Goal: Task Accomplishment & Management: Complete application form

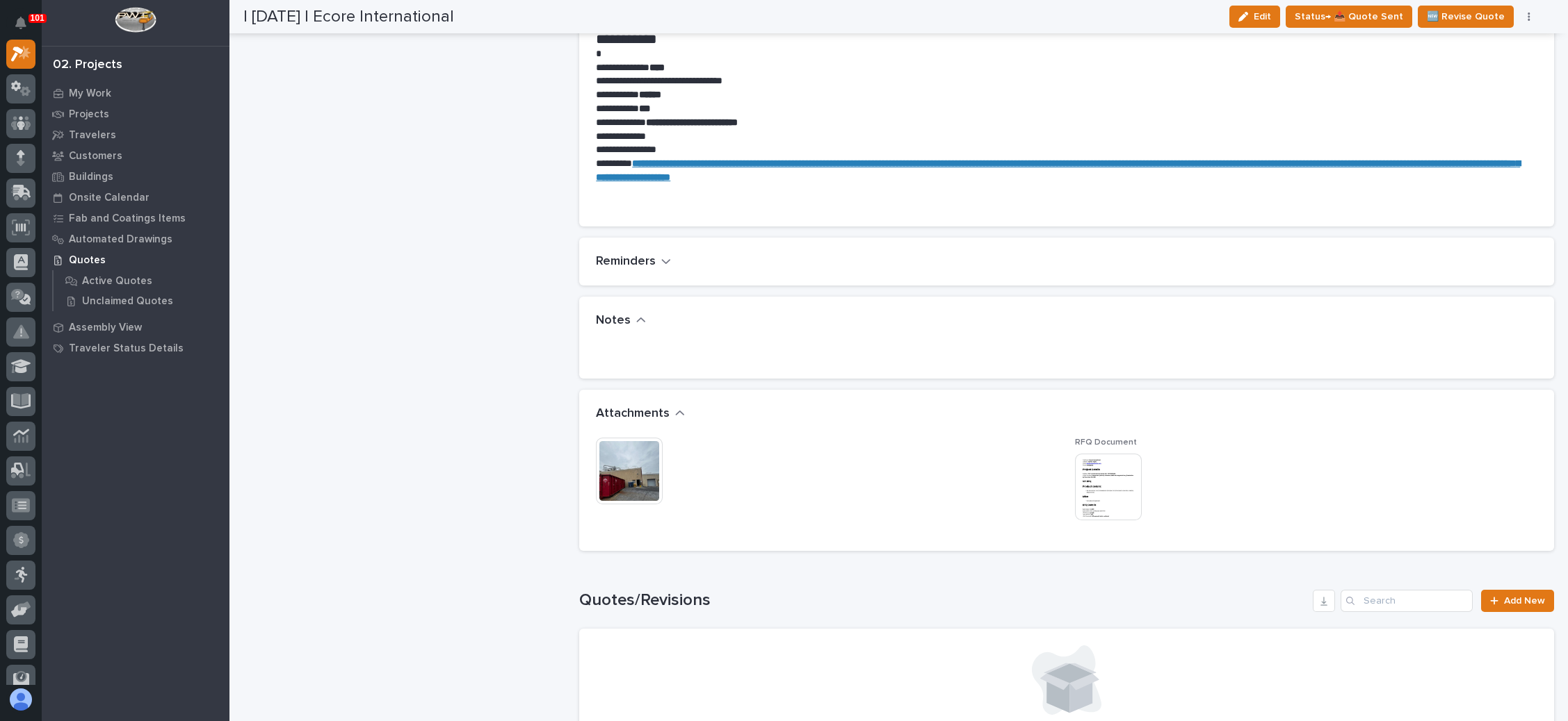
scroll to position [938, 0]
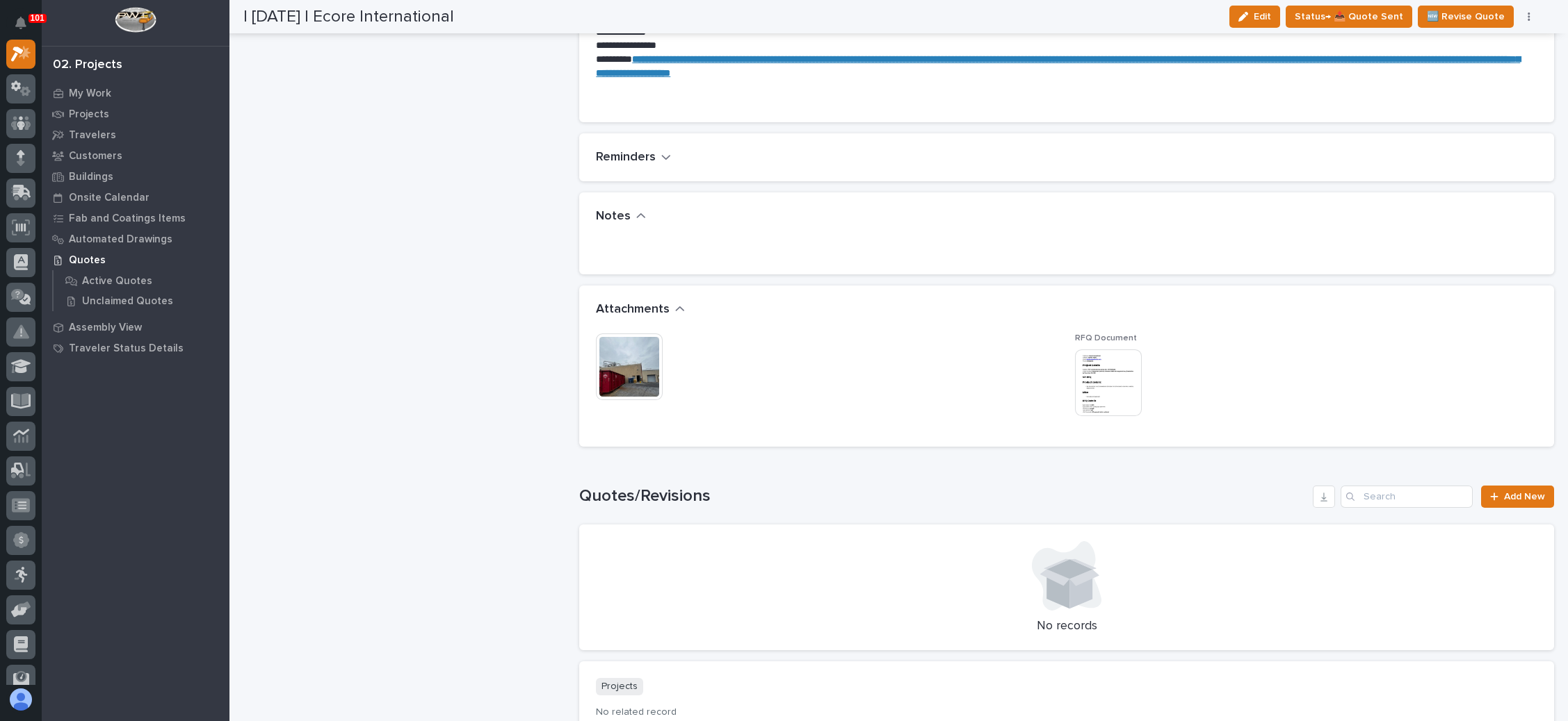
click at [1082, 368] on img at bounding box center [1108, 382] width 66 height 66
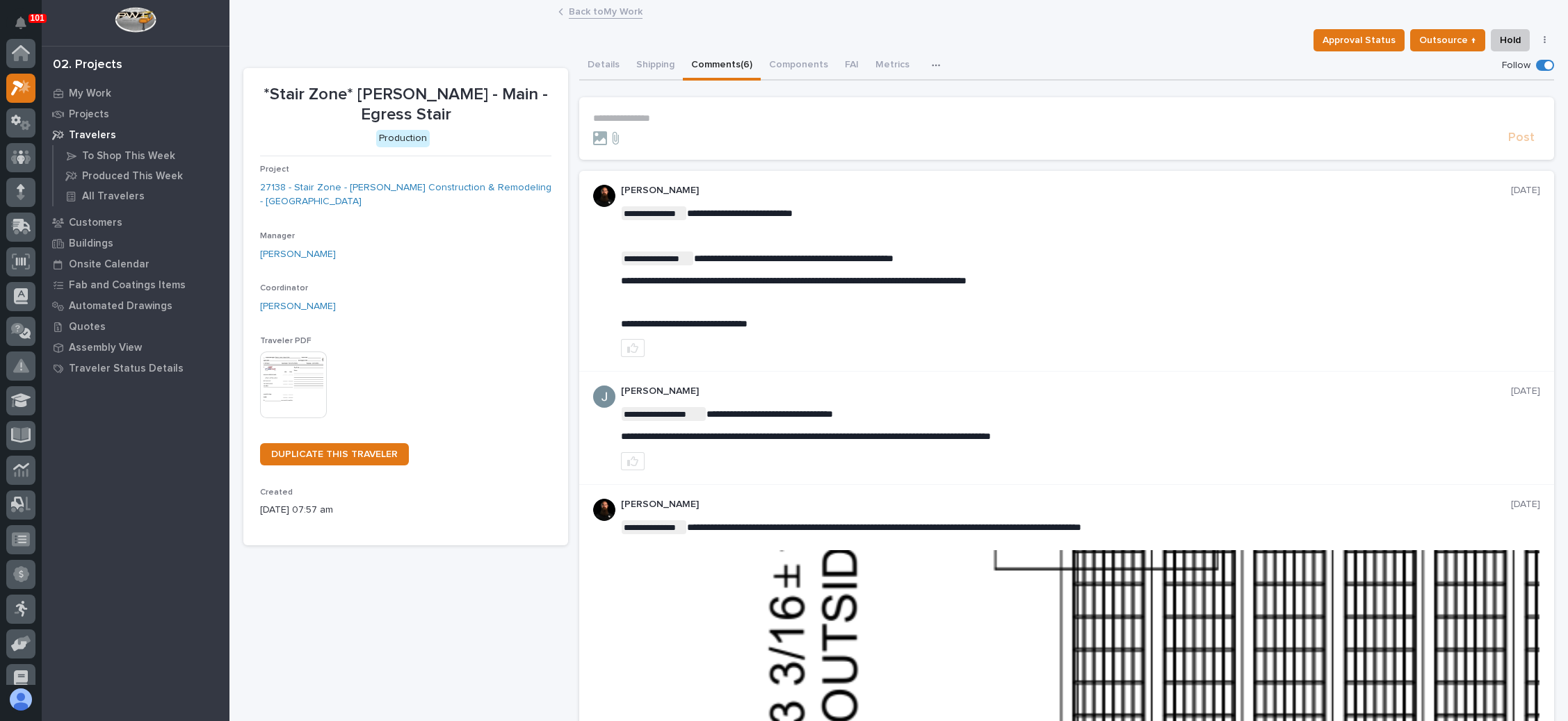
scroll to position [34, 0]
click at [594, 9] on link "Back to My Work" at bounding box center [605, 10] width 73 height 16
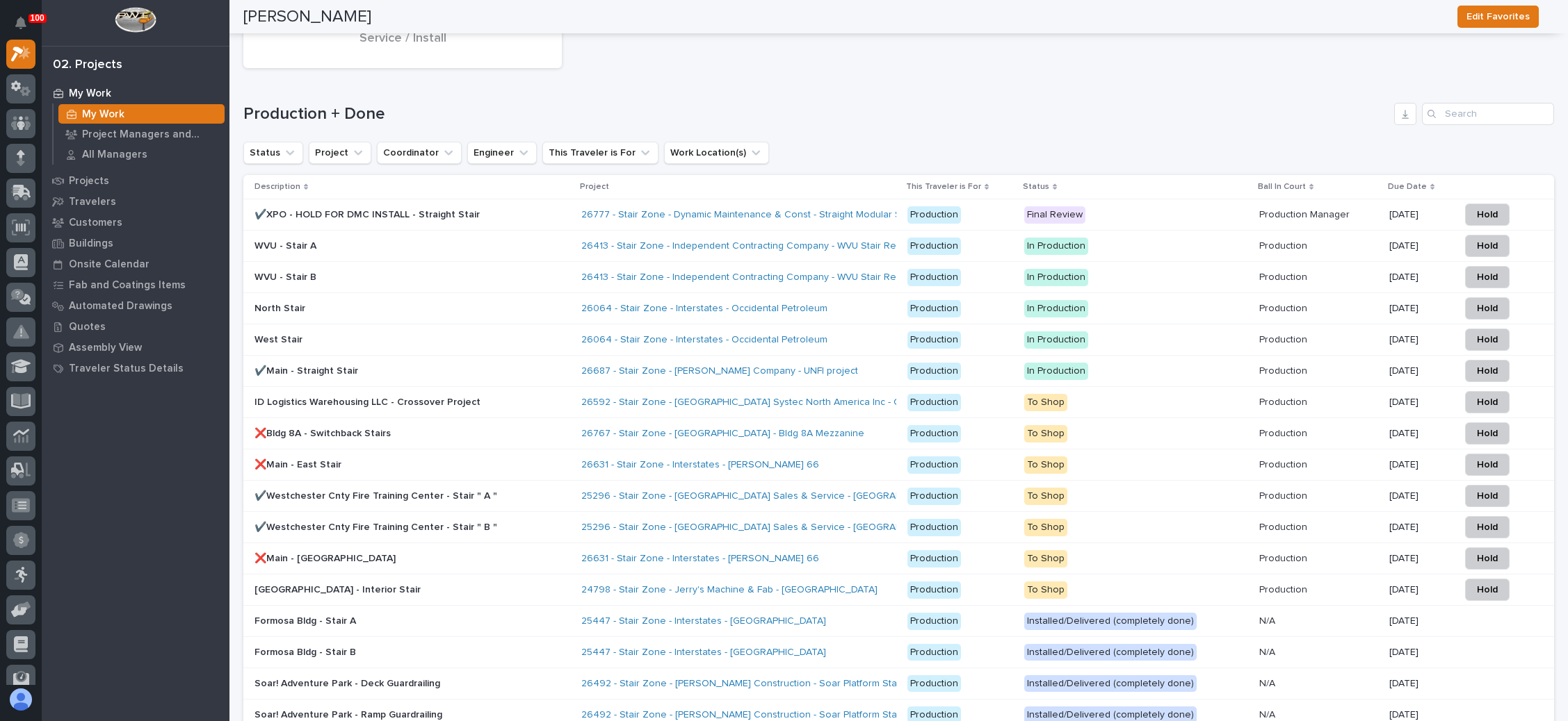
scroll to position [2398, 0]
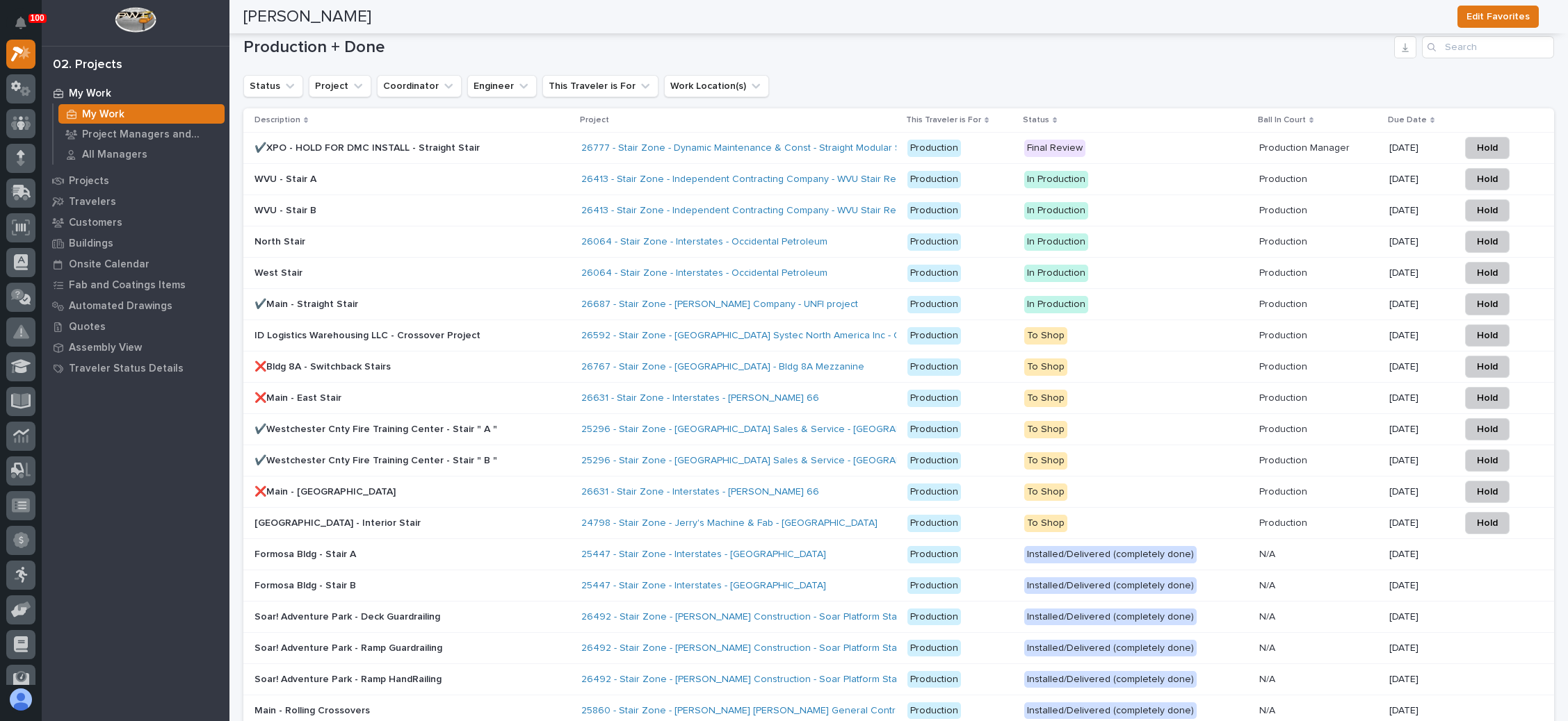
click at [535, 137] on div "✔️XPO - HOLD FOR DMC INSTALL - Straight Stair" at bounding box center [412, 148] width 316 height 23
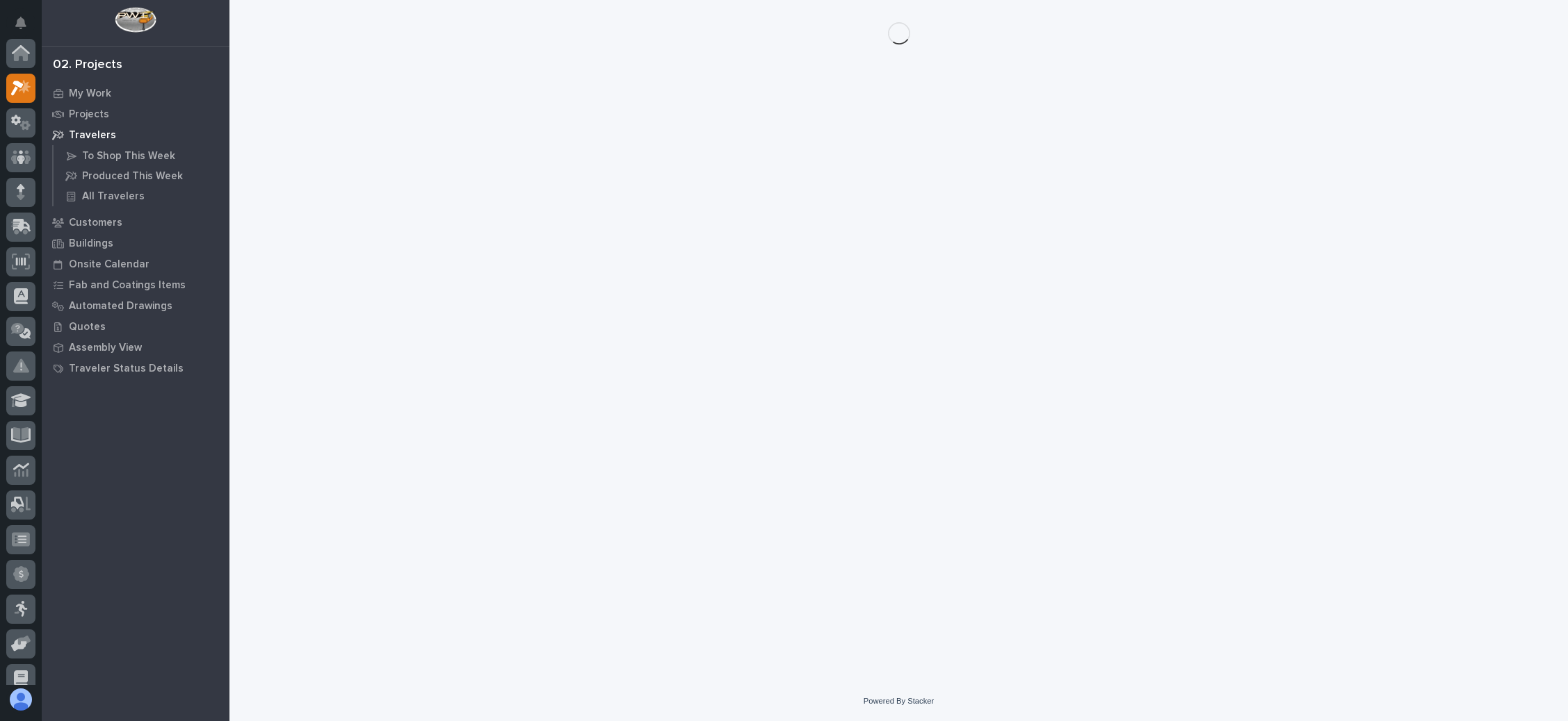
scroll to position [34, 0]
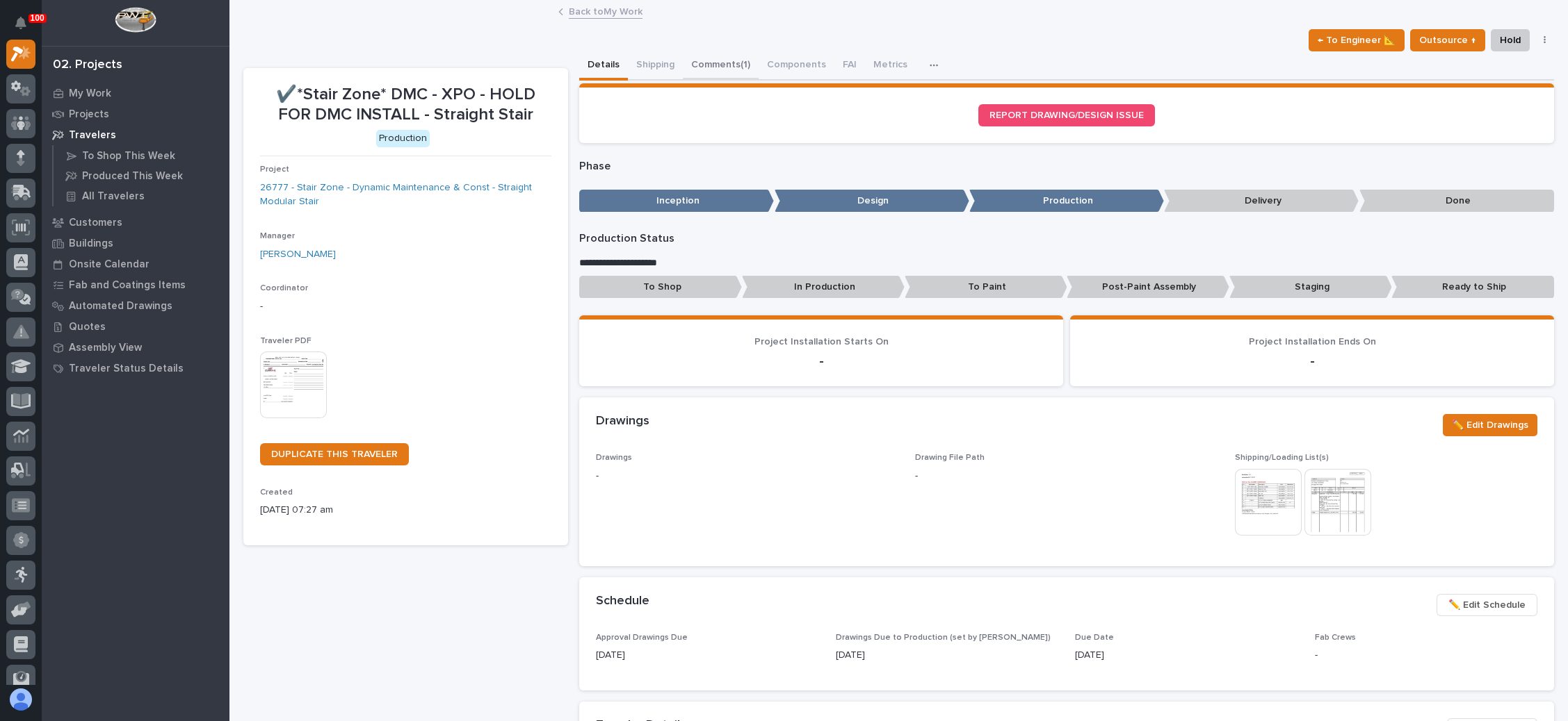
click at [723, 57] on button "Comments (1)" at bounding box center [721, 66] width 75 height 29
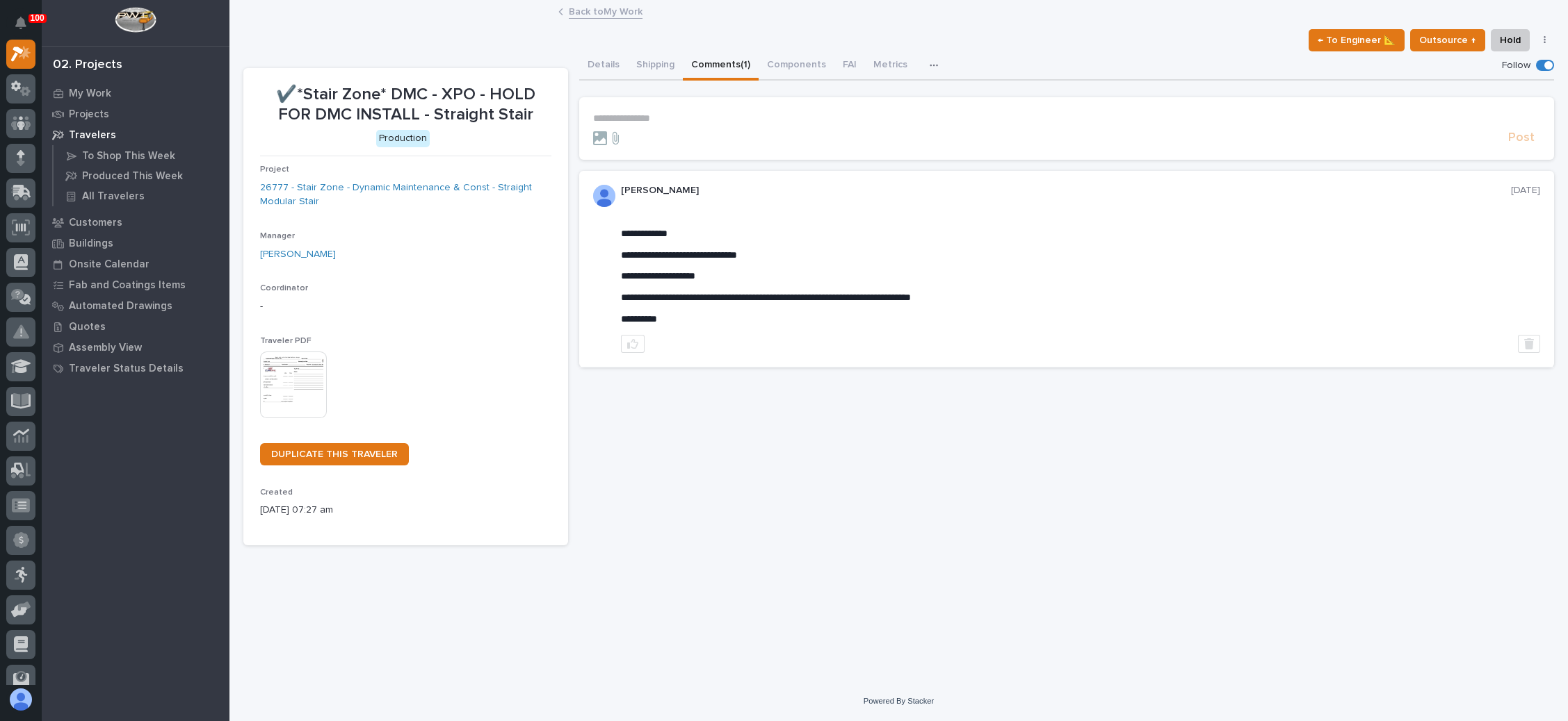
click at [666, 110] on section "**********" at bounding box center [1067, 129] width 975 height 63
click at [650, 115] on p "**********" at bounding box center [1066, 118] width 947 height 12
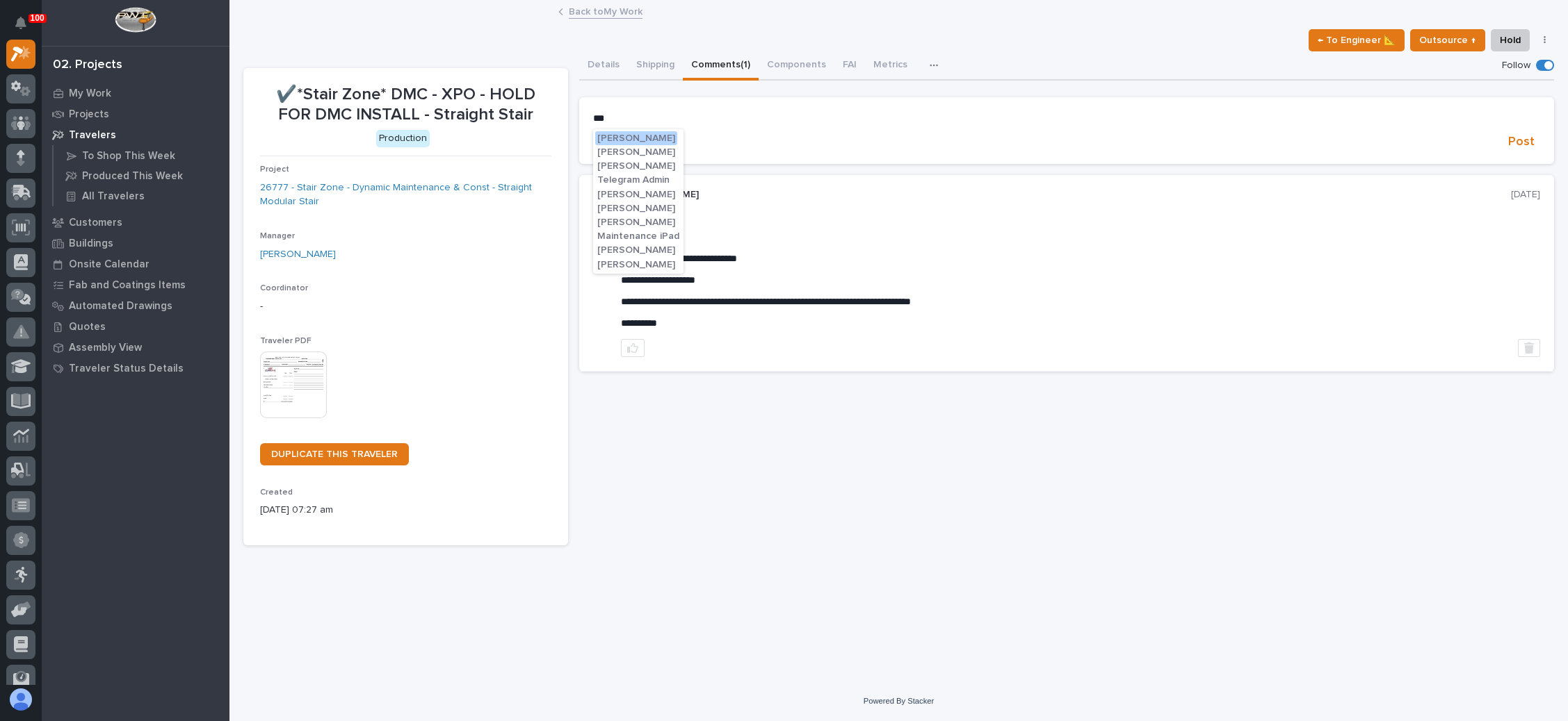
drag, startPoint x: 635, startPoint y: 136, endPoint x: 640, endPoint y: 131, distance: 7.1
click at [636, 136] on span "Adam Yutzy" at bounding box center [635, 138] width 78 height 10
click at [663, 118] on p "**********" at bounding box center [1066, 119] width 947 height 14
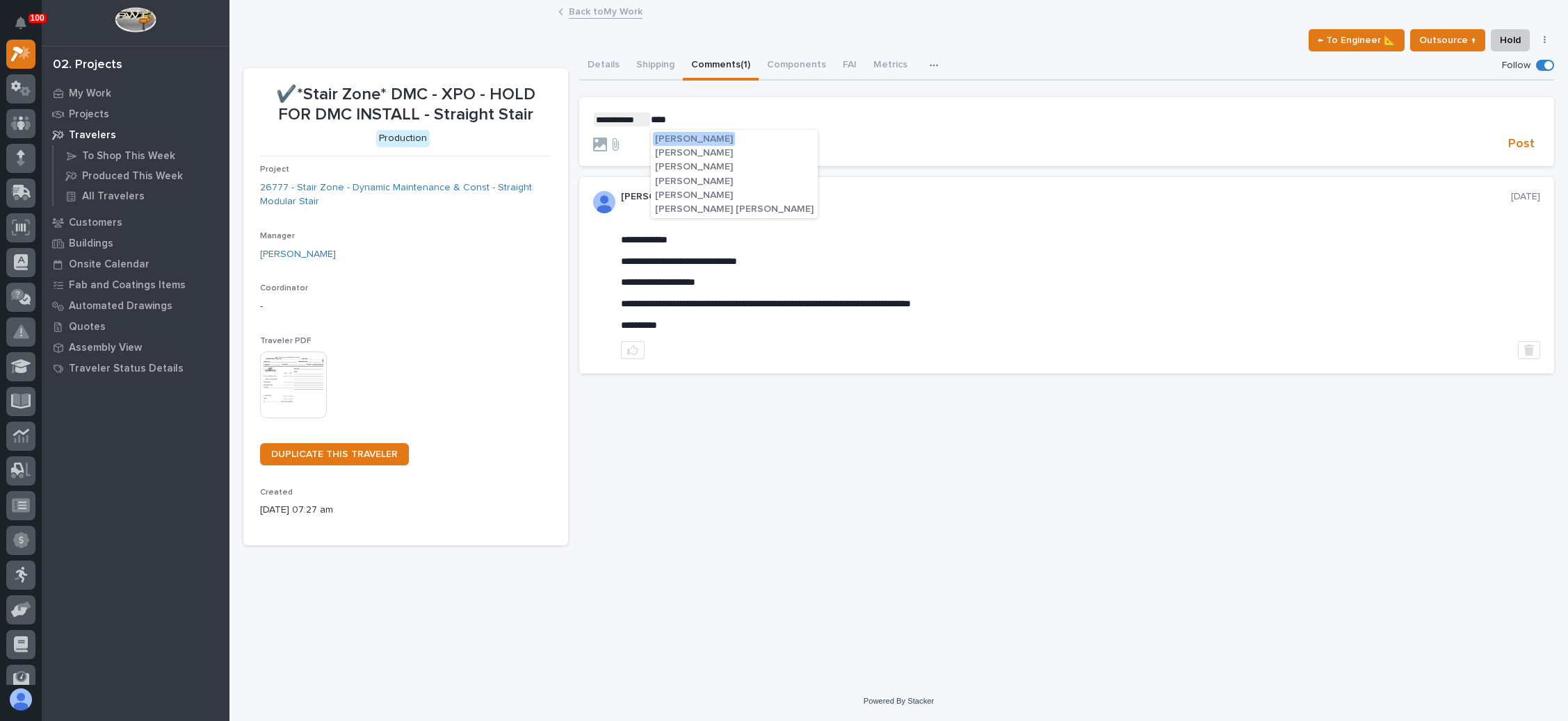
click at [692, 192] on span "Matt Jarvis" at bounding box center [693, 196] width 78 height 10
click at [740, 107] on section "**********" at bounding box center [1067, 131] width 975 height 69
click at [737, 122] on p "**********" at bounding box center [1066, 119] width 947 height 14
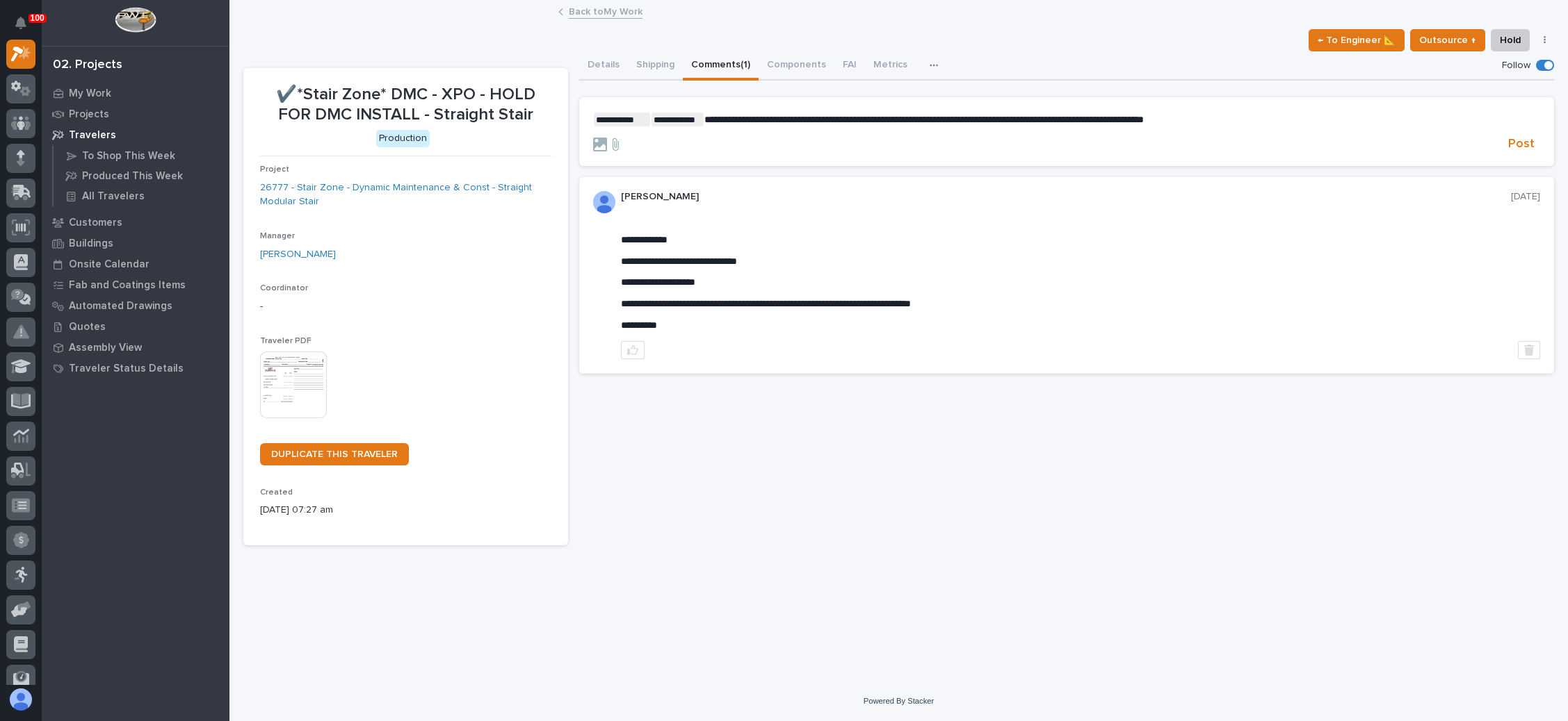
click at [1265, 117] on p "**********" at bounding box center [1066, 119] width 947 height 14
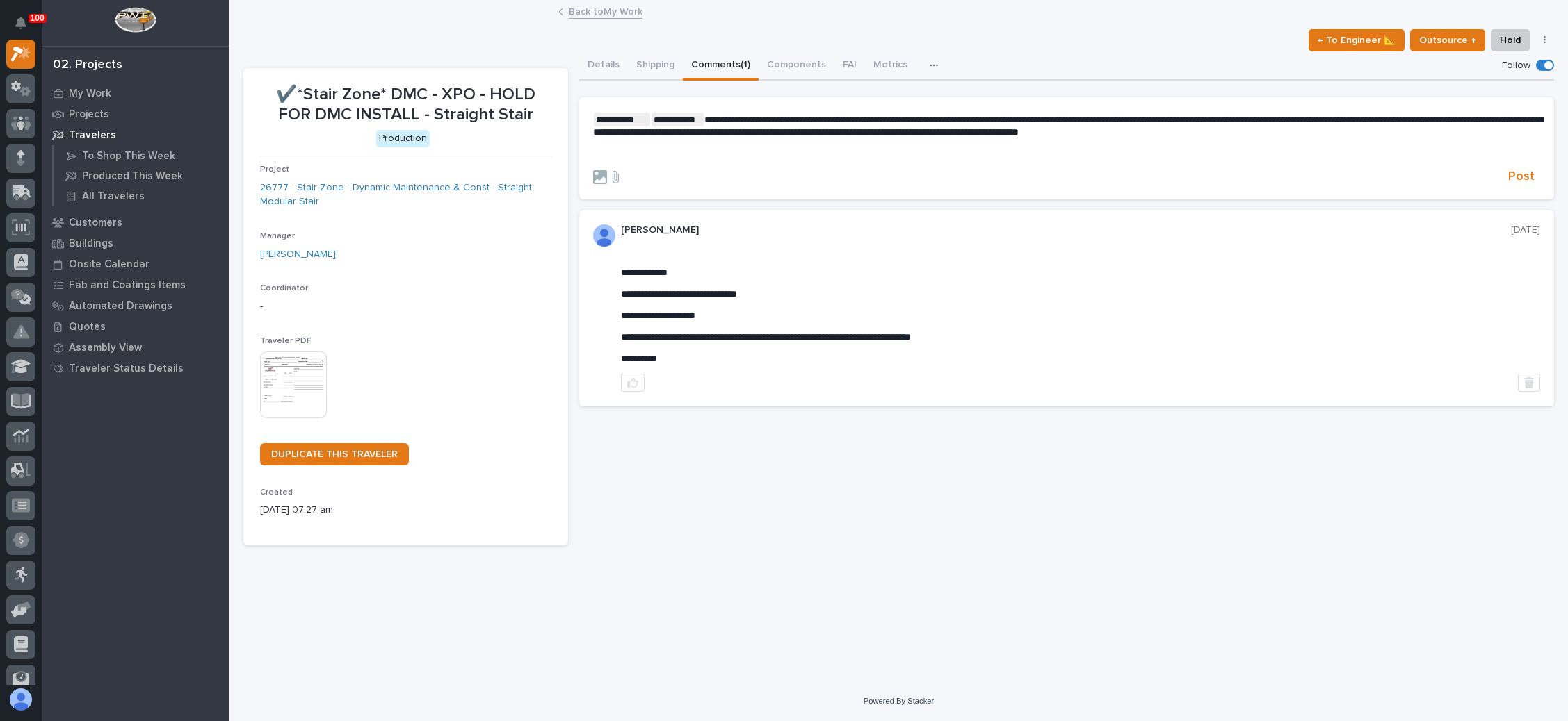
click at [1033, 118] on span "**********" at bounding box center [1067, 126] width 950 height 22
click at [1309, 118] on span "**********" at bounding box center [1067, 126] width 950 height 22
click at [1149, 117] on span "**********" at bounding box center [1067, 126] width 950 height 22
click at [1507, 133] on p "**********" at bounding box center [1066, 125] width 947 height 26
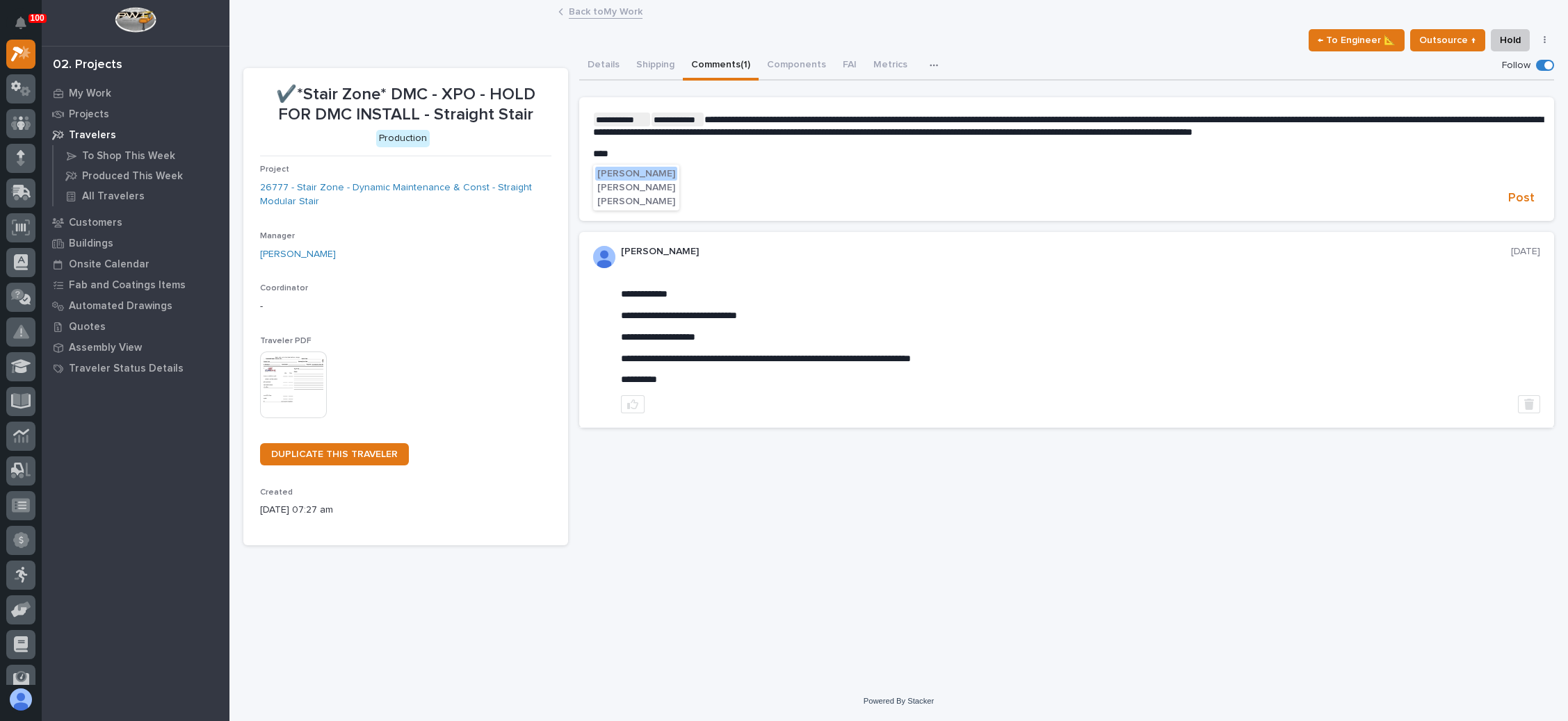
click at [604, 200] on span "Cole Fann" at bounding box center [635, 201] width 78 height 10
click at [1519, 194] on span "Post" at bounding box center [1521, 201] width 27 height 16
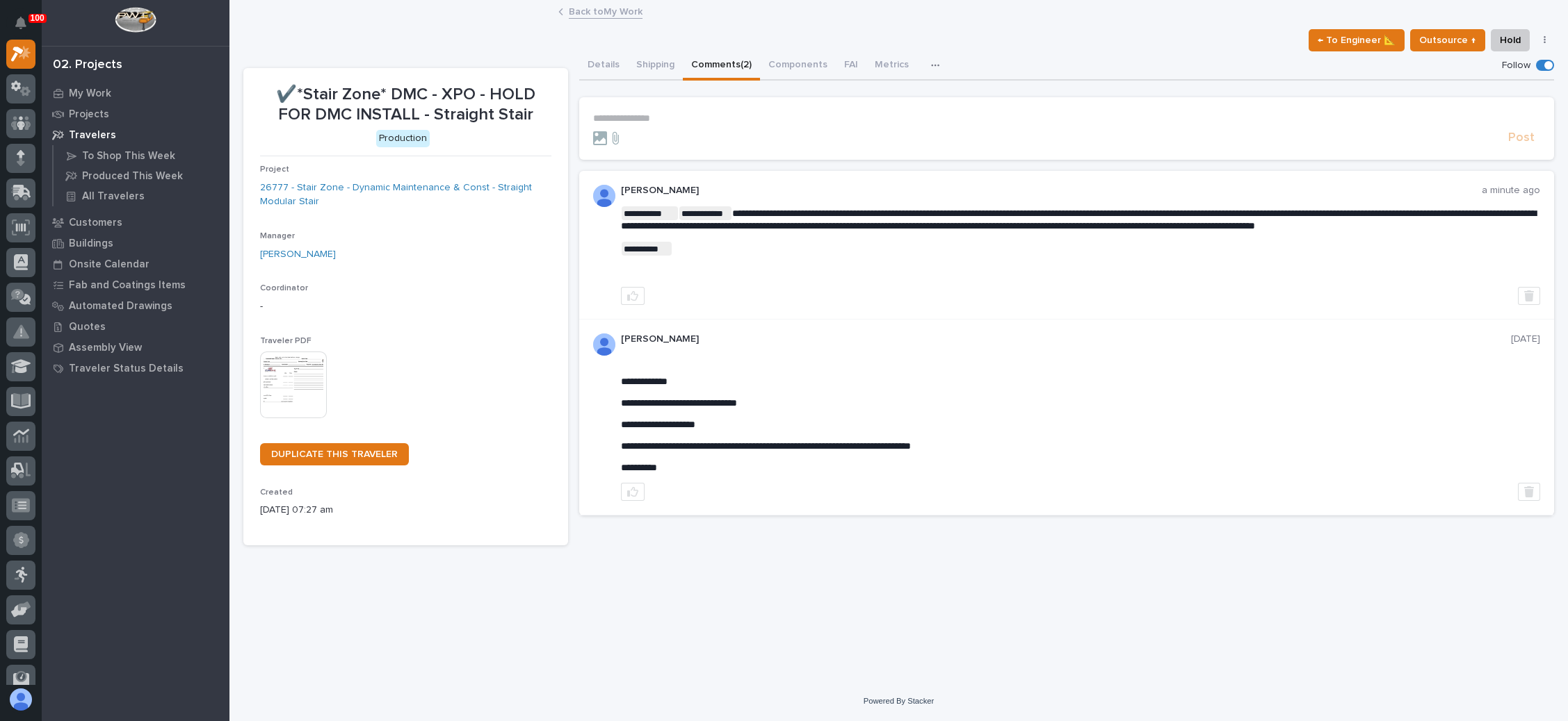
click at [614, 10] on link "Back to My Work" at bounding box center [605, 10] width 73 height 16
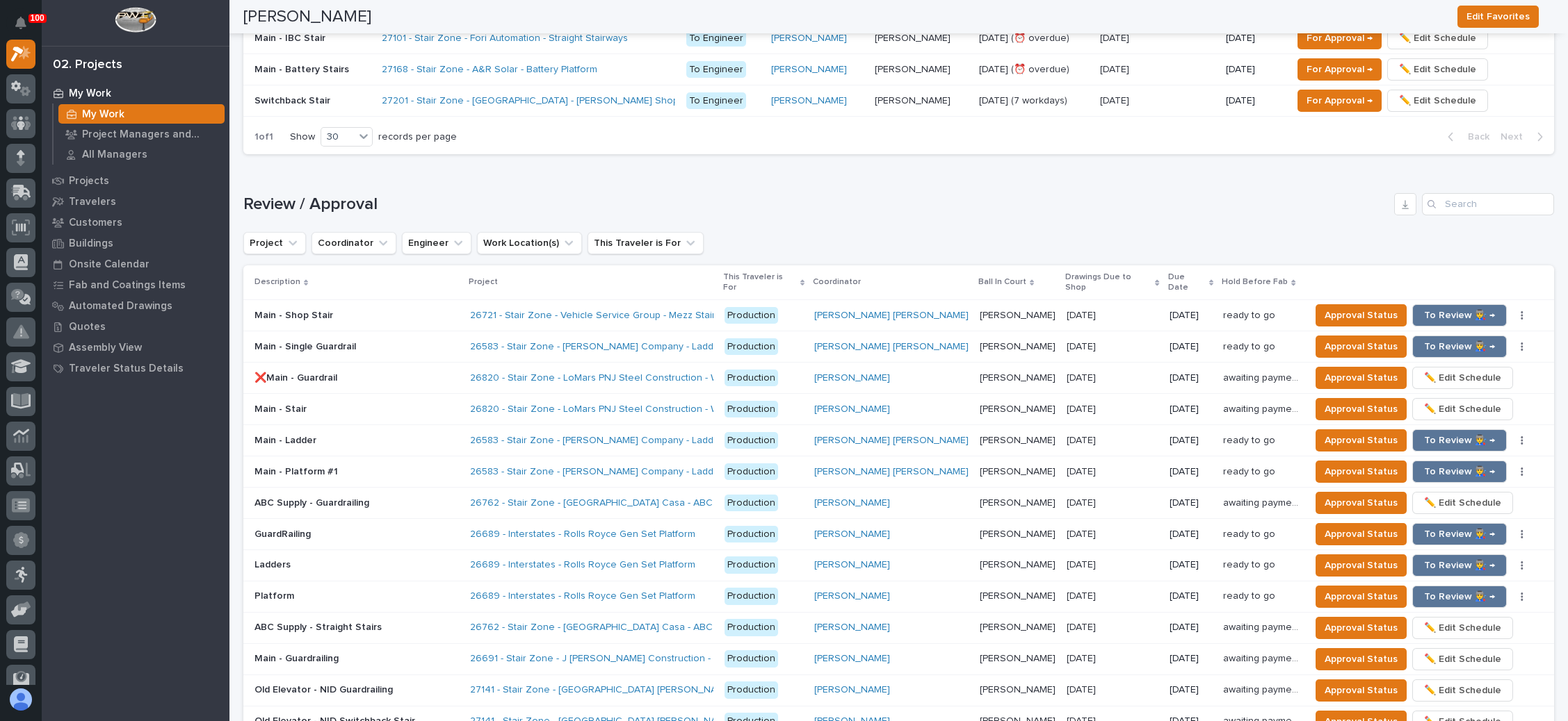
scroll to position [1355, 0]
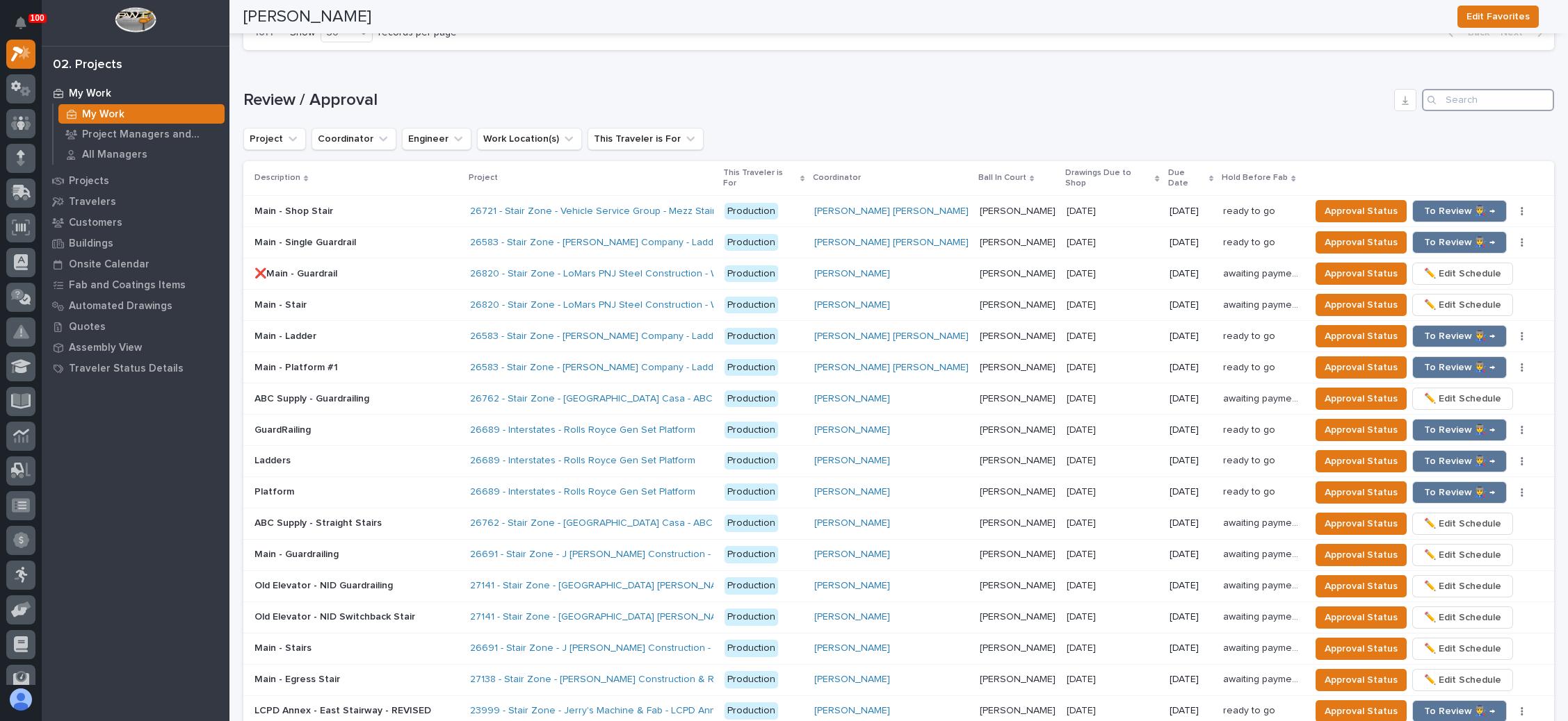
click at [1481, 94] on input "Search" at bounding box center [1488, 100] width 132 height 22
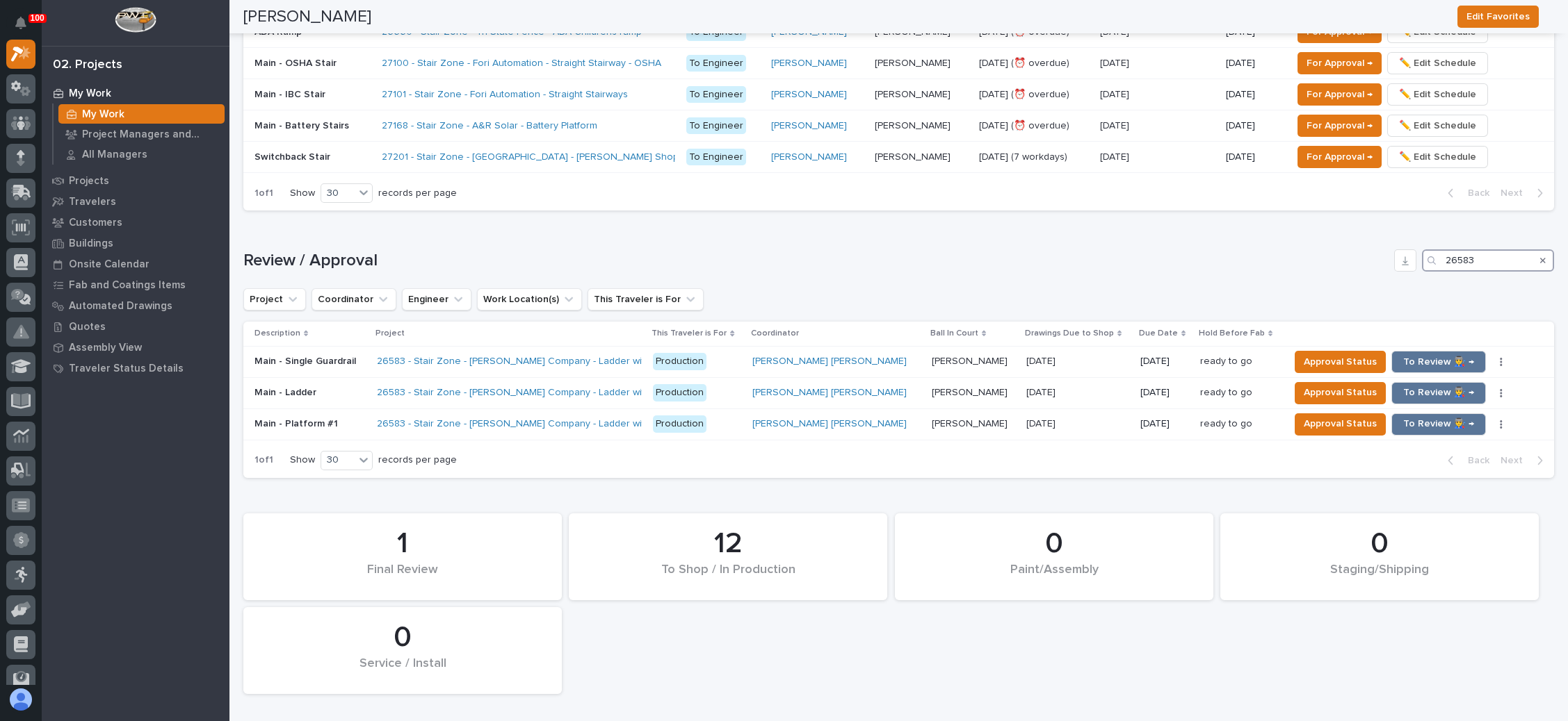
scroll to position [1211, 0]
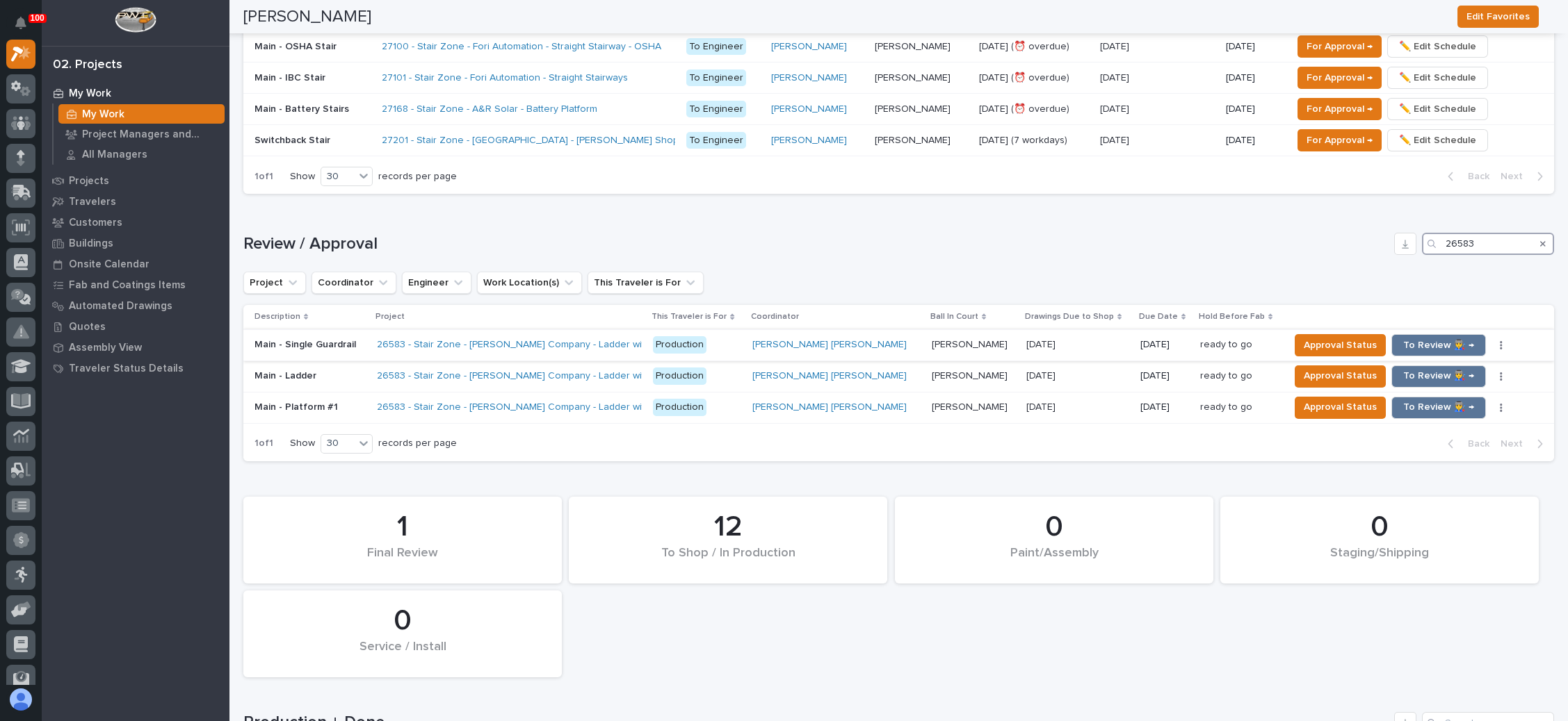
type input "26583"
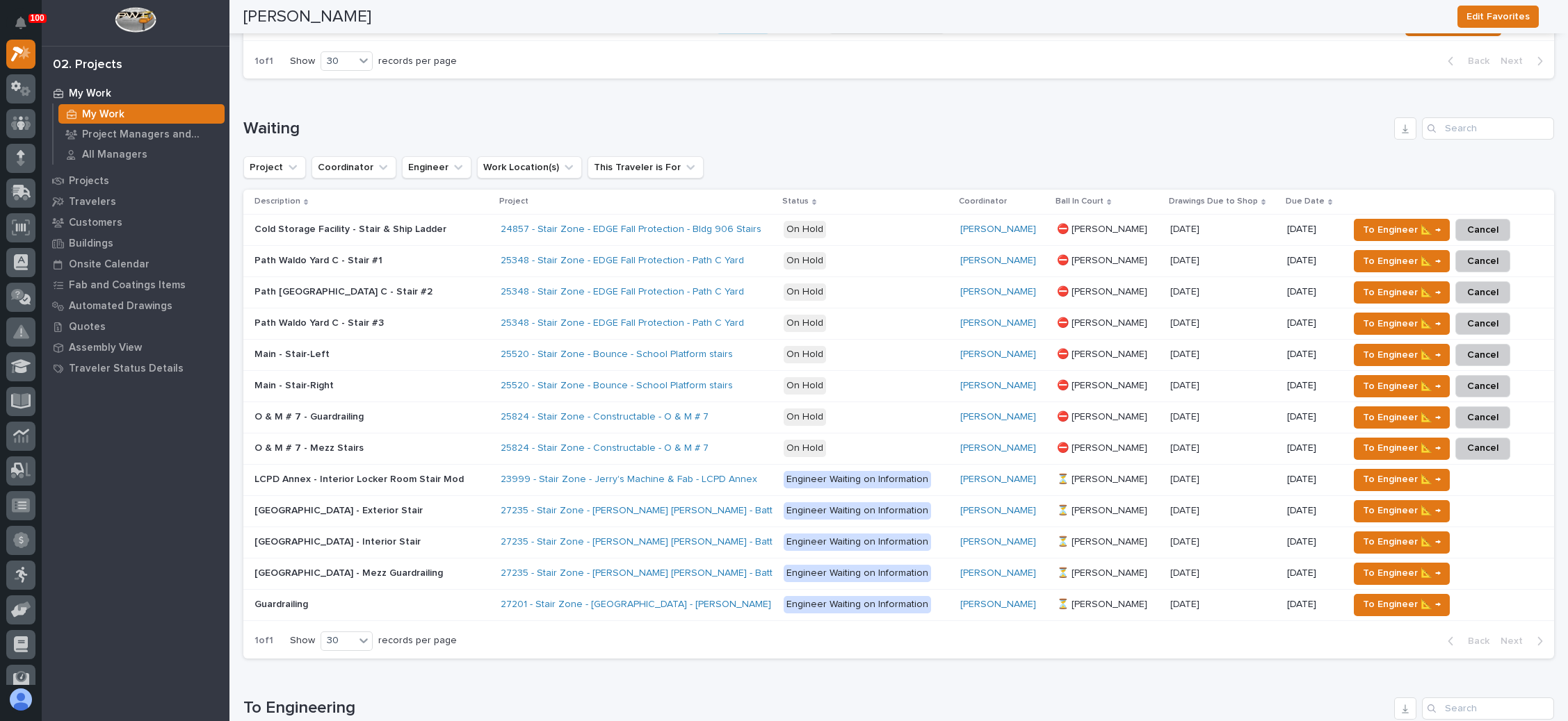
scroll to position [521, 0]
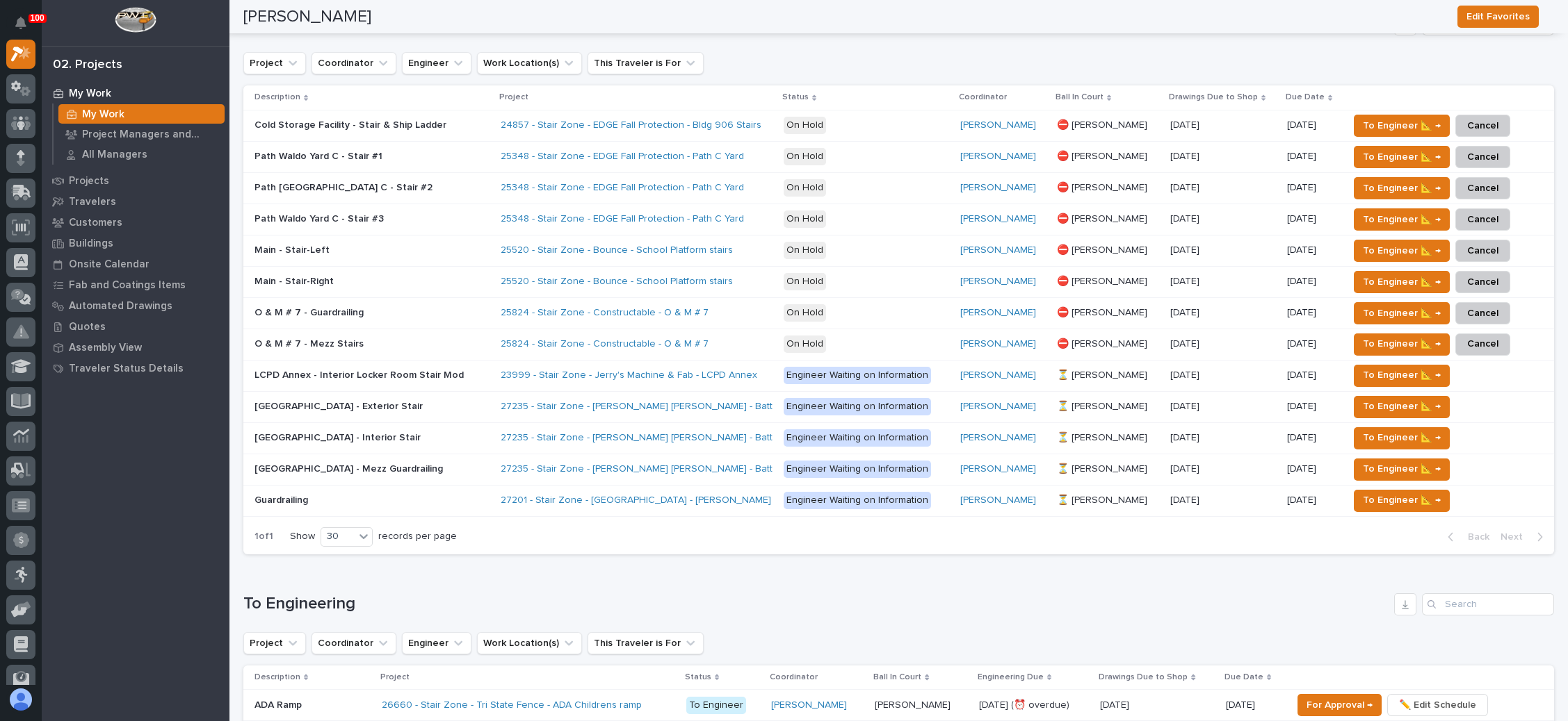
click at [447, 407] on p at bounding box center [372, 407] width 235 height 12
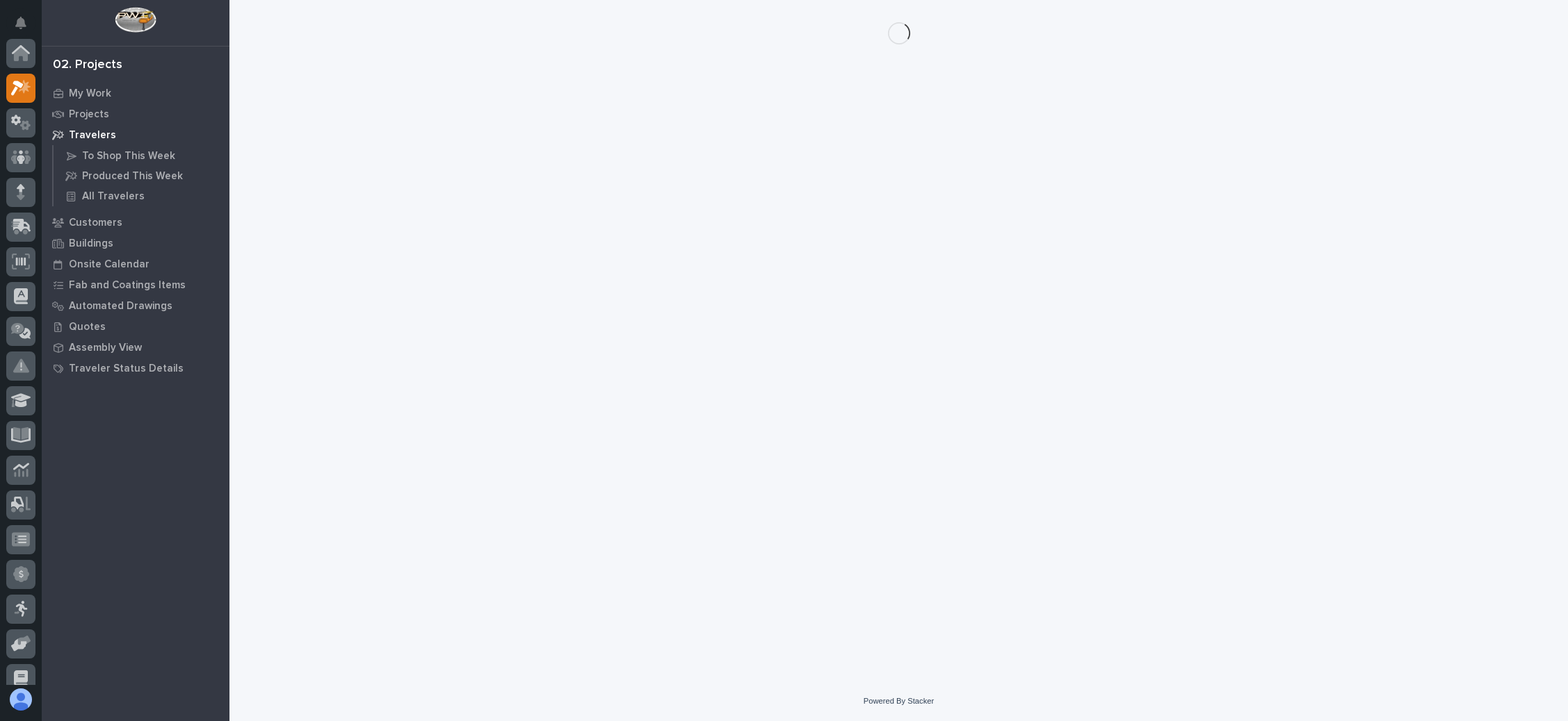
scroll to position [34, 0]
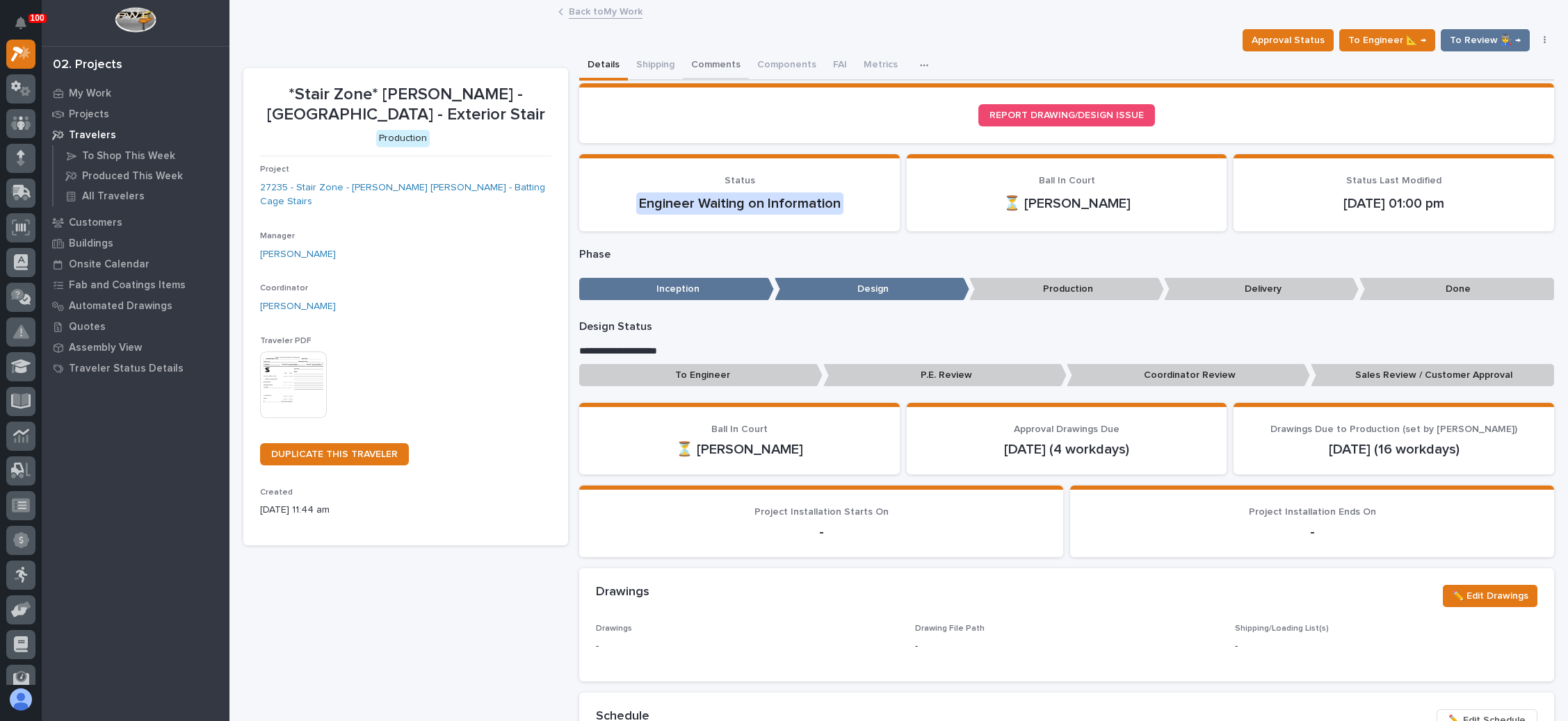
click at [718, 58] on button "Comments" at bounding box center [716, 66] width 66 height 29
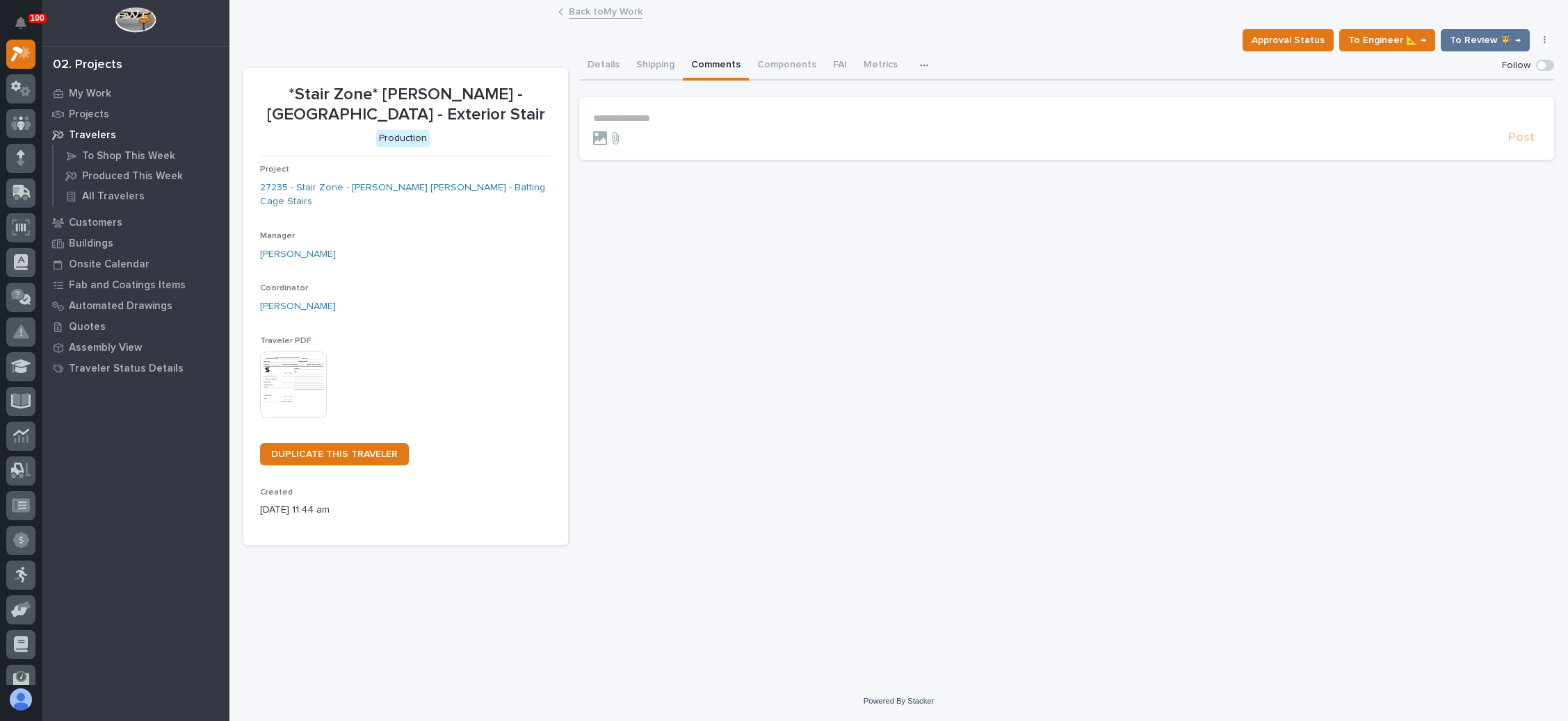
click at [631, 115] on p "**********" at bounding box center [1066, 118] width 947 height 12
click at [631, 131] on button "Wynne Hochstetler" at bounding box center [635, 138] width 82 height 14
click at [703, 122] on p "**********" at bounding box center [1066, 119] width 947 height 14
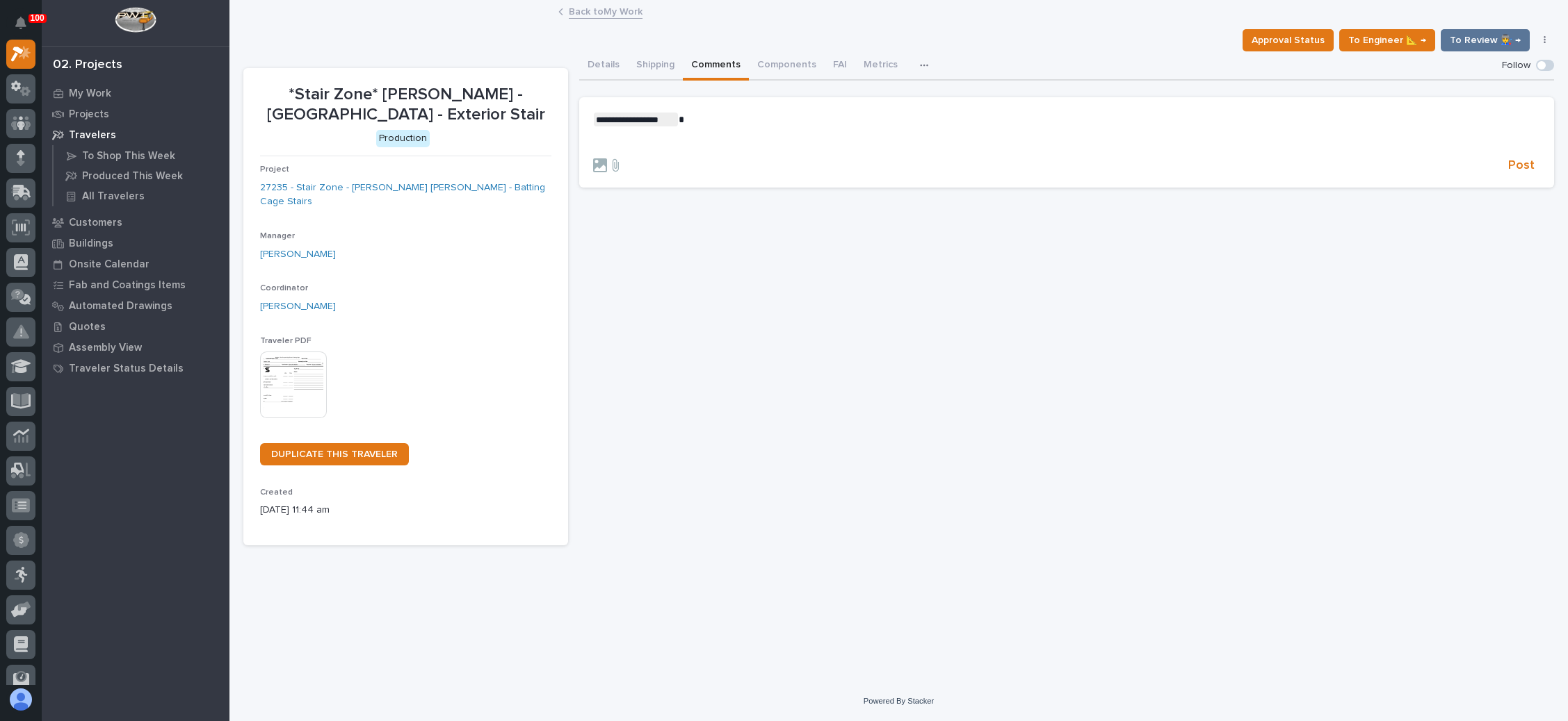
click at [918, 254] on div "**********" at bounding box center [1067, 298] width 975 height 494
click at [617, 167] on icon at bounding box center [615, 166] width 17 height 14
click at [607, 159] on input "file" at bounding box center [607, 159] width 0 height 0
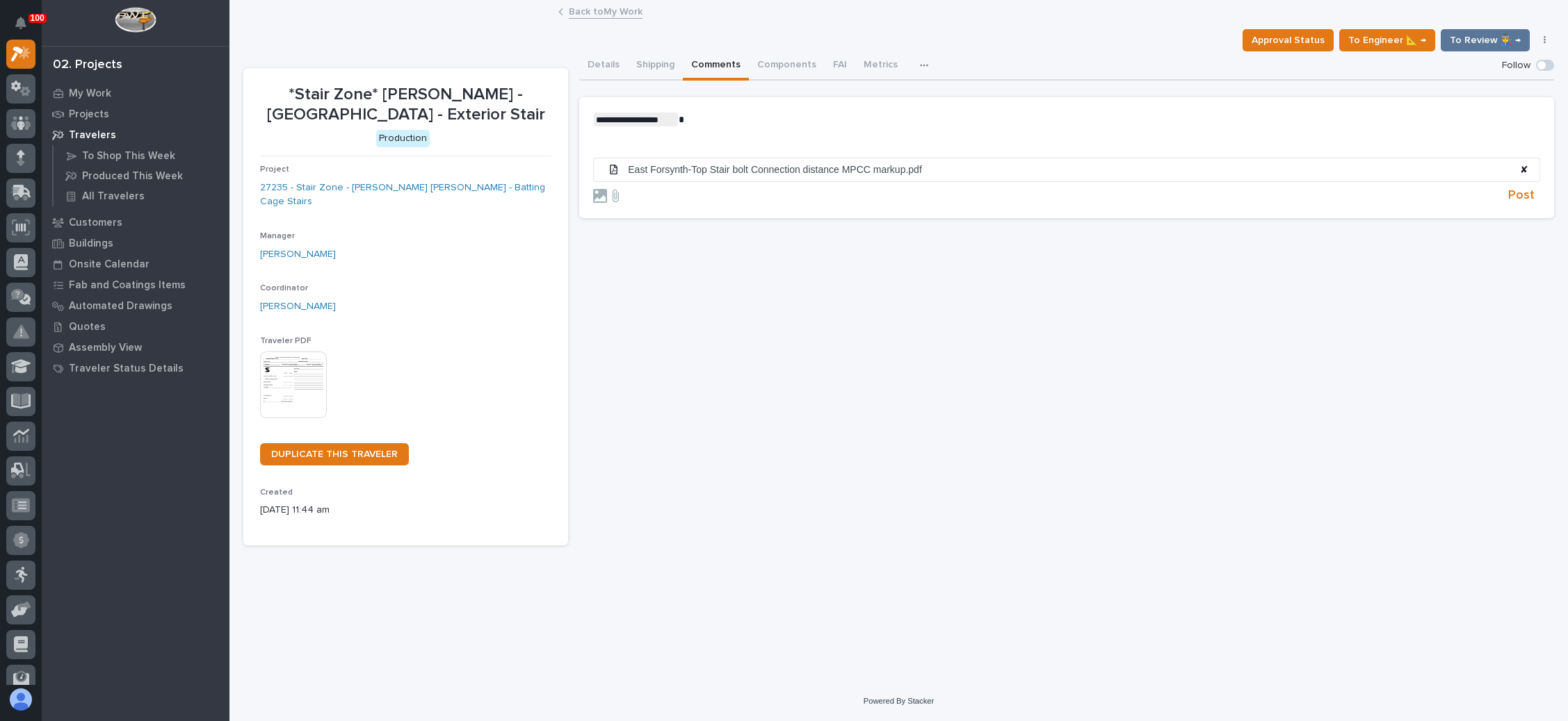
click at [775, 129] on div "**********" at bounding box center [1066, 130] width 947 height 36
click at [1526, 196] on span "Post" at bounding box center [1521, 196] width 27 height 16
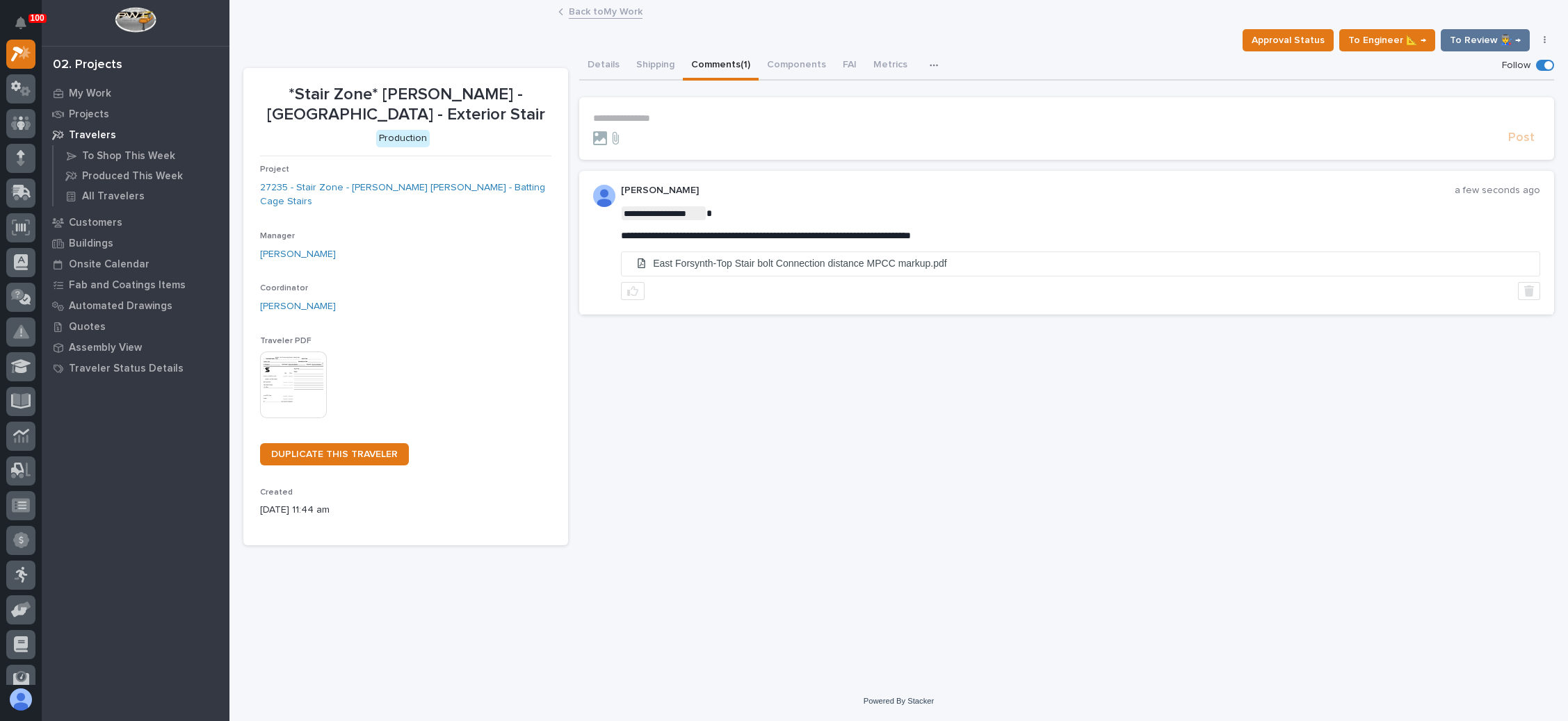
click at [600, 9] on link "Back to My Work" at bounding box center [605, 10] width 73 height 16
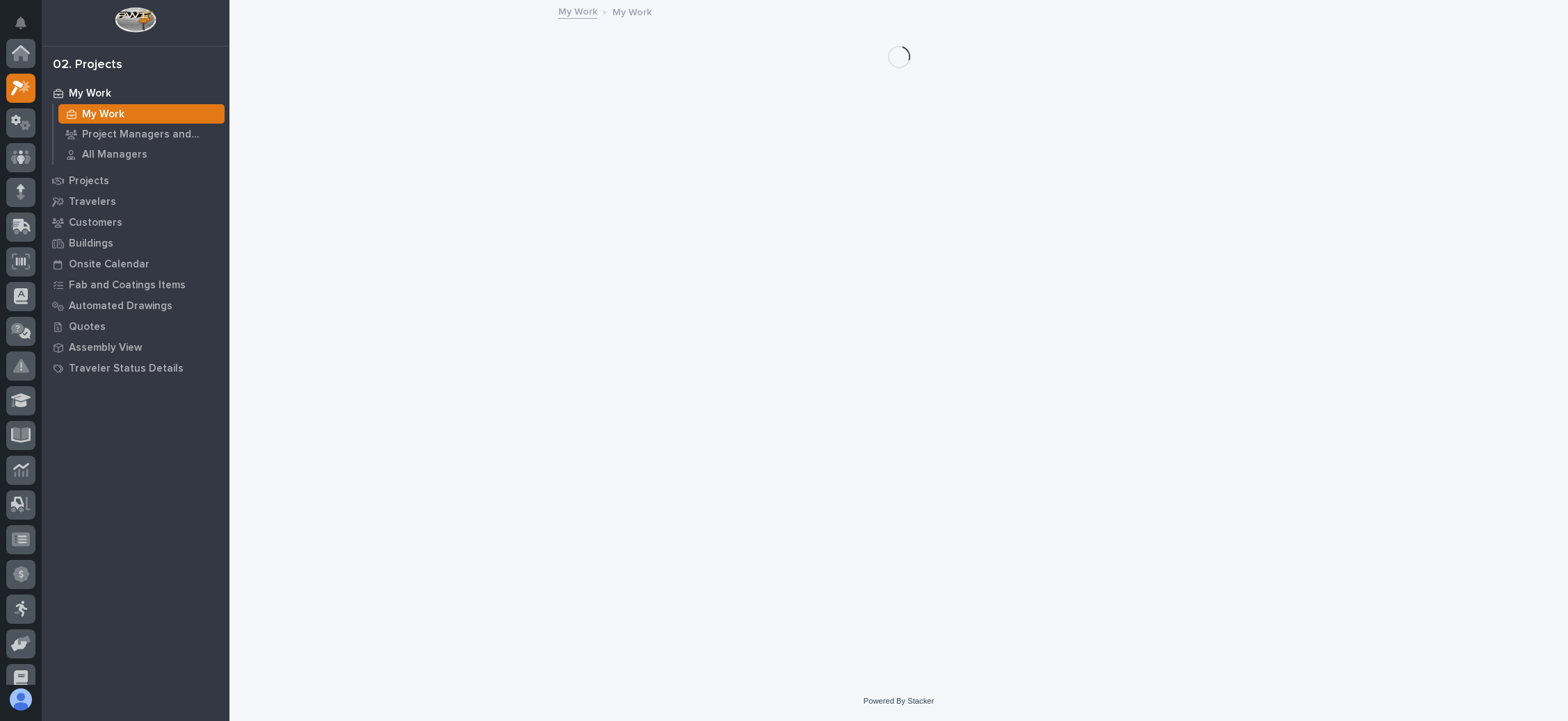
scroll to position [34, 0]
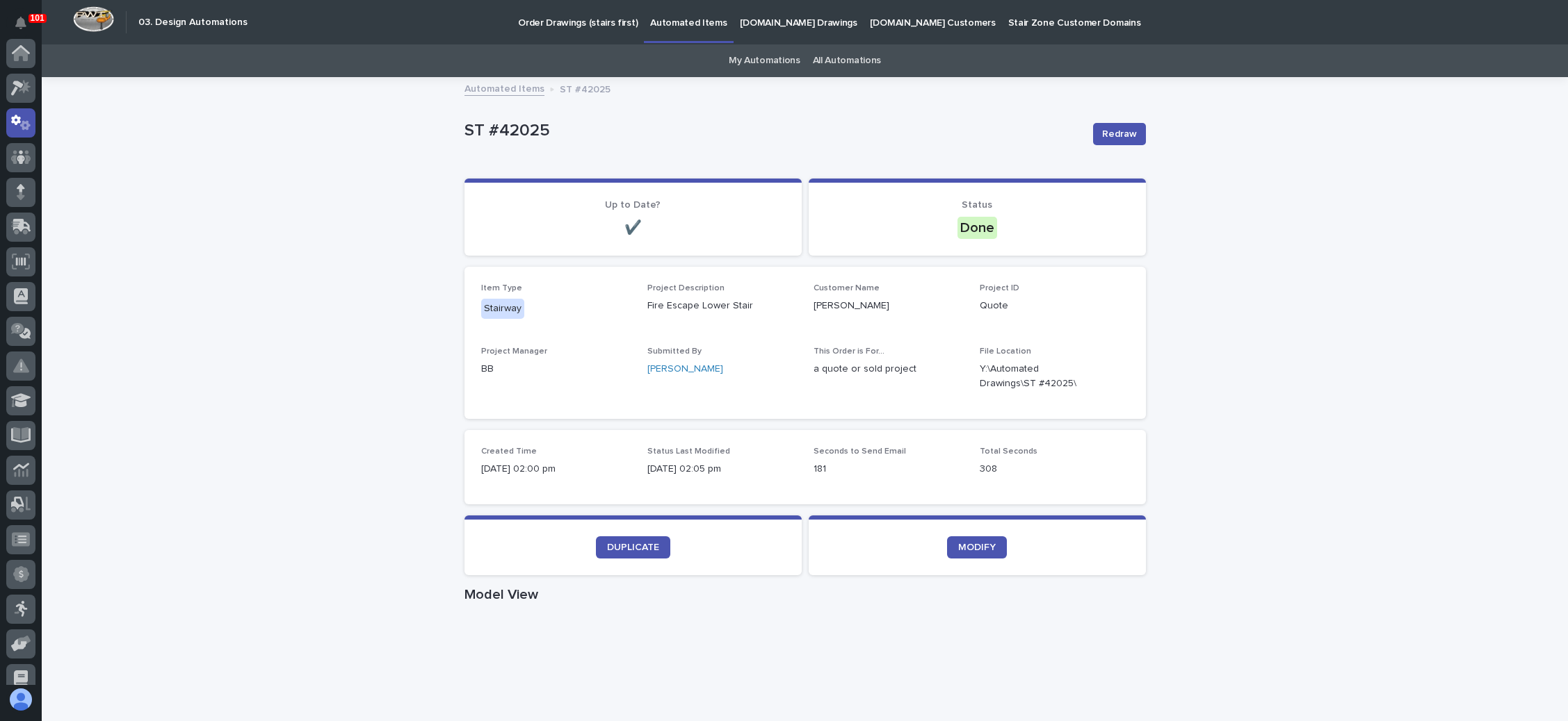
scroll to position [68, 0]
click at [22, 85] on icon at bounding box center [21, 88] width 20 height 16
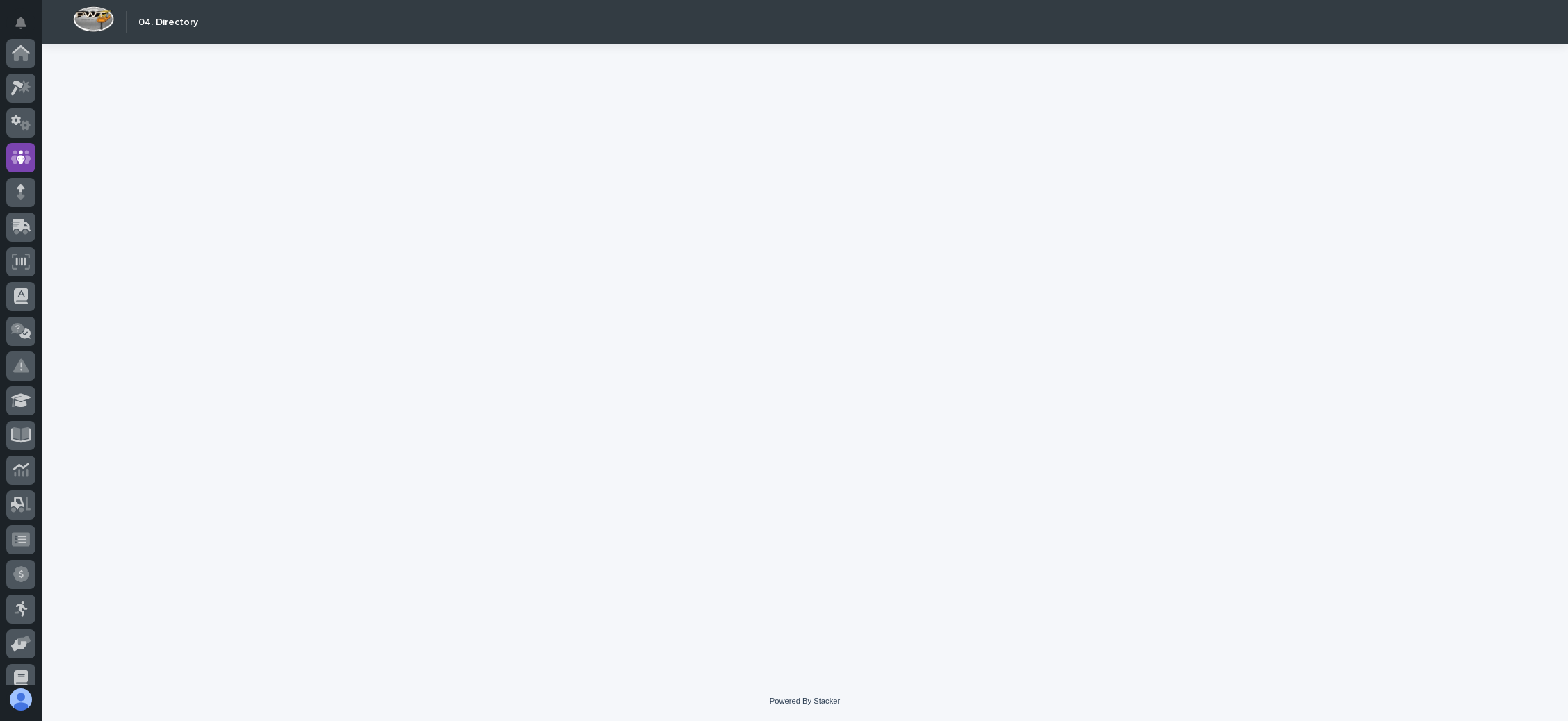
scroll to position [103, 0]
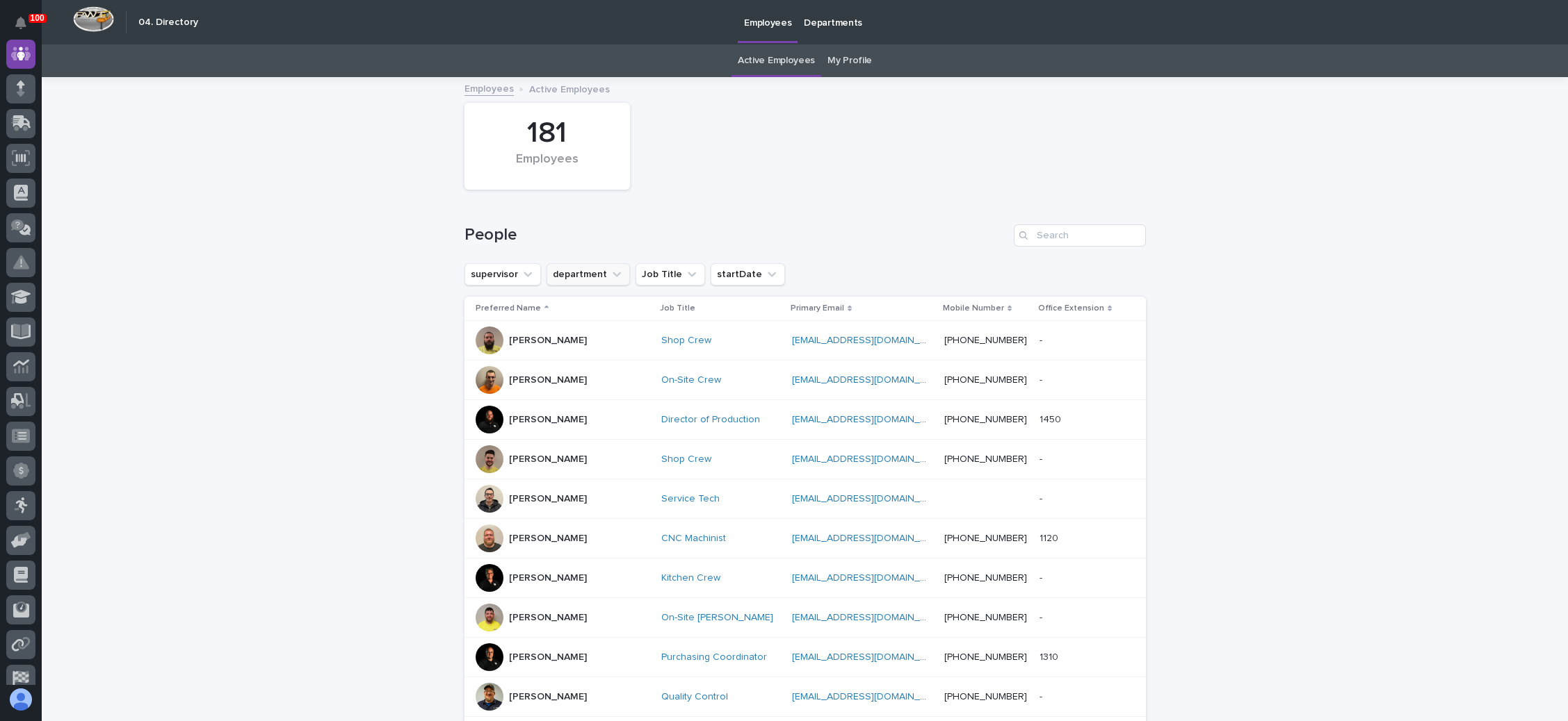
click at [612, 273] on icon "department" at bounding box center [617, 274] width 8 height 5
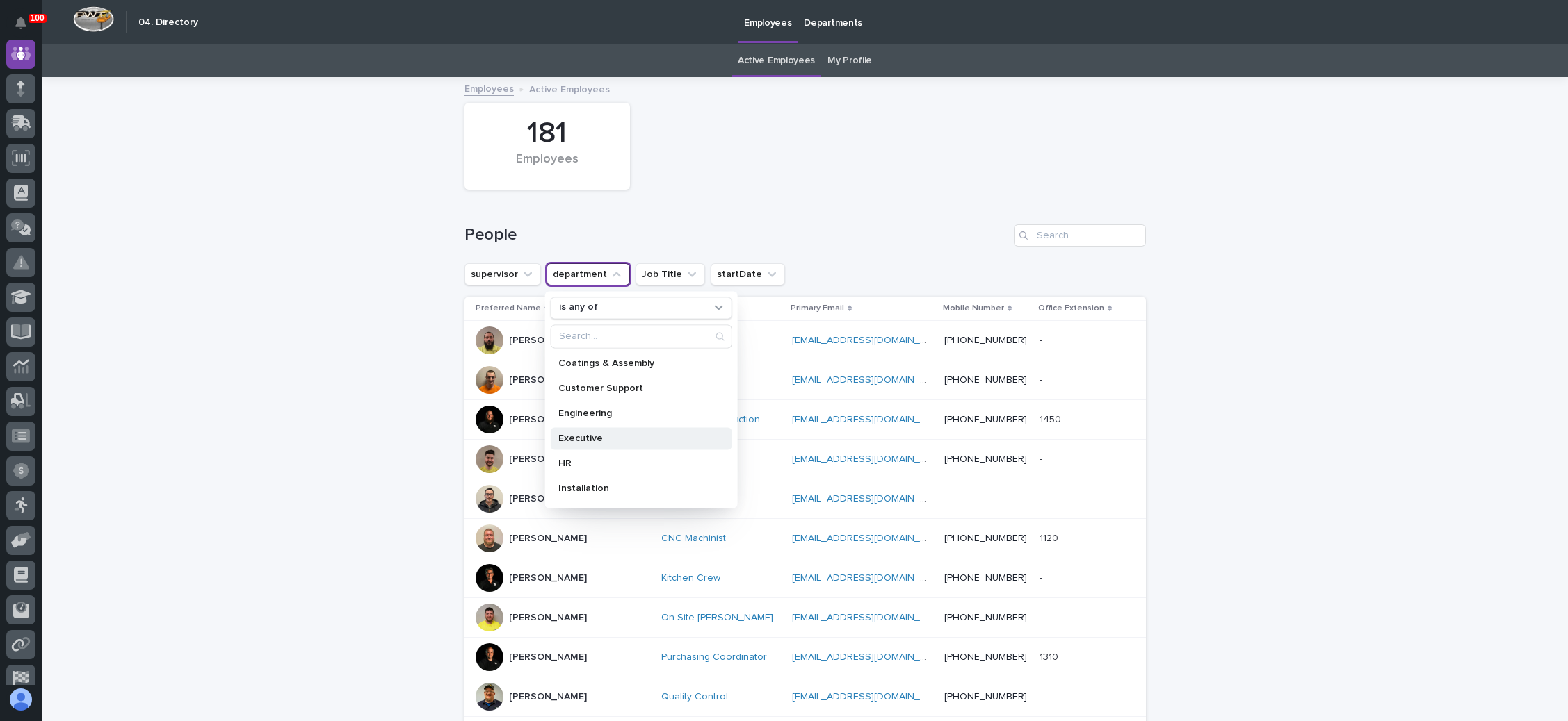
click at [580, 434] on p "Executive" at bounding box center [634, 439] width 151 height 10
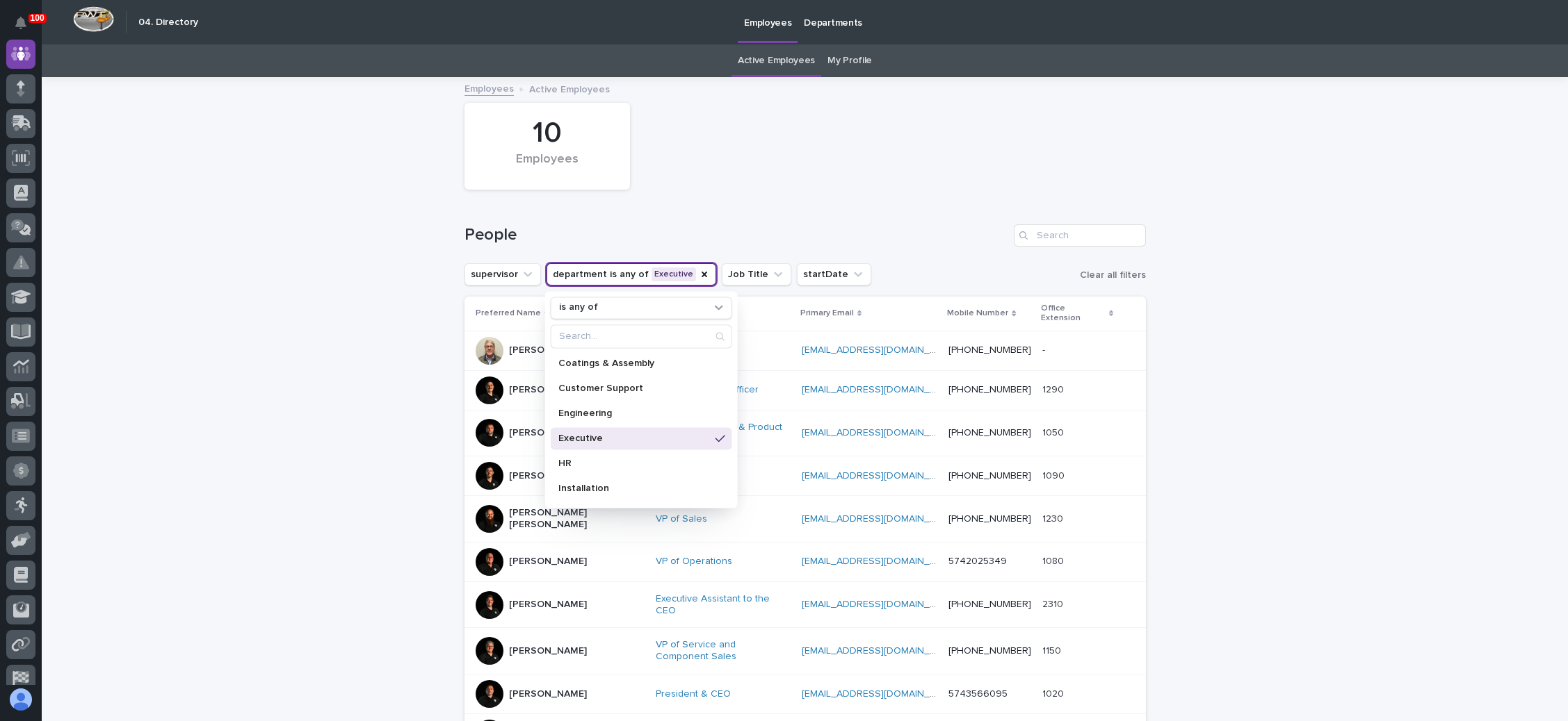
click at [416, 416] on div "Loading... Saving… Loading... Saving… 10 Employees People supervisor department…" at bounding box center [805, 475] width 1526 height 794
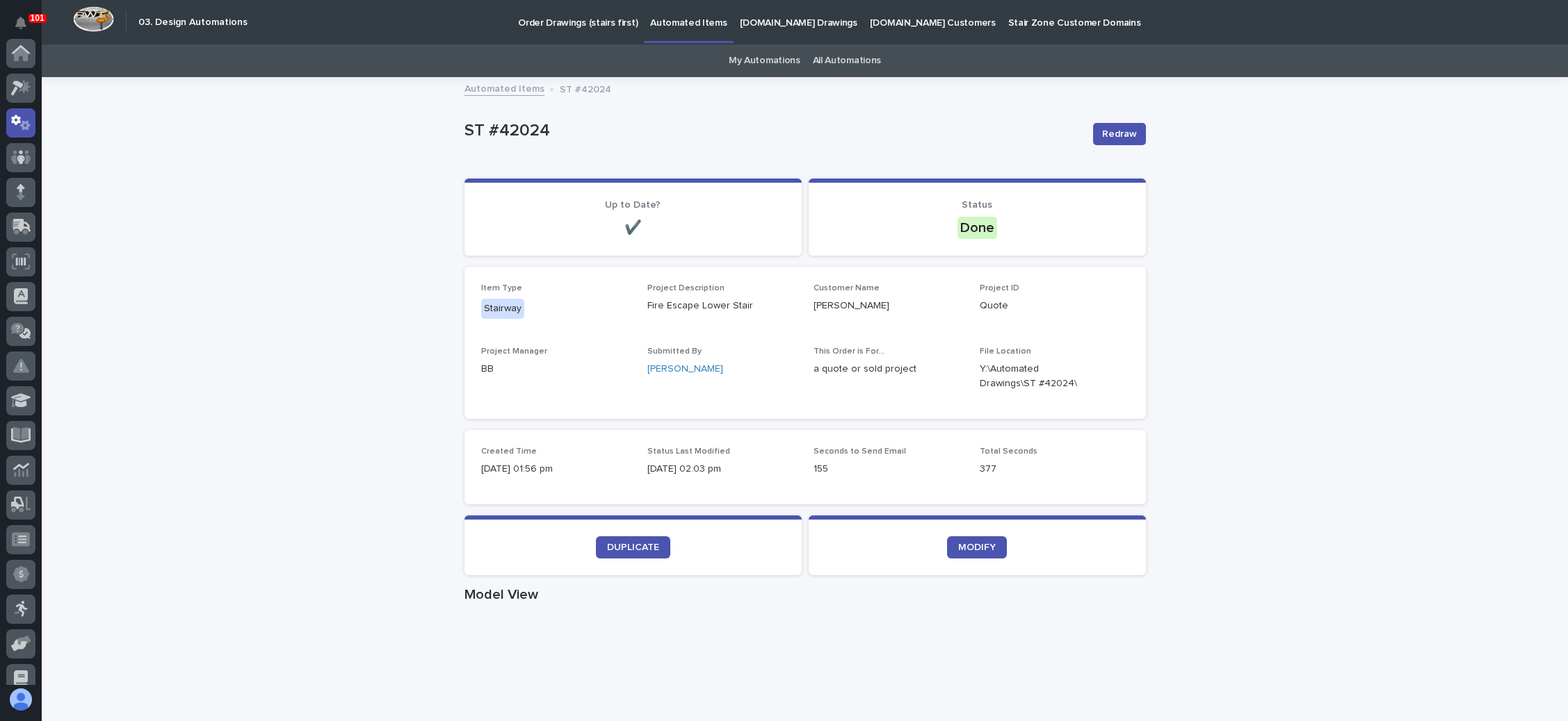
scroll to position [68, 0]
click at [17, 122] on icon at bounding box center [21, 123] width 8 height 16
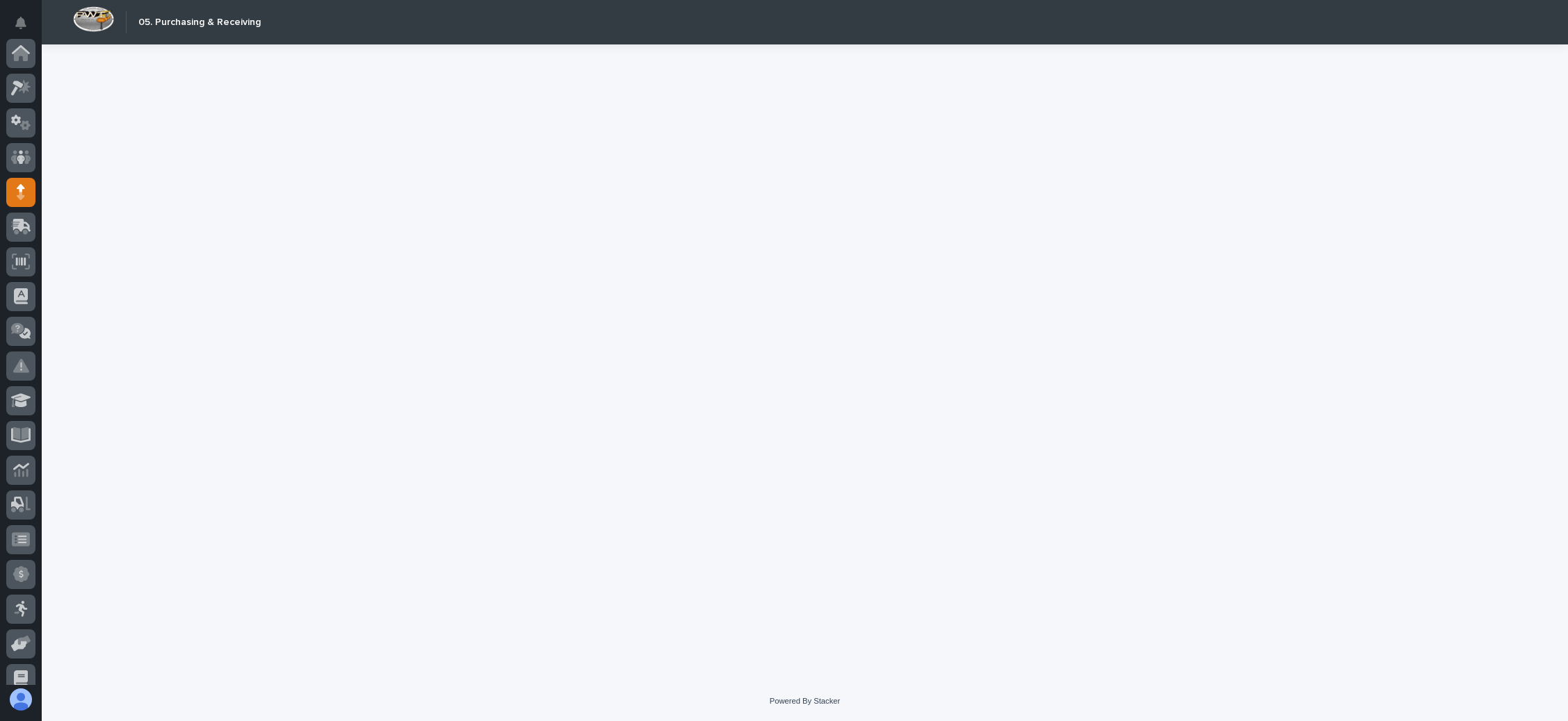
scroll to position [139, 0]
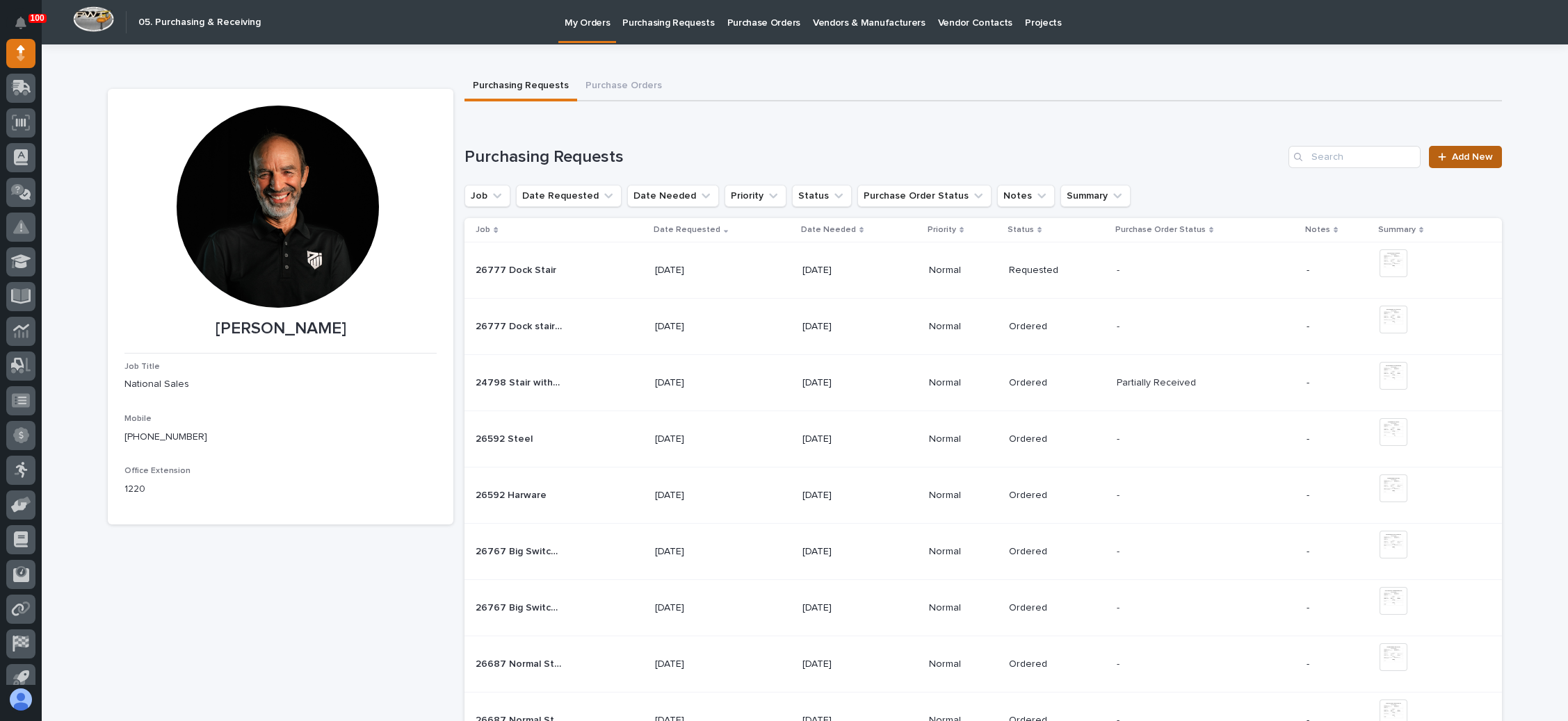
click at [1461, 156] on span "Add New" at bounding box center [1472, 157] width 41 height 10
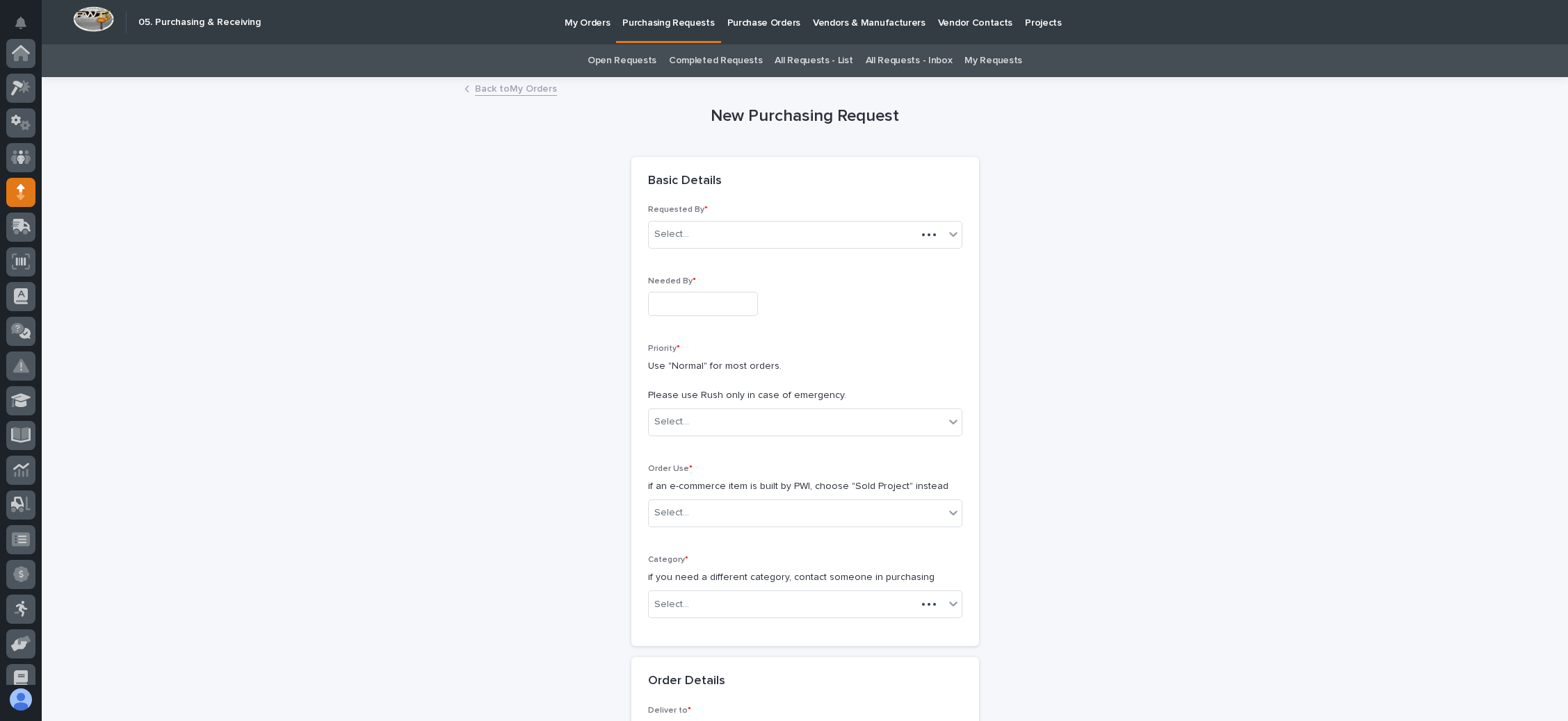
scroll to position [139, 0]
click at [713, 299] on input "text" at bounding box center [703, 304] width 110 height 24
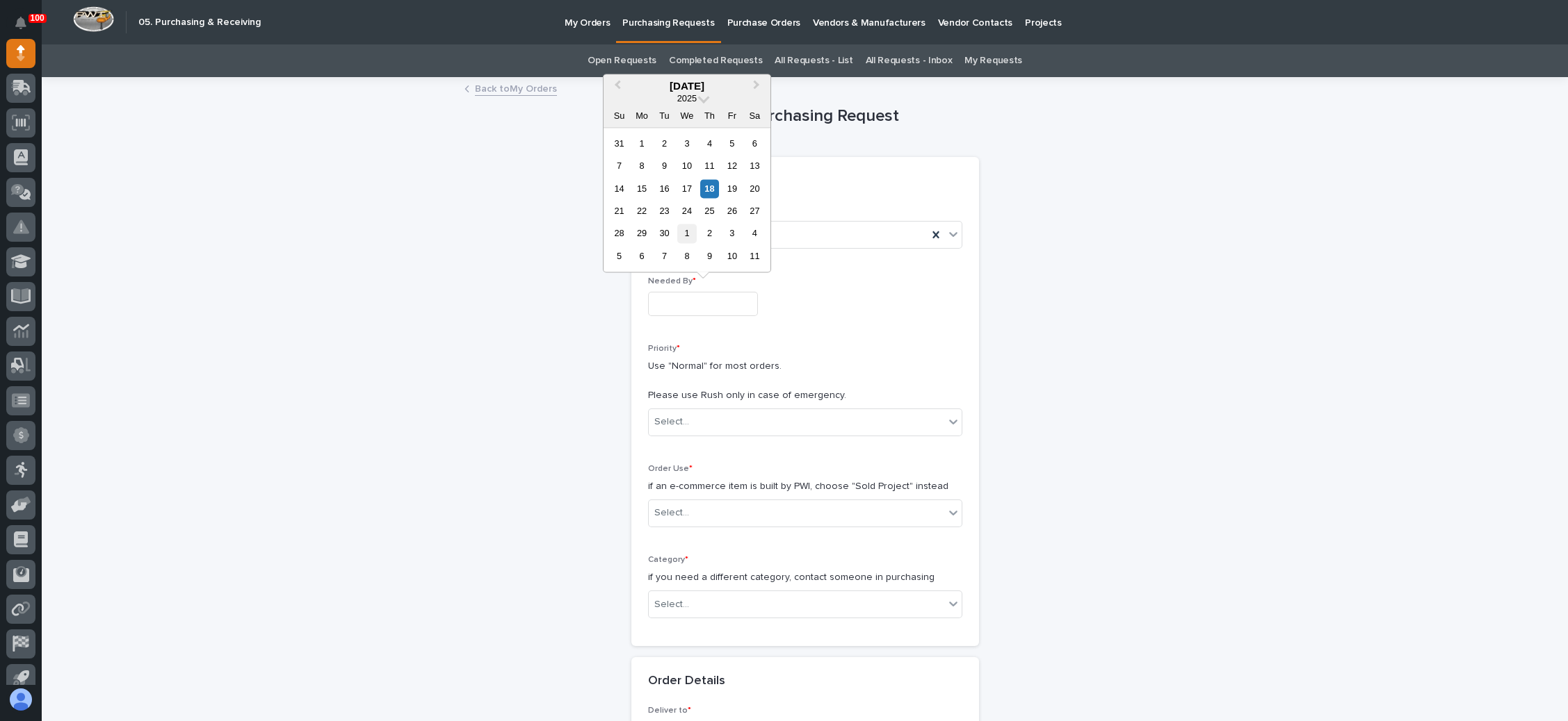
click at [688, 226] on div "1" at bounding box center [686, 233] width 19 height 19
type input "**********"
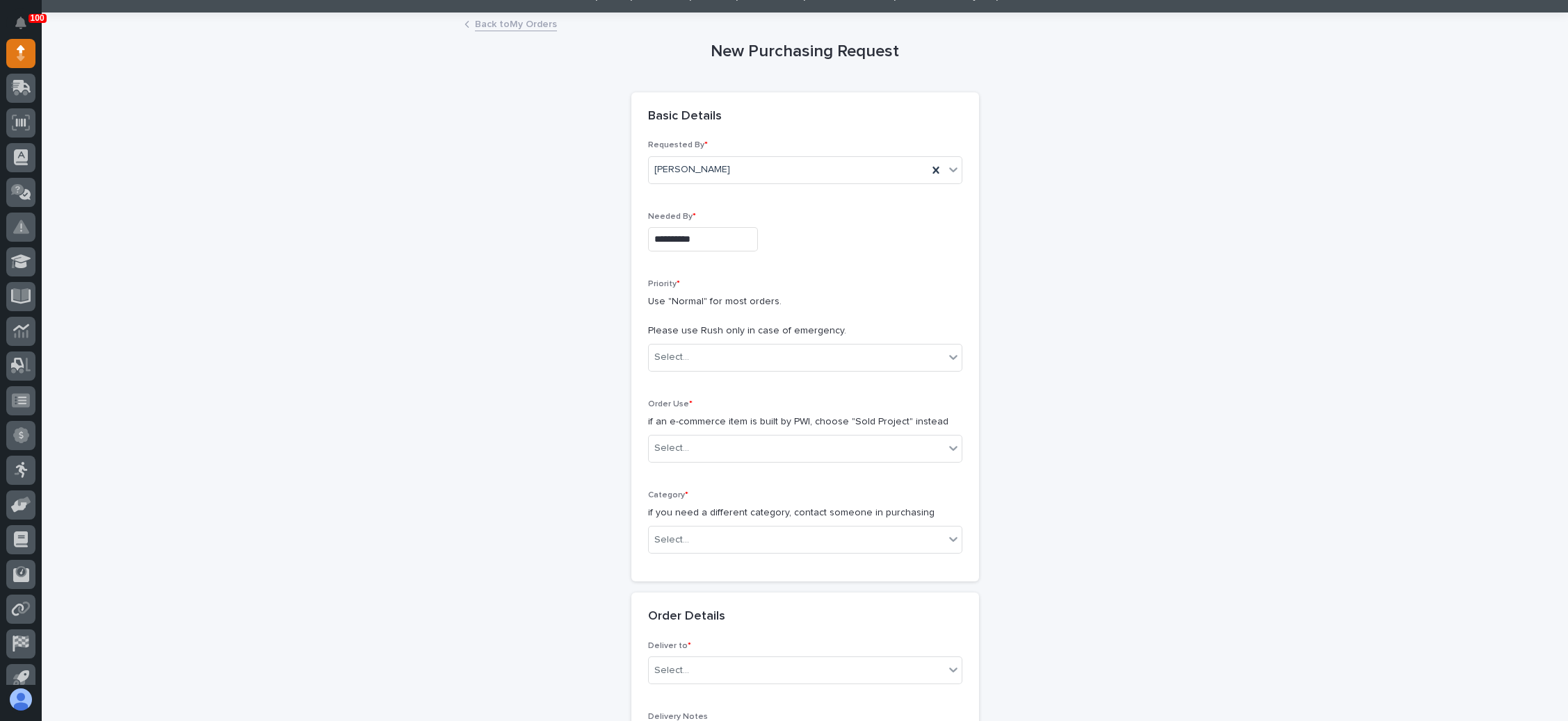
scroll to position [208, 0]
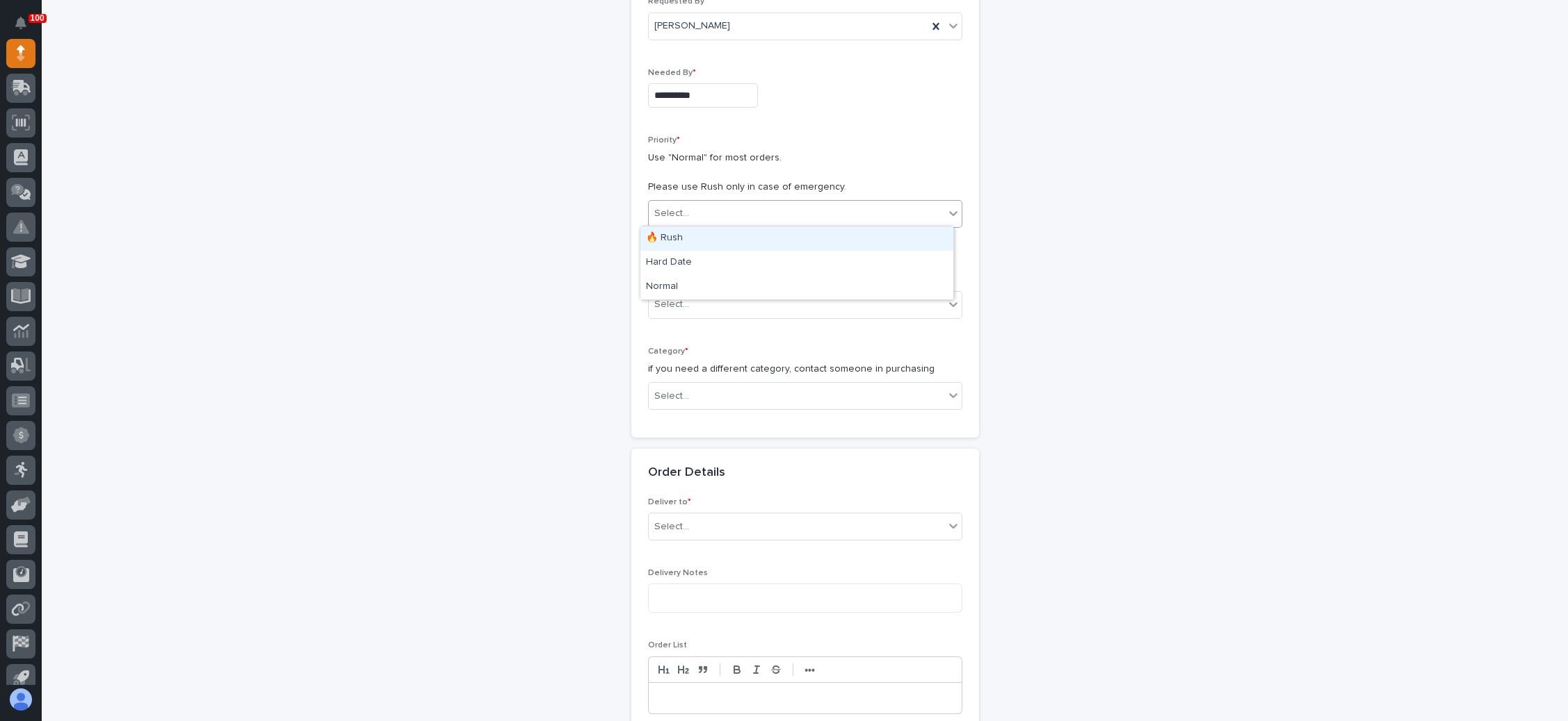
click at [757, 212] on div "Select..." at bounding box center [796, 213] width 296 height 23
click at [717, 287] on div "Normal" at bounding box center [797, 287] width 313 height 24
click at [712, 302] on div "Select..." at bounding box center [796, 305] width 296 height 23
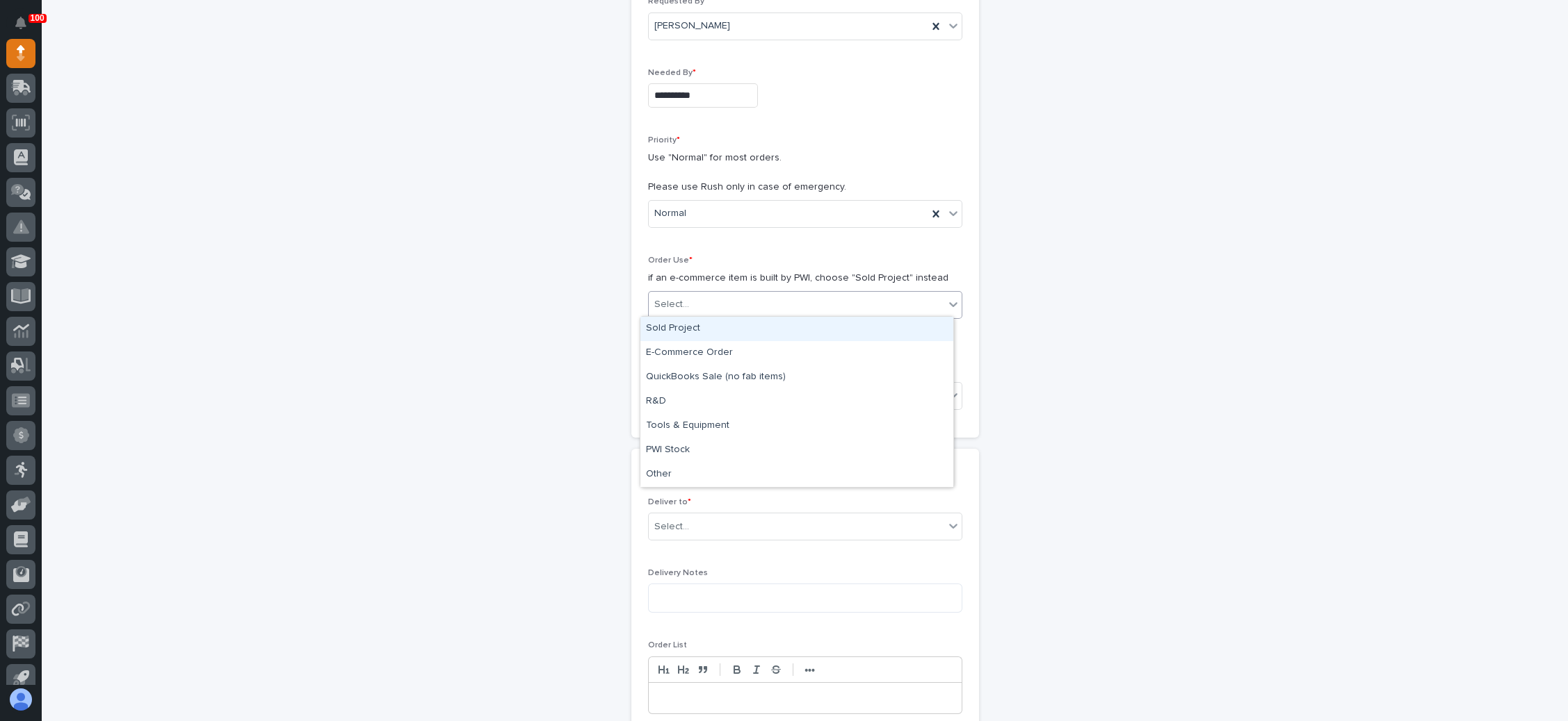
click at [715, 329] on div "Sold Project" at bounding box center [797, 329] width 313 height 24
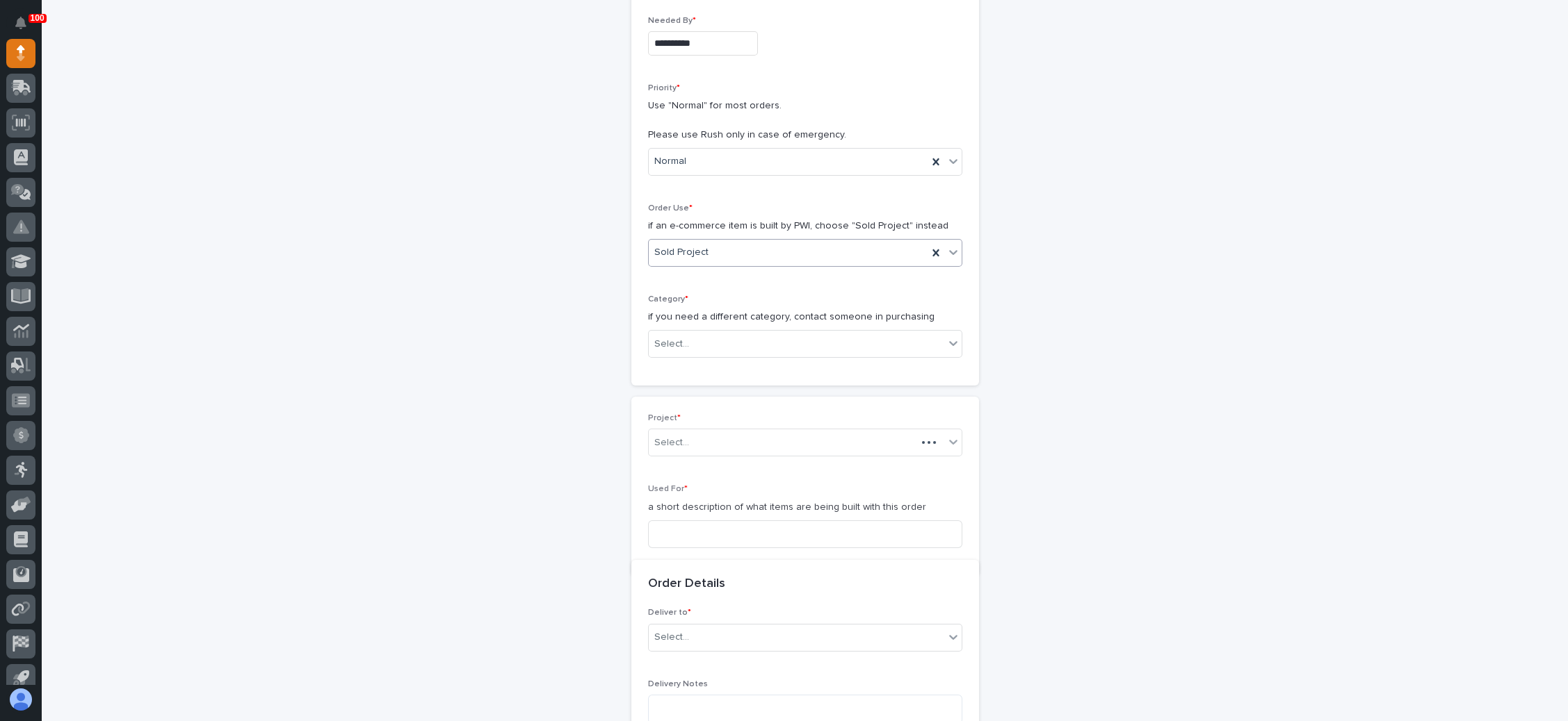
scroll to position [303, 0]
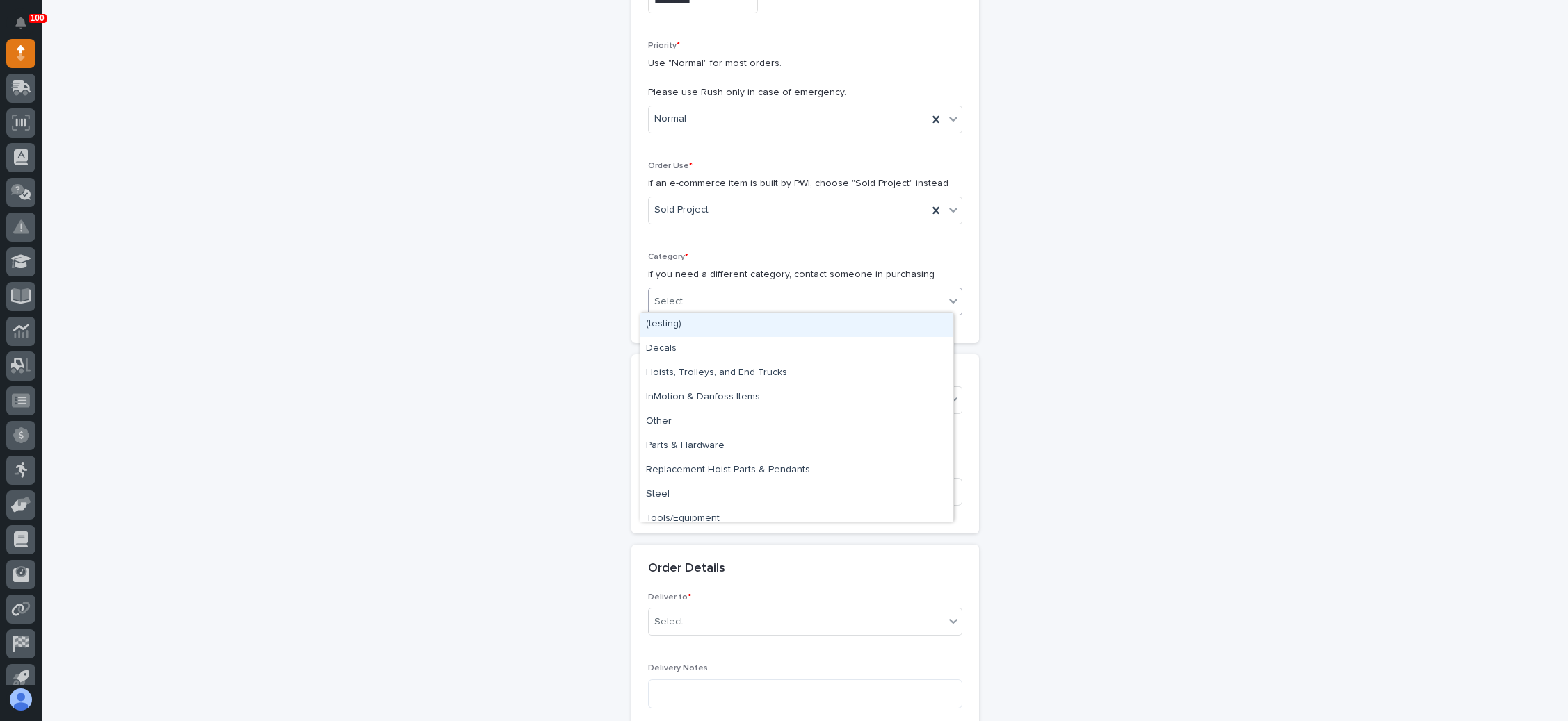
click at [728, 303] on div "Select..." at bounding box center [796, 302] width 296 height 23
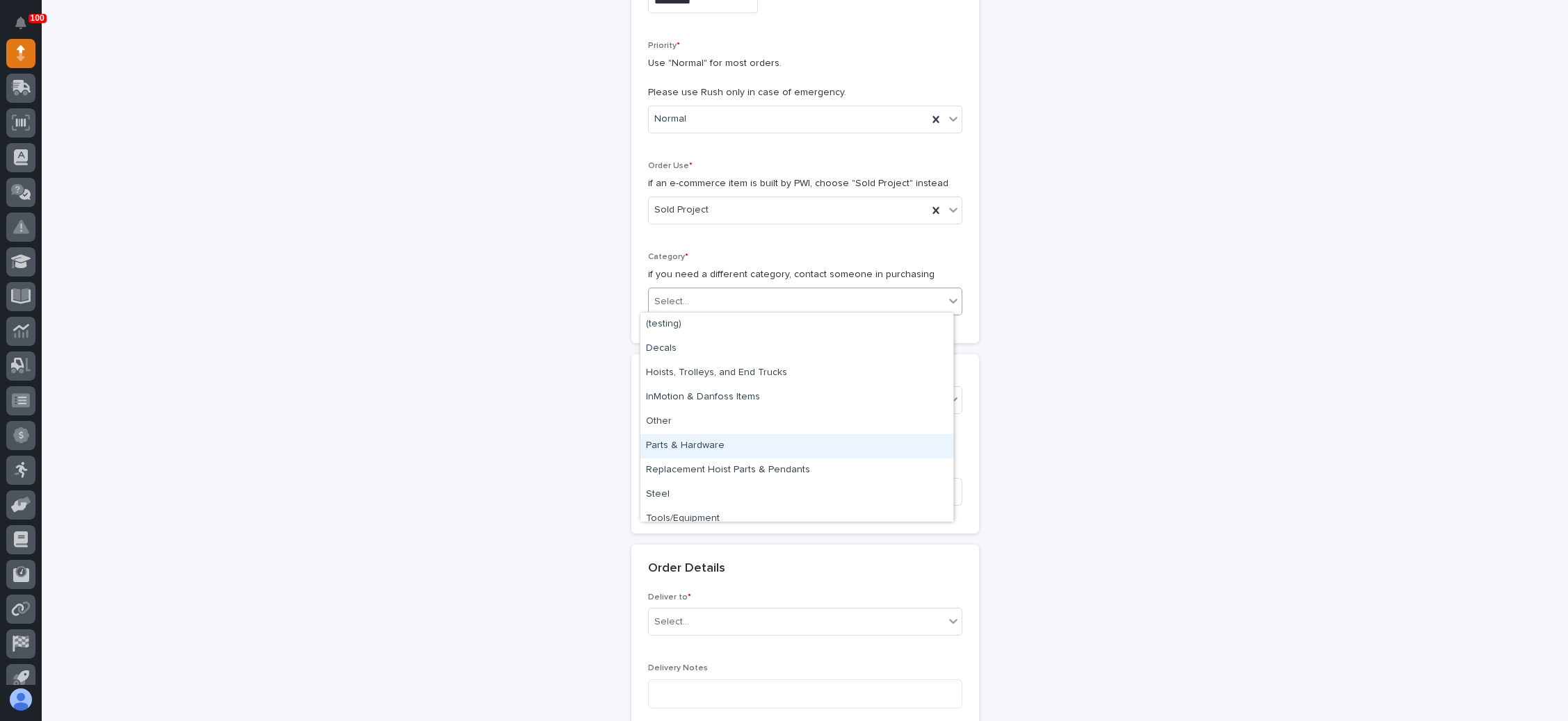
click at [721, 446] on div "Parts & Hardware" at bounding box center [797, 446] width 313 height 24
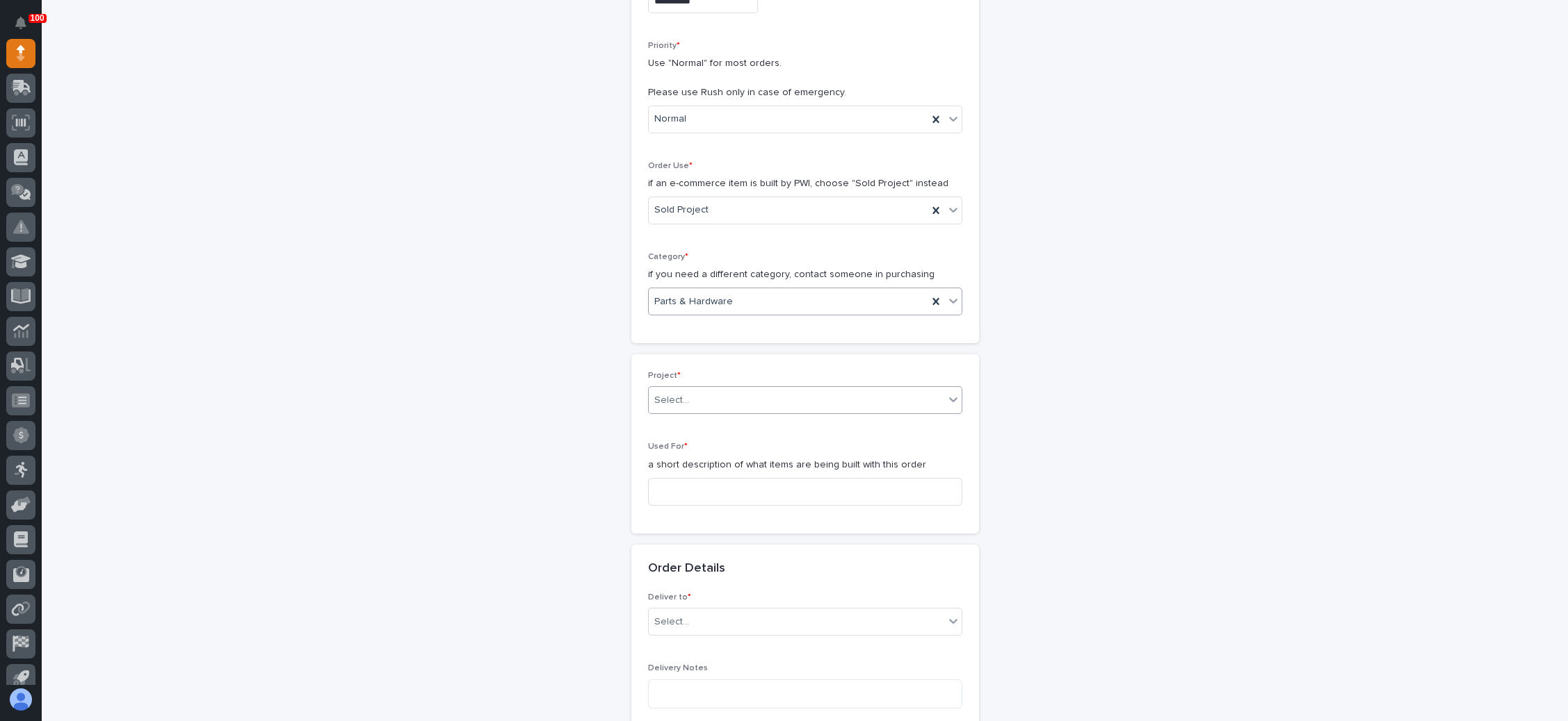
click at [727, 393] on div "Select..." at bounding box center [796, 400] width 296 height 23
type input "*****"
click at [775, 426] on div "26583 - Stair Zone - [PERSON_NAME] Company - Ladder with Platform" at bounding box center [797, 423] width 313 height 24
click at [721, 488] on input at bounding box center [805, 492] width 315 height 28
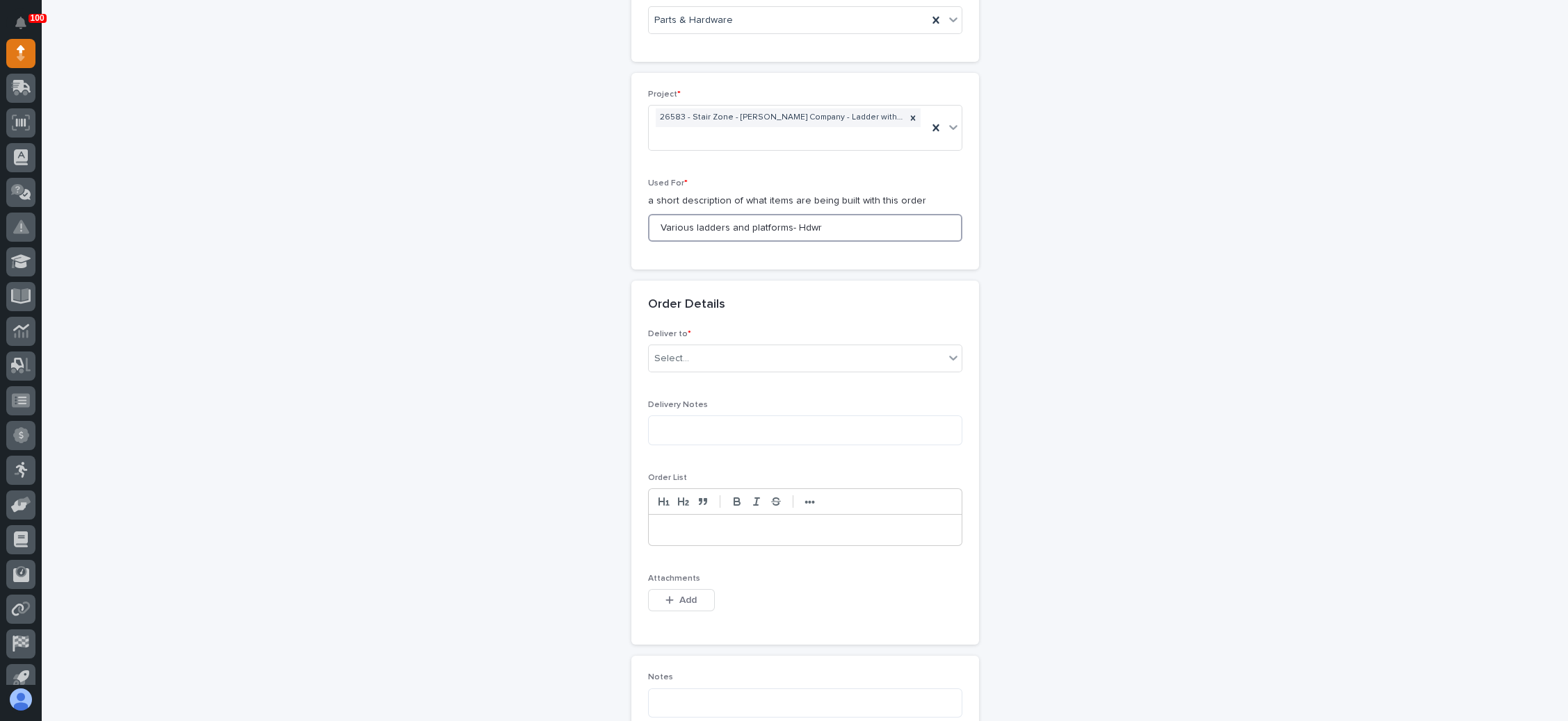
scroll to position [616, 0]
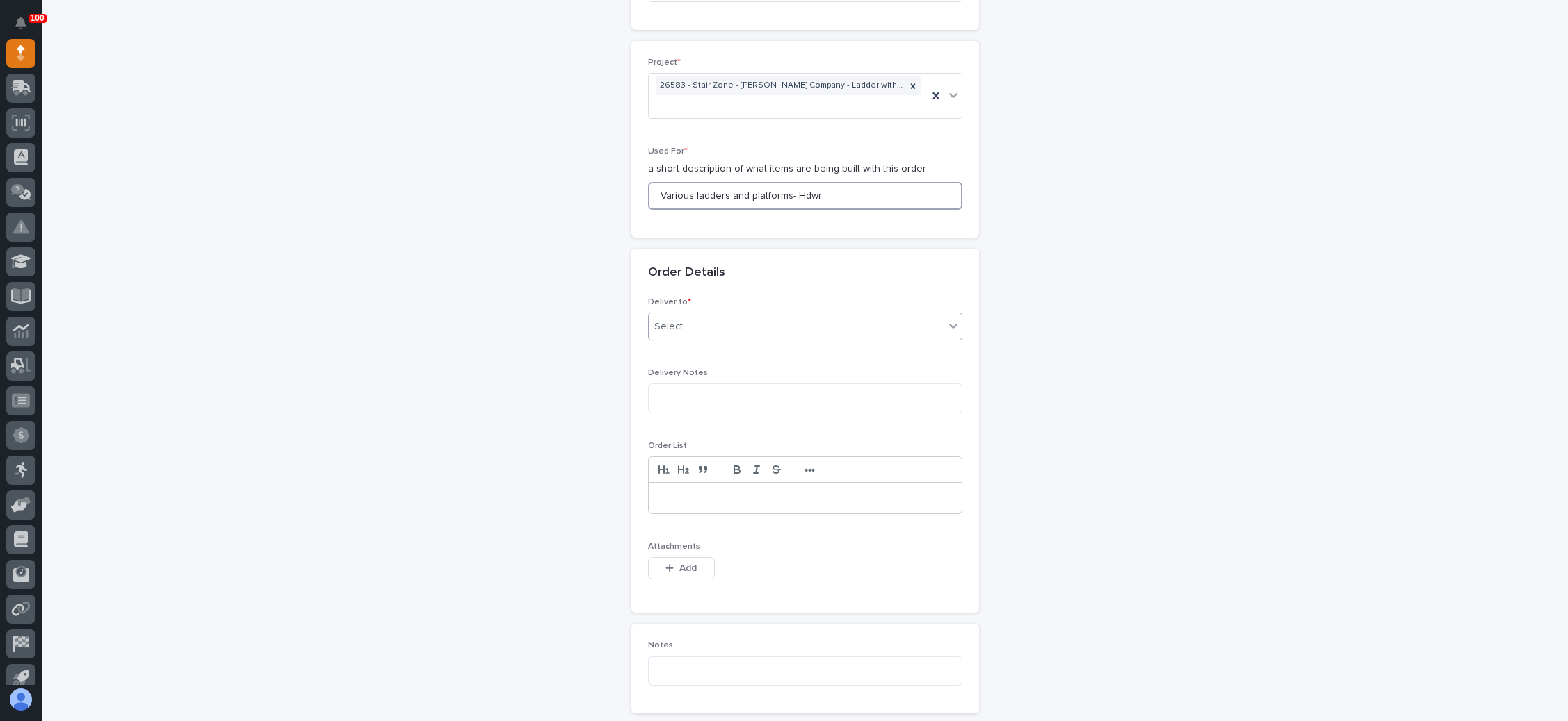
type input "Various ladders and platforms- Hdwr"
click at [736, 316] on div "Select..." at bounding box center [796, 327] width 296 height 23
click at [703, 335] on div "PWI" at bounding box center [797, 331] width 313 height 24
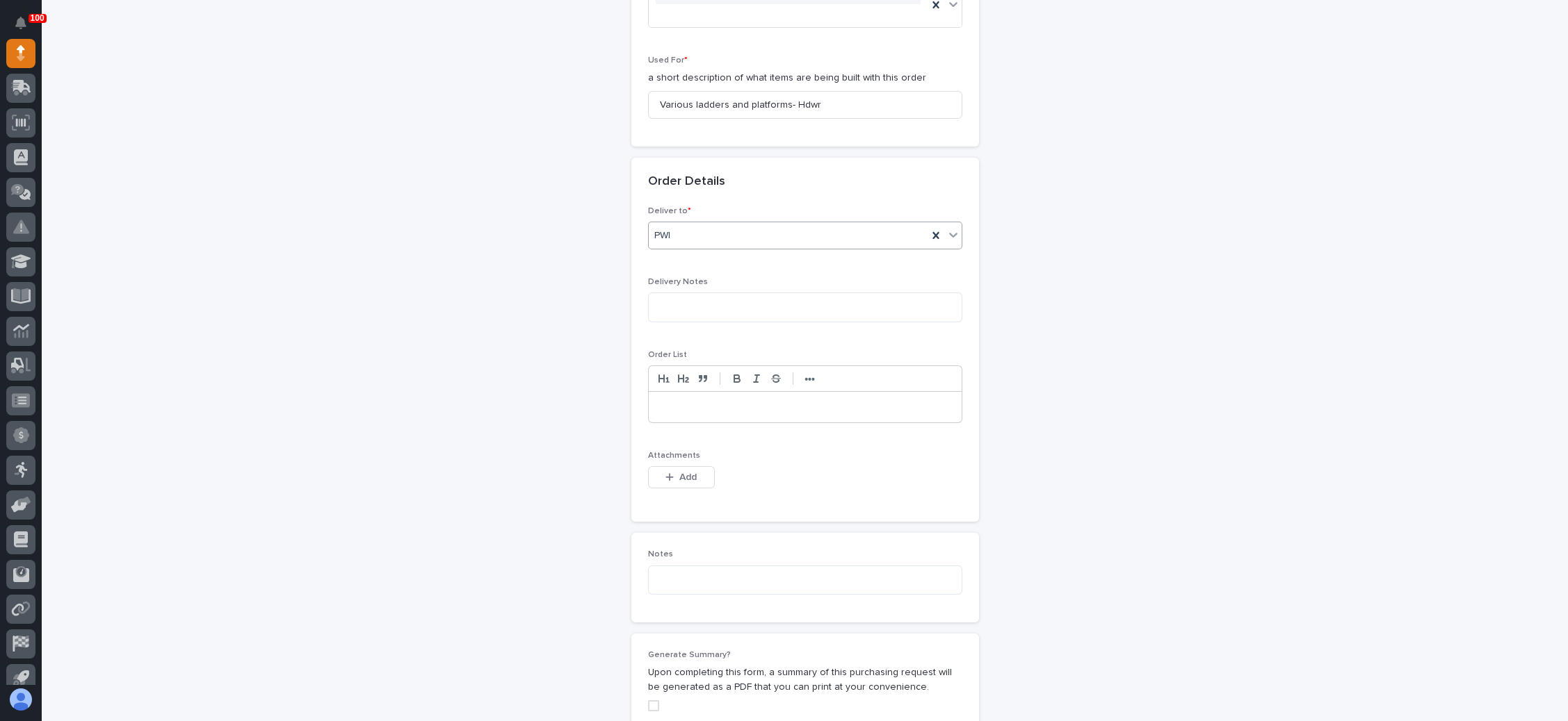
scroll to position [720, 0]
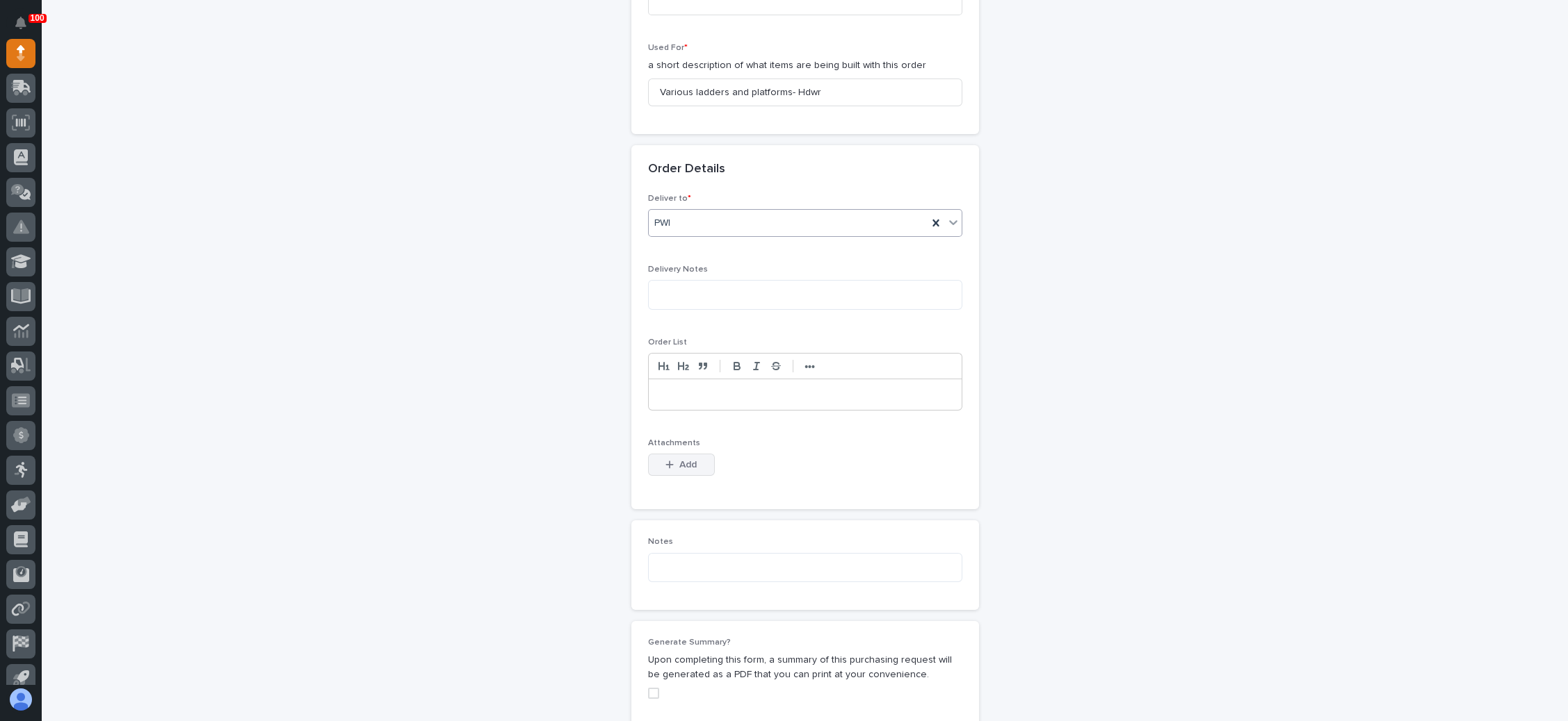
click at [679, 458] on span "Add" at bounding box center [688, 465] width 17 height 13
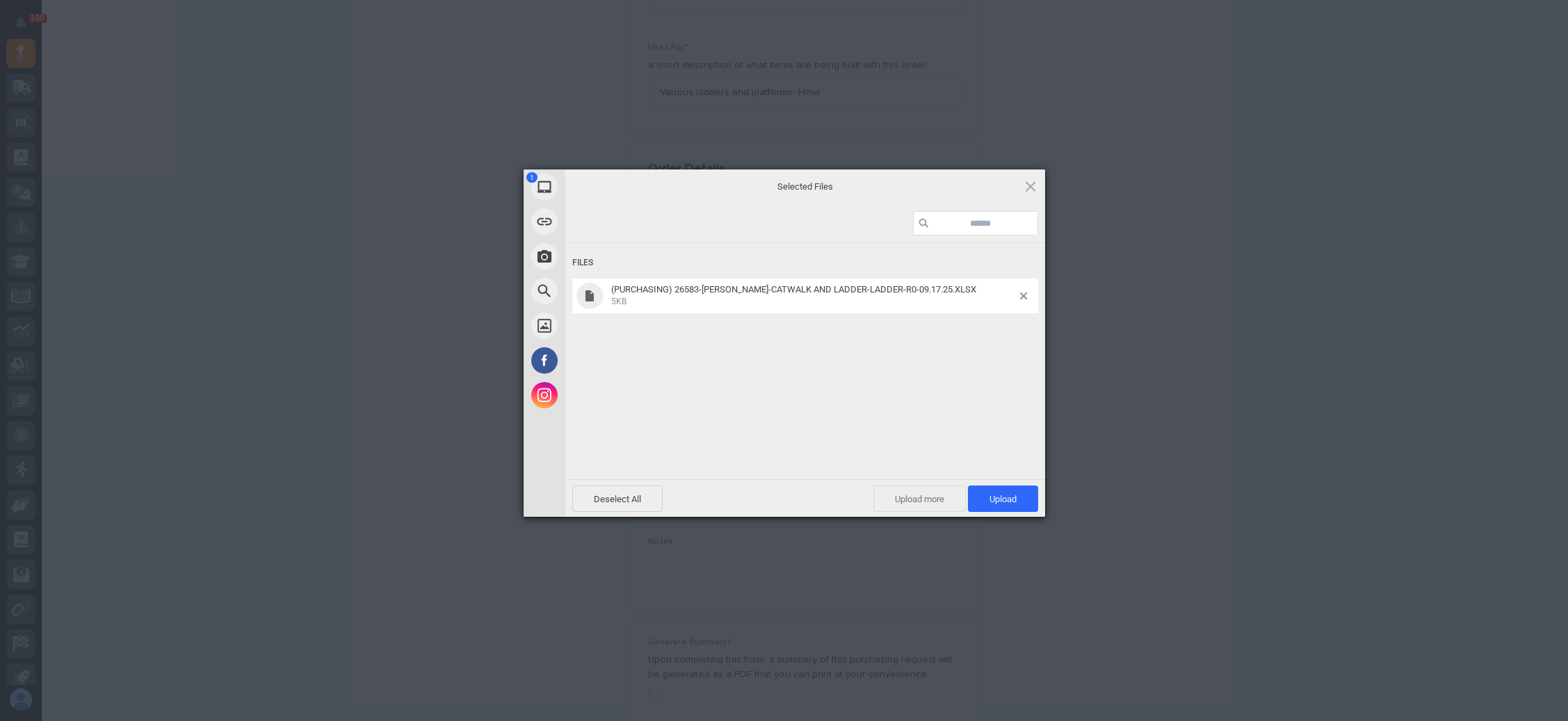
click at [922, 495] on span "Upload more" at bounding box center [919, 499] width 92 height 27
click at [910, 498] on span "Upload more" at bounding box center [904, 499] width 92 height 27
click at [993, 490] on span "Upload 3" at bounding box center [995, 499] width 85 height 27
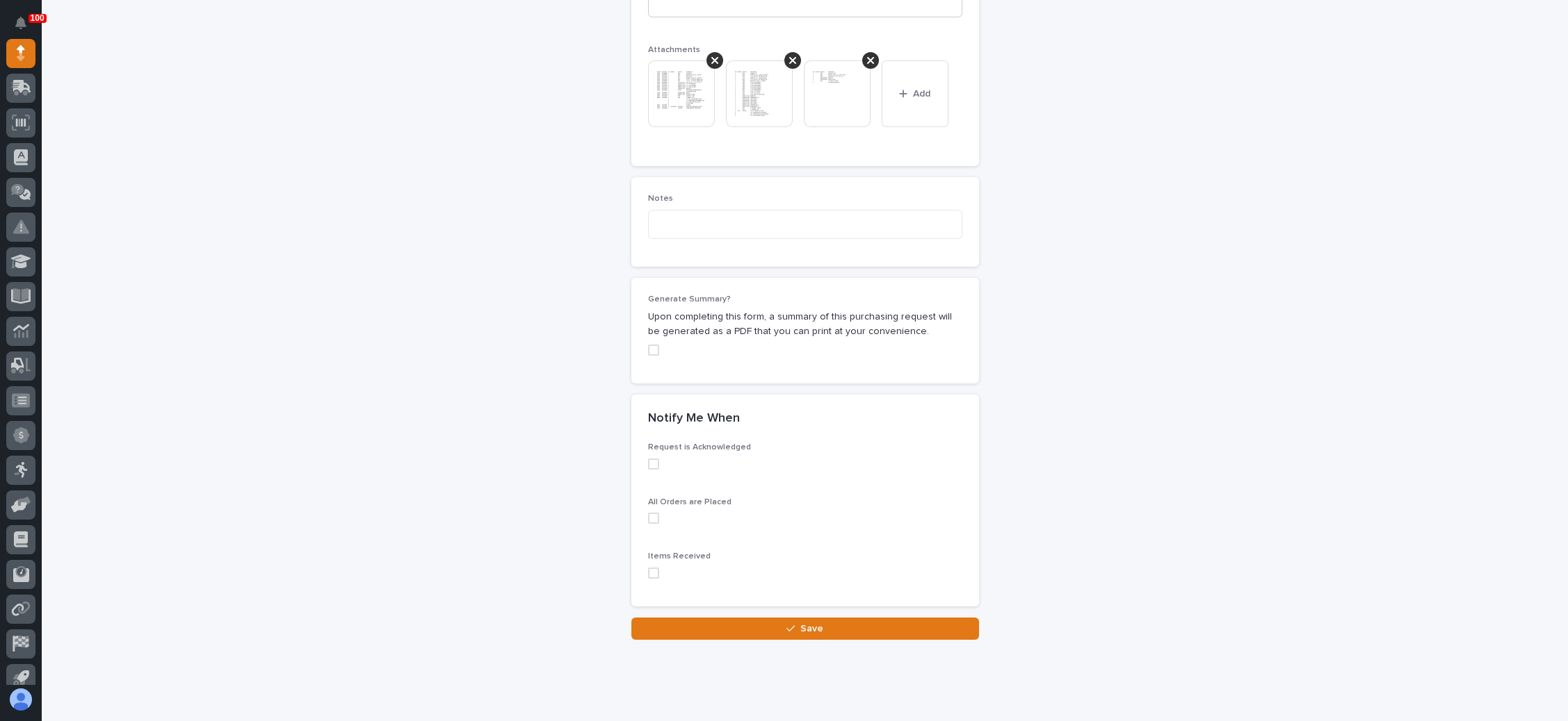
scroll to position [1116, 0]
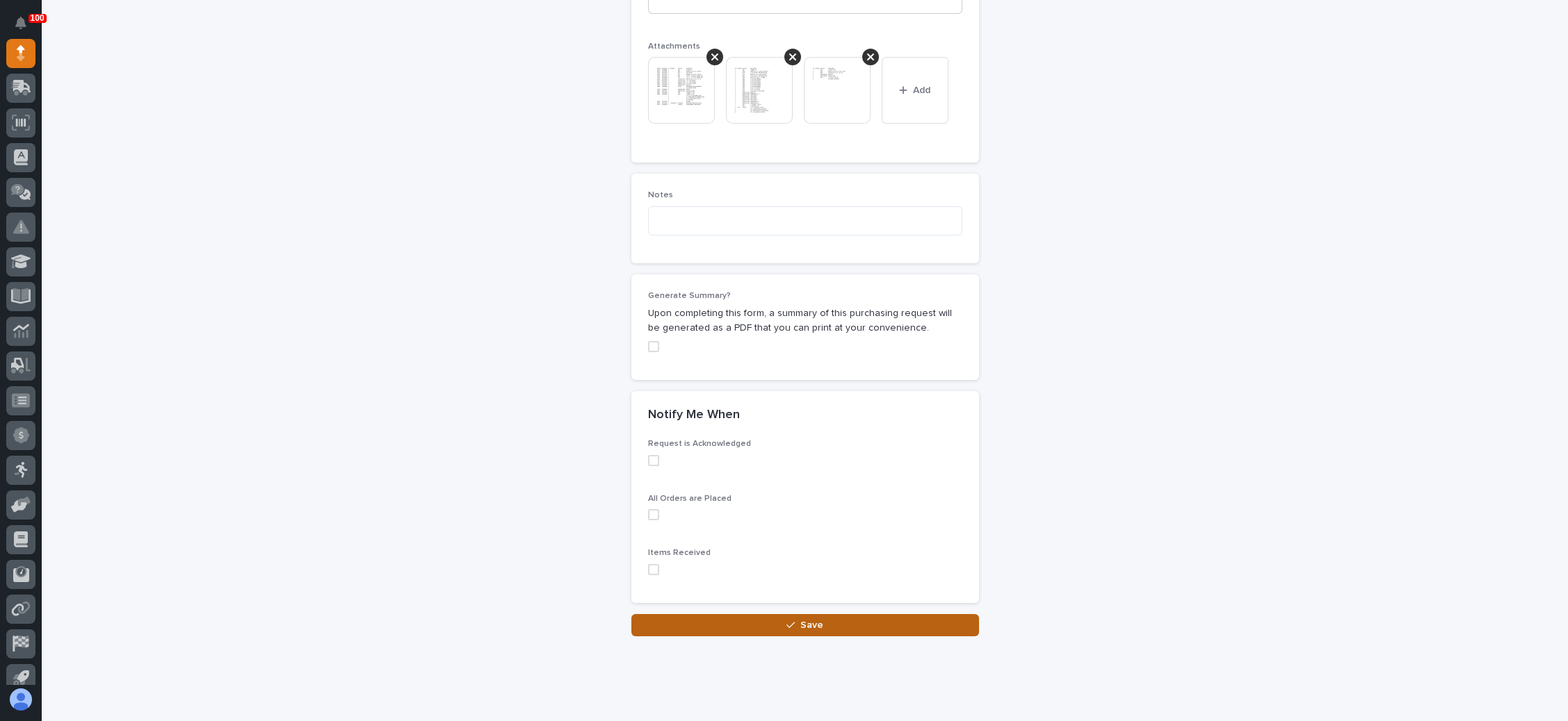
click at [803, 619] on span "Save" at bounding box center [812, 625] width 23 height 13
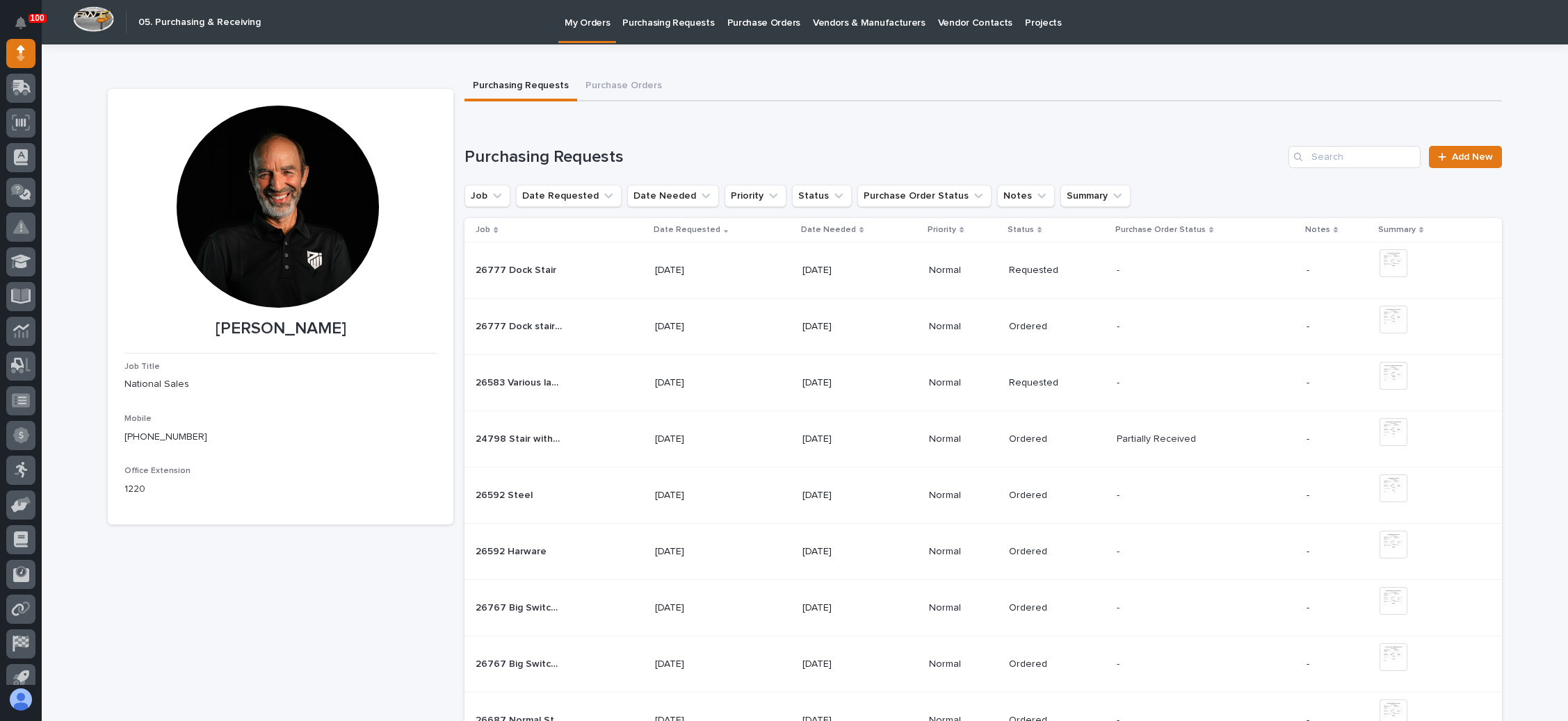
click at [1145, 382] on p at bounding box center [1160, 383] width 87 height 12
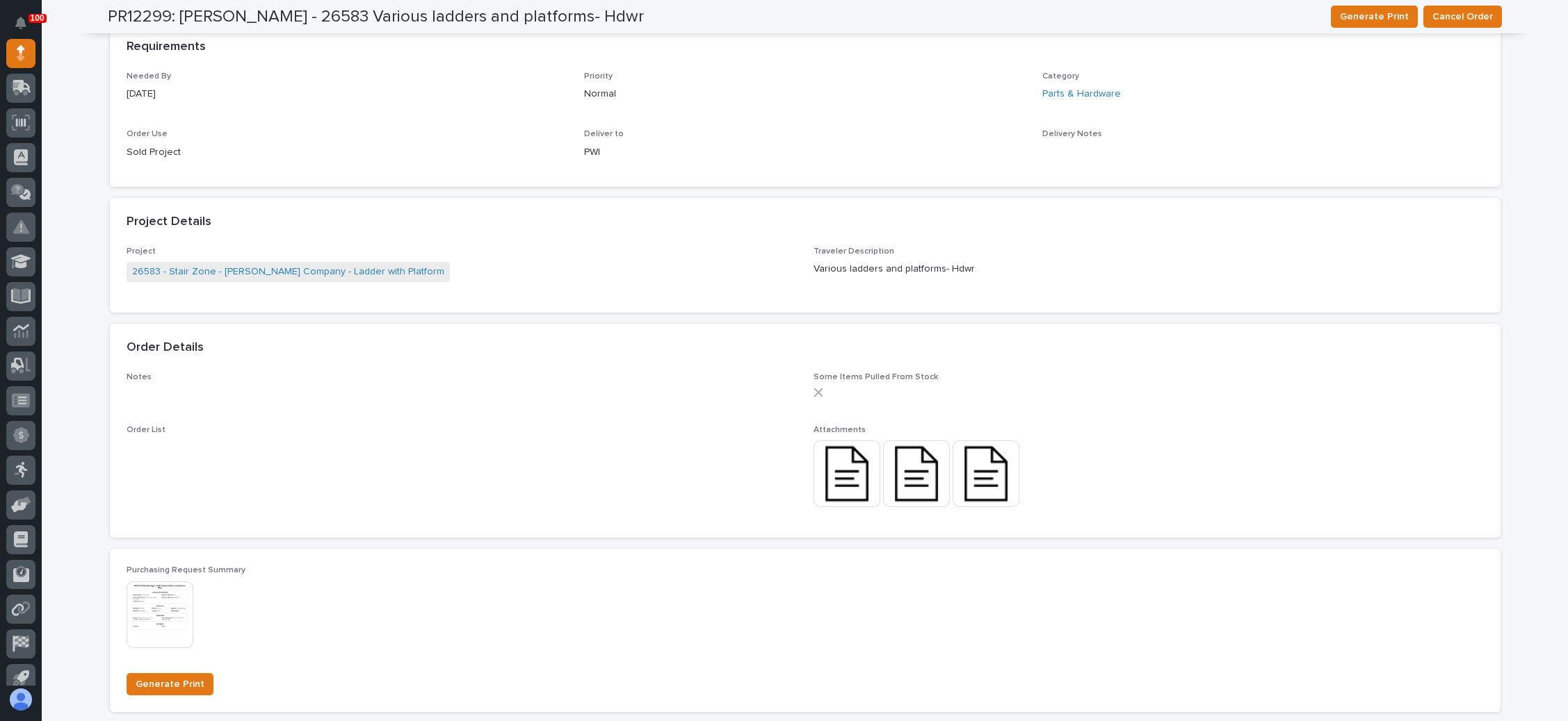
scroll to position [990, 0]
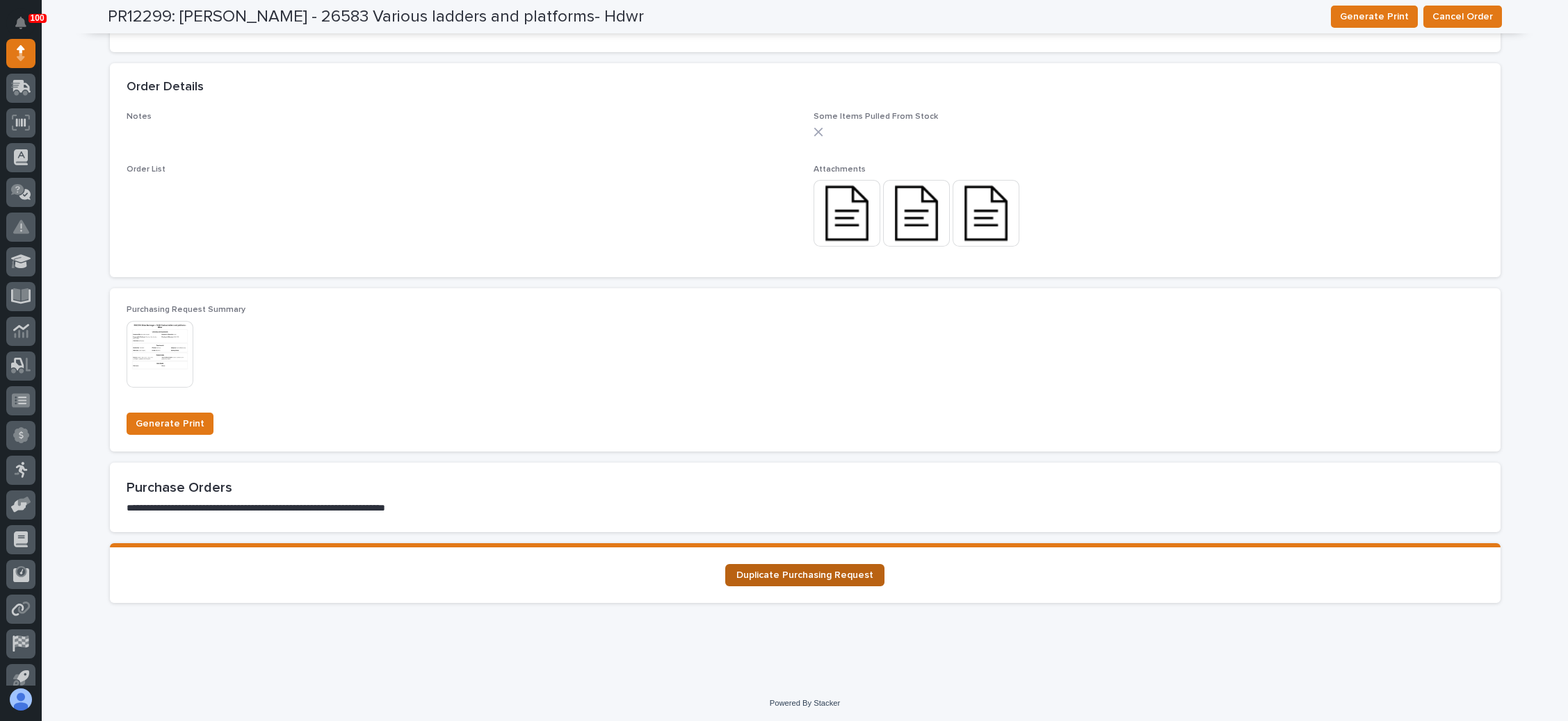
click at [835, 567] on link "Duplicate Purchasing Request" at bounding box center [805, 576] width 159 height 22
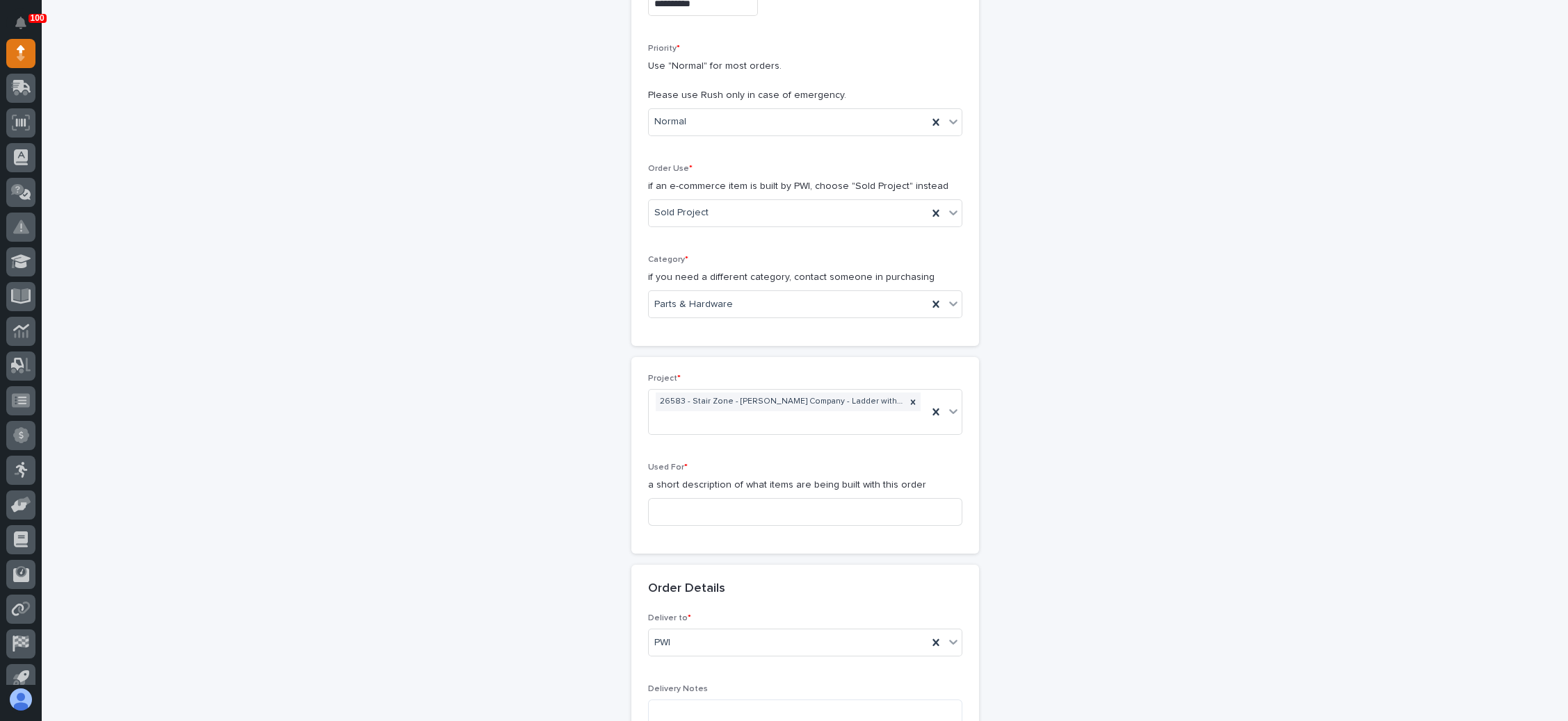
scroll to position [313, 0]
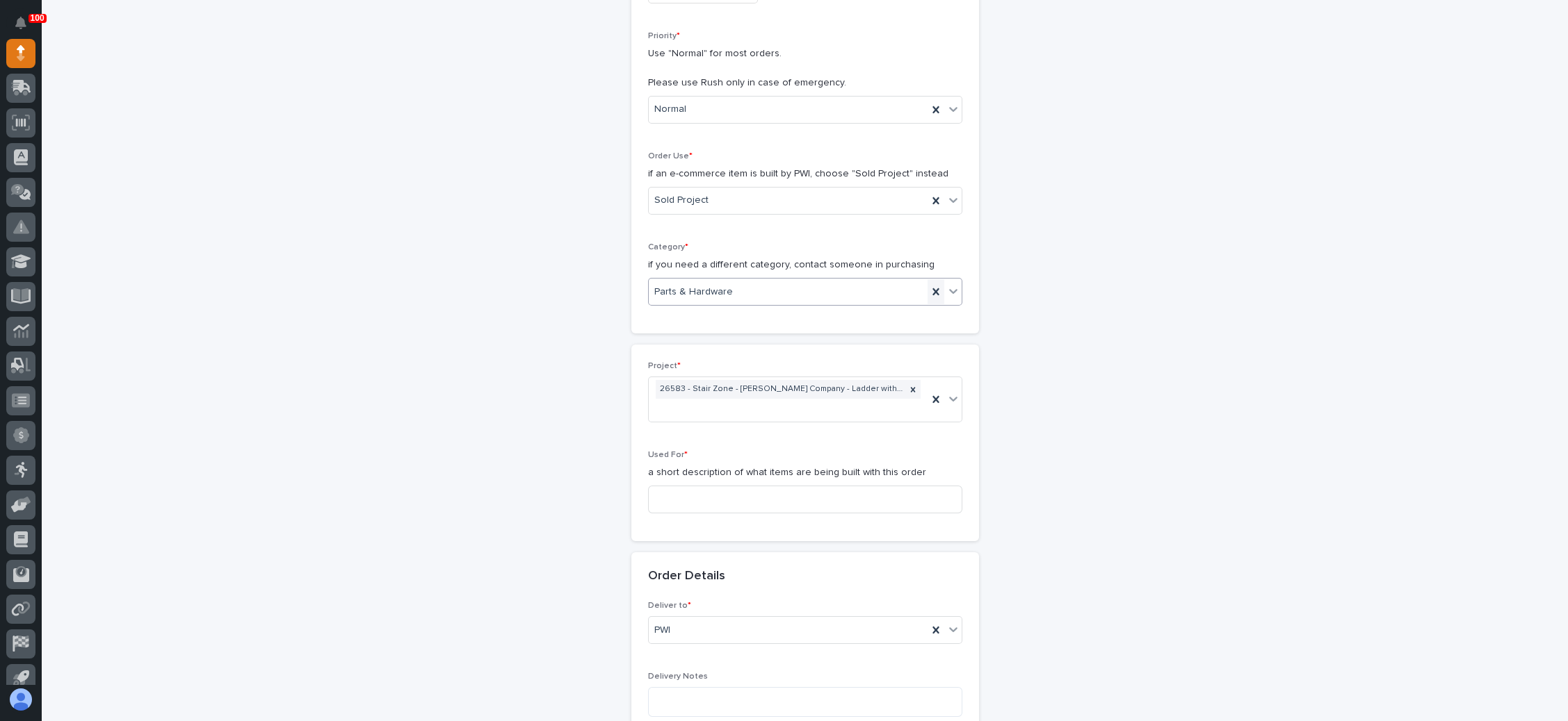
click at [933, 289] on icon at bounding box center [935, 292] width 6 height 7
click at [947, 284] on icon at bounding box center [954, 291] width 14 height 14
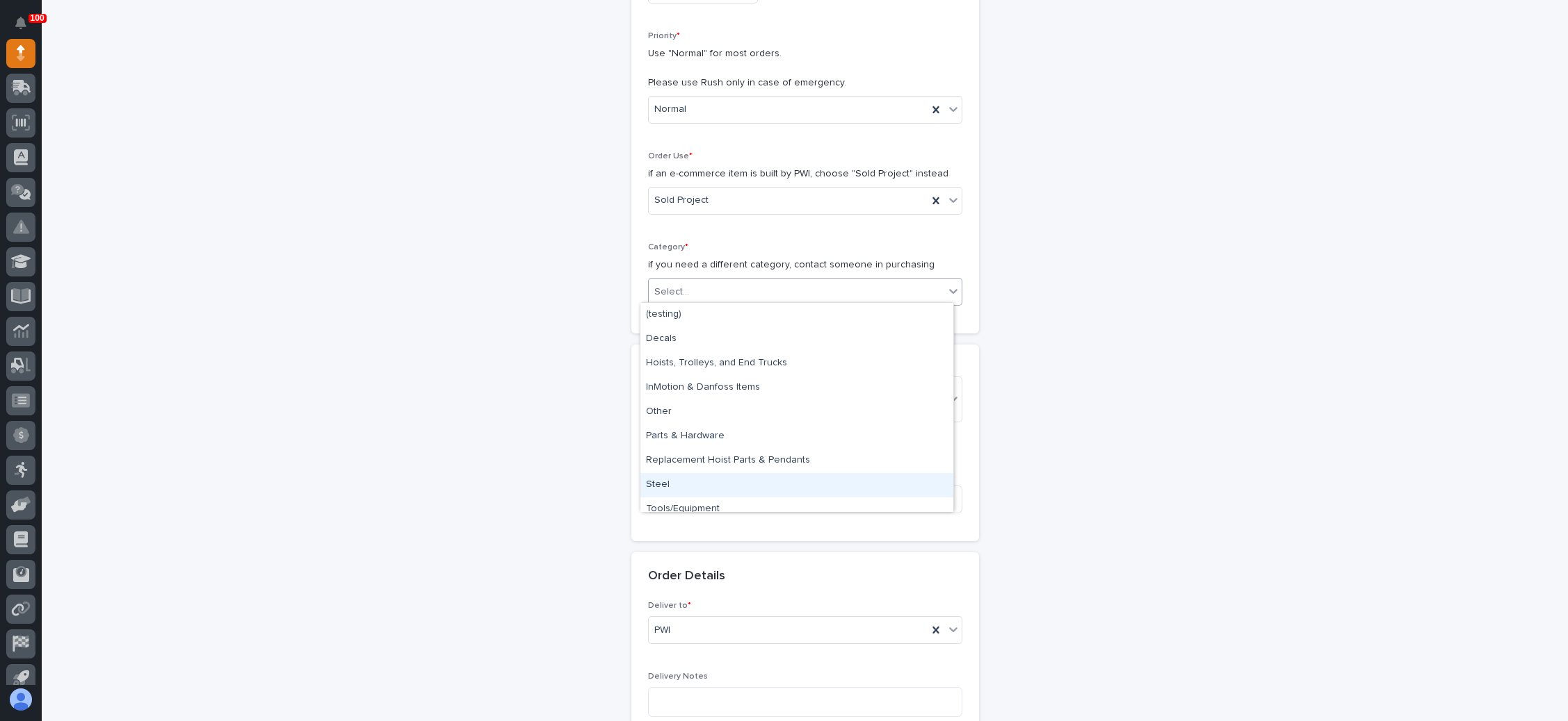
click at [677, 479] on div "Steel" at bounding box center [797, 485] width 313 height 24
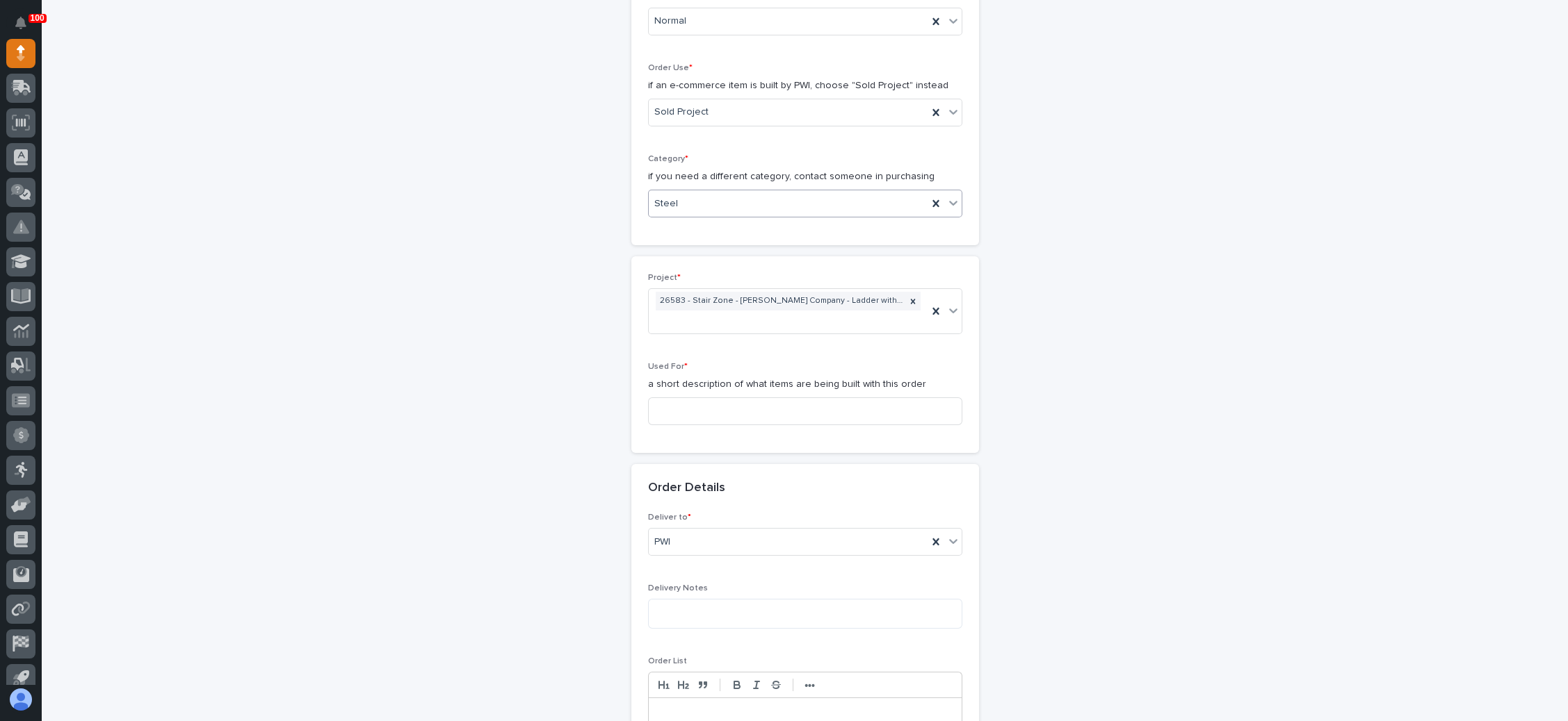
scroll to position [417, 0]
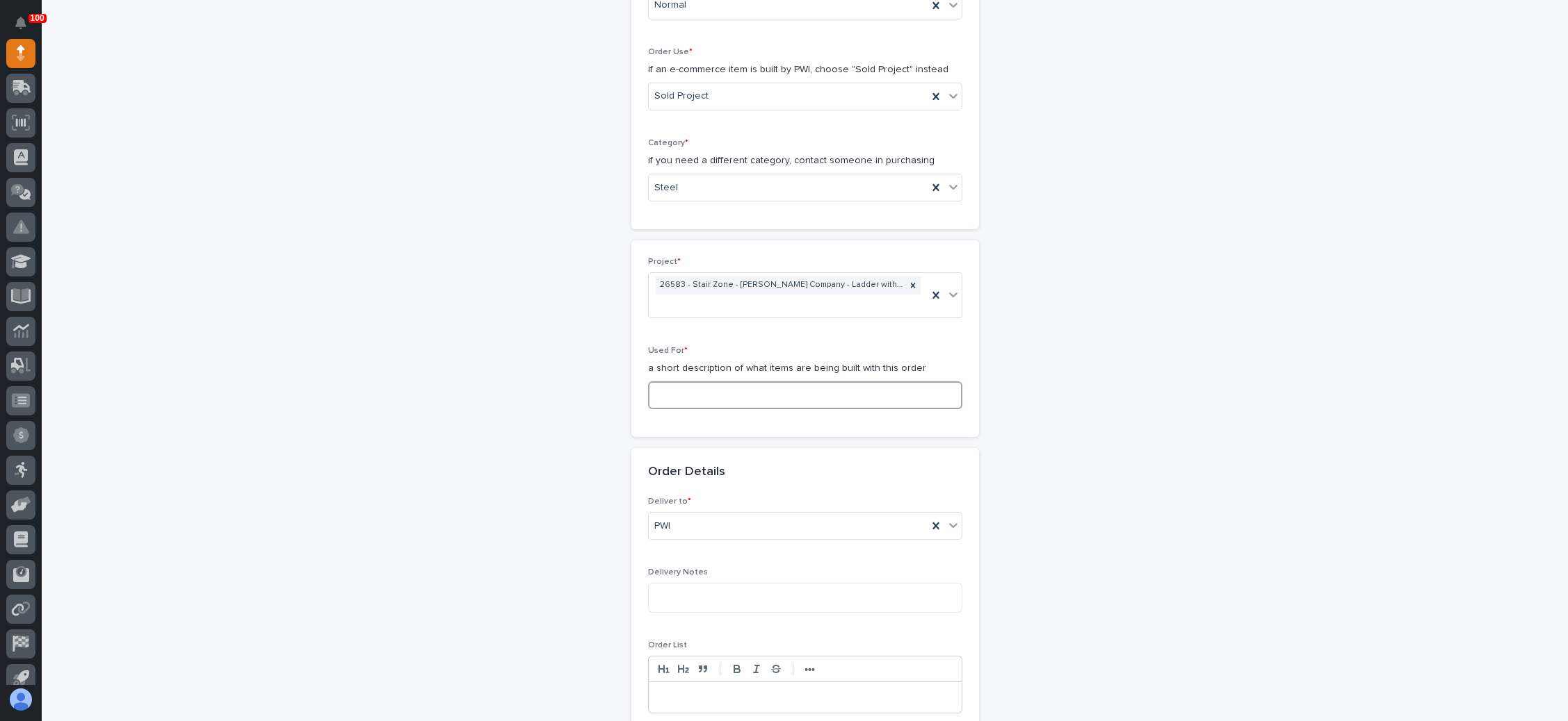
click at [721, 381] on input at bounding box center [805, 395] width 315 height 28
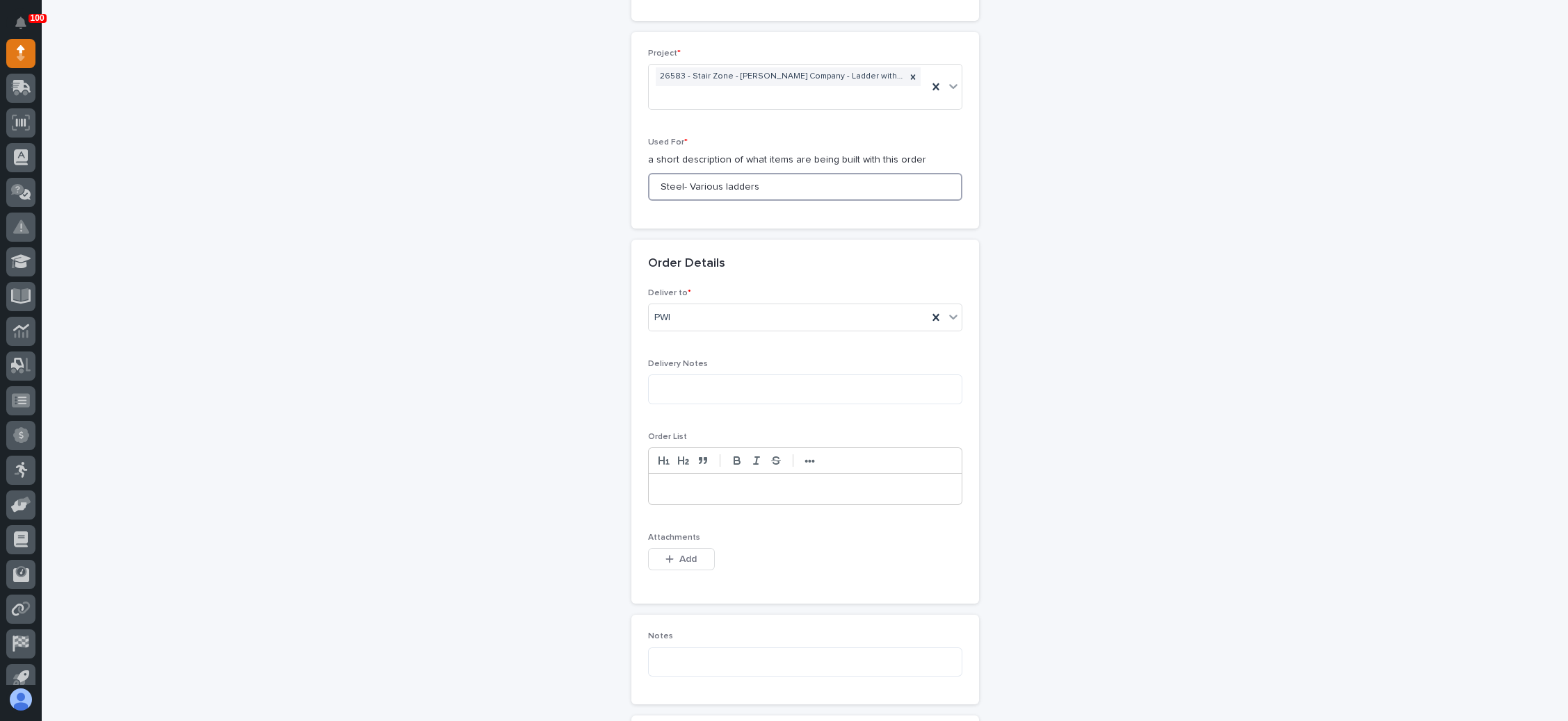
scroll to position [729, 0]
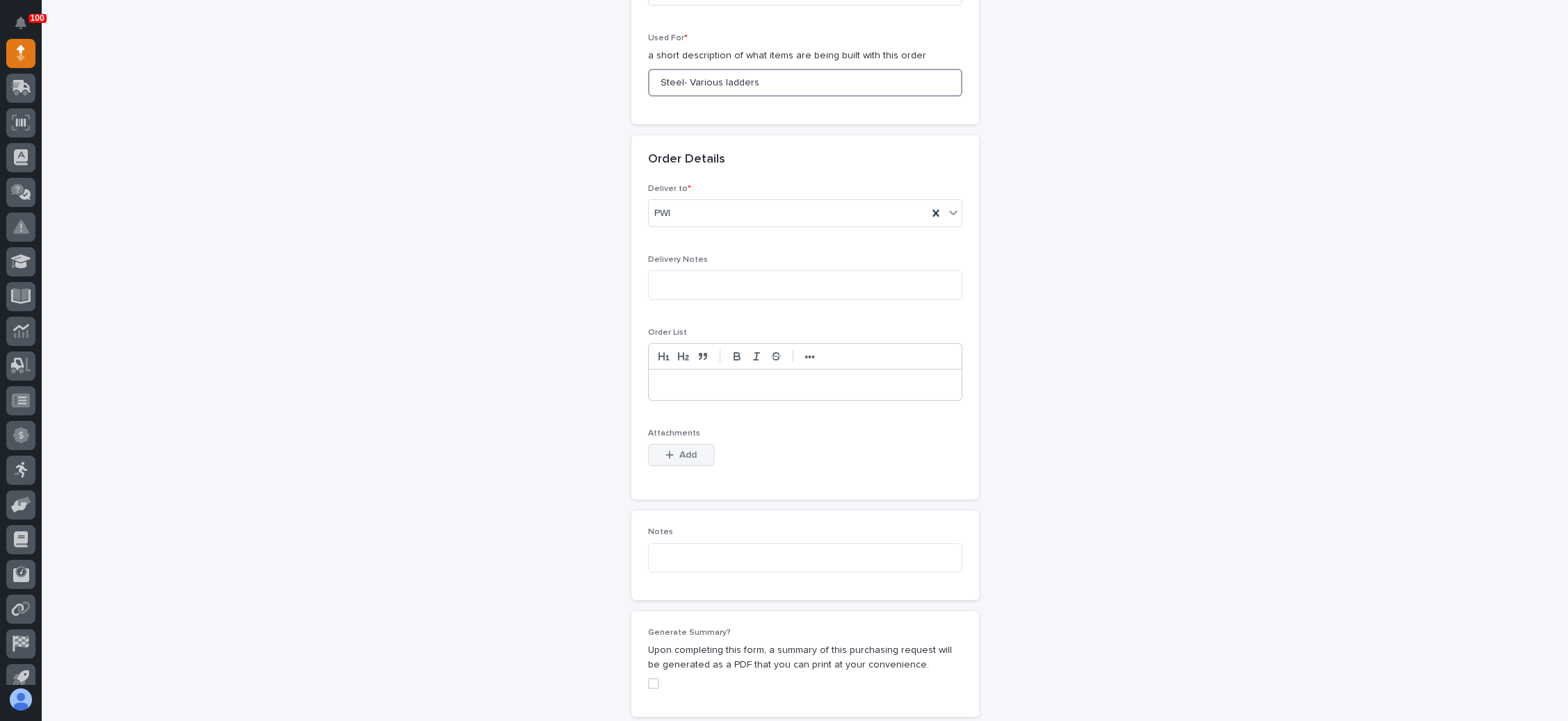
type input "Steel- Various ladders"
click at [688, 449] on span "Add" at bounding box center [688, 456] width 17 height 13
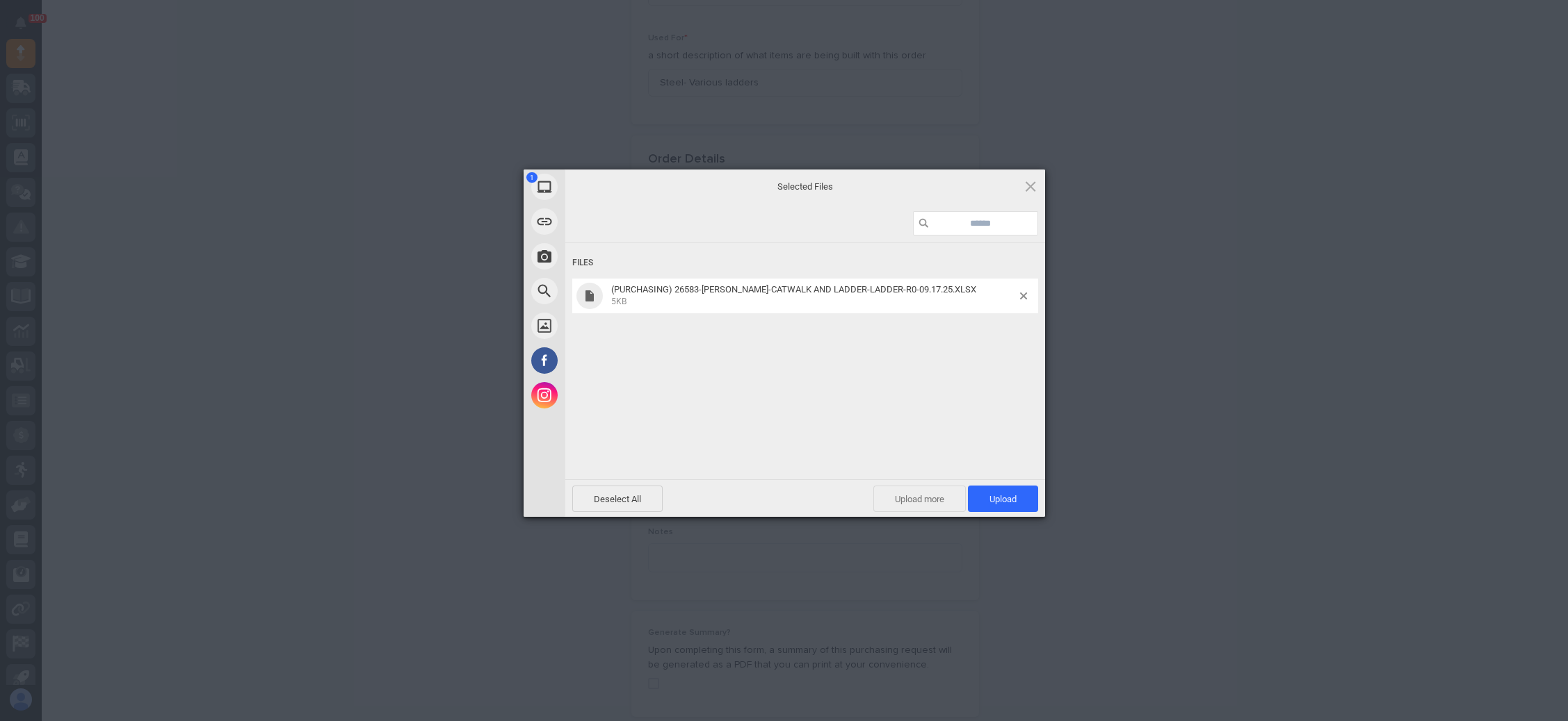
click at [909, 493] on span "Upload more" at bounding box center [919, 499] width 92 height 27
click at [901, 501] on span "Upload more" at bounding box center [904, 499] width 92 height 27
click at [989, 495] on span "Upload 3" at bounding box center [995, 499] width 43 height 10
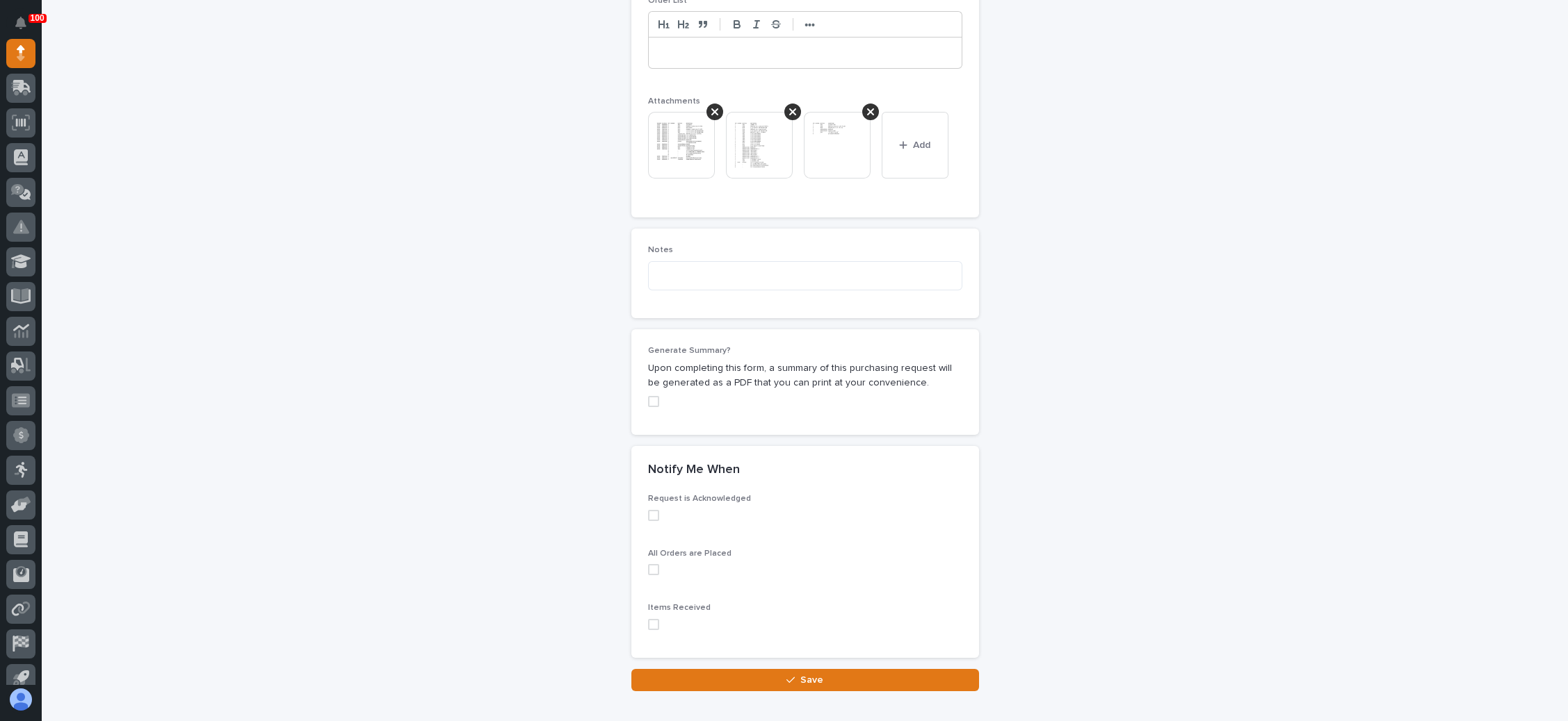
scroll to position [1116, 0]
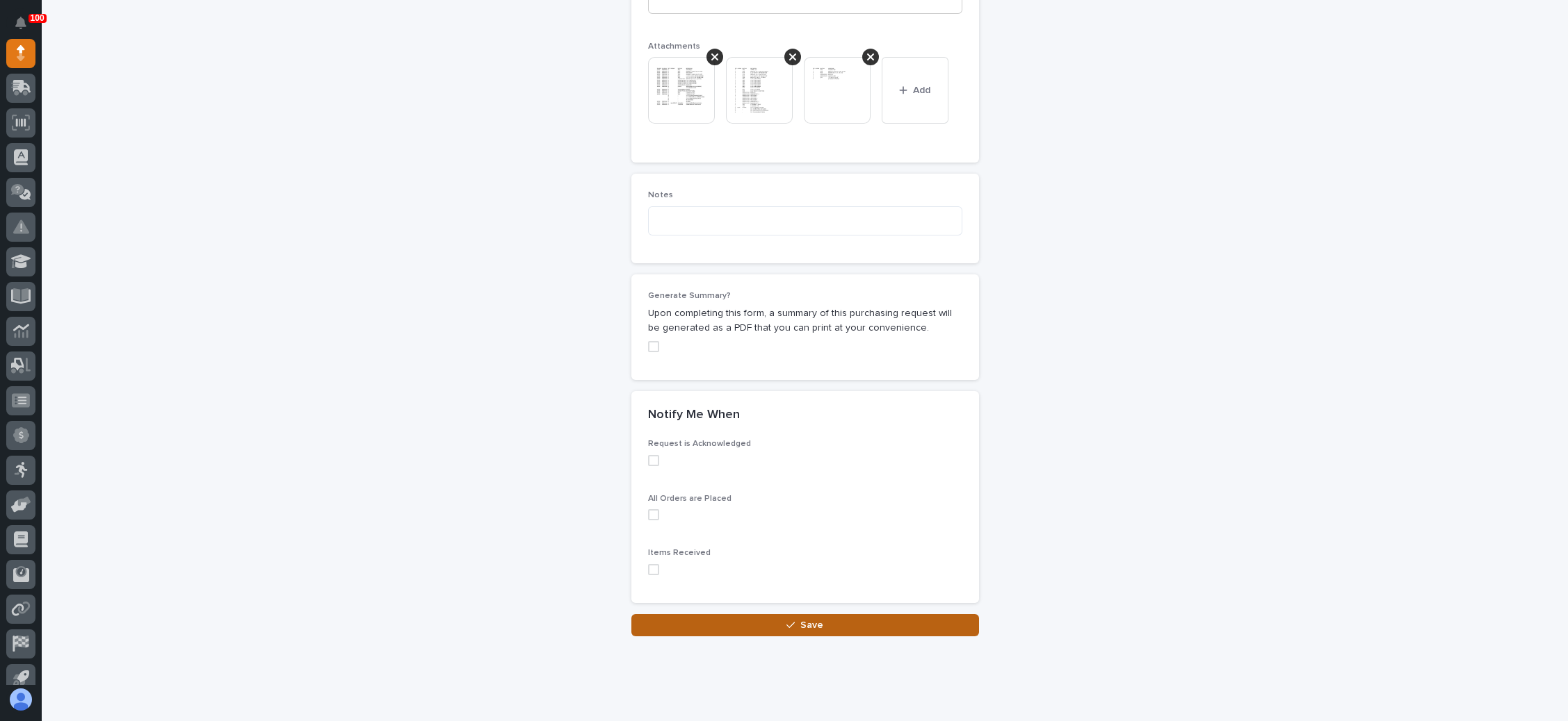
click at [786, 620] on icon "button" at bounding box center [791, 625] width 8 height 10
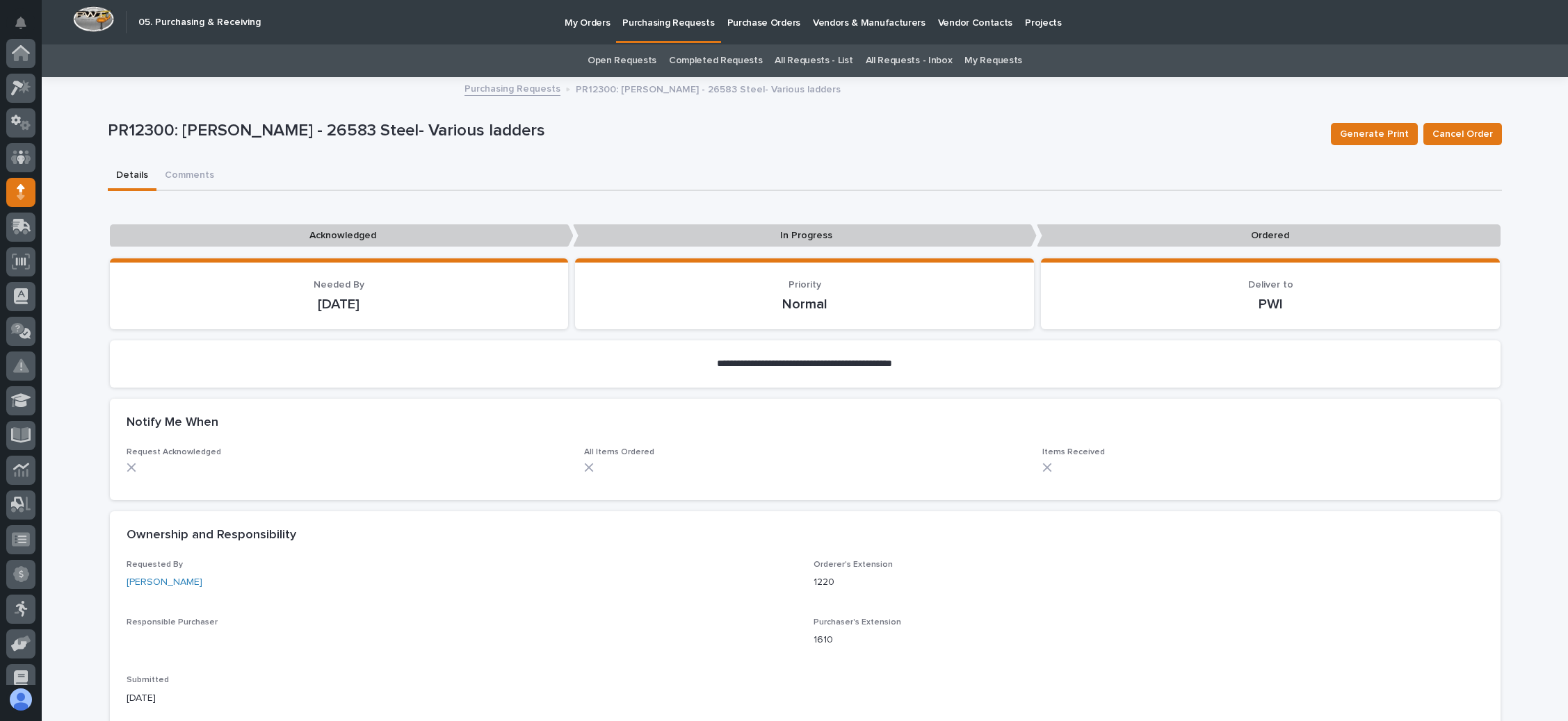
scroll to position [139, 0]
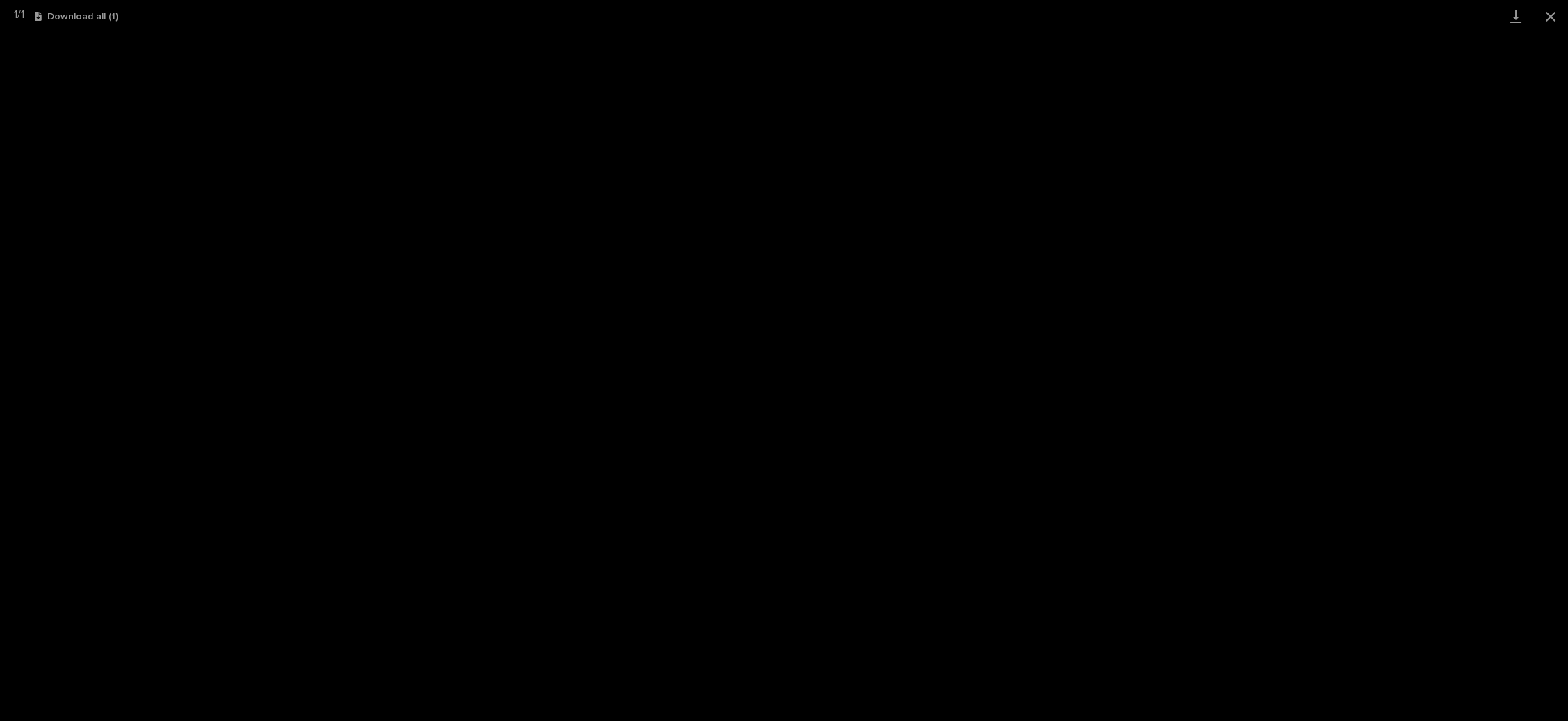
scroll to position [34, 0]
click at [1548, 13] on button "Close gallery" at bounding box center [1551, 16] width 35 height 33
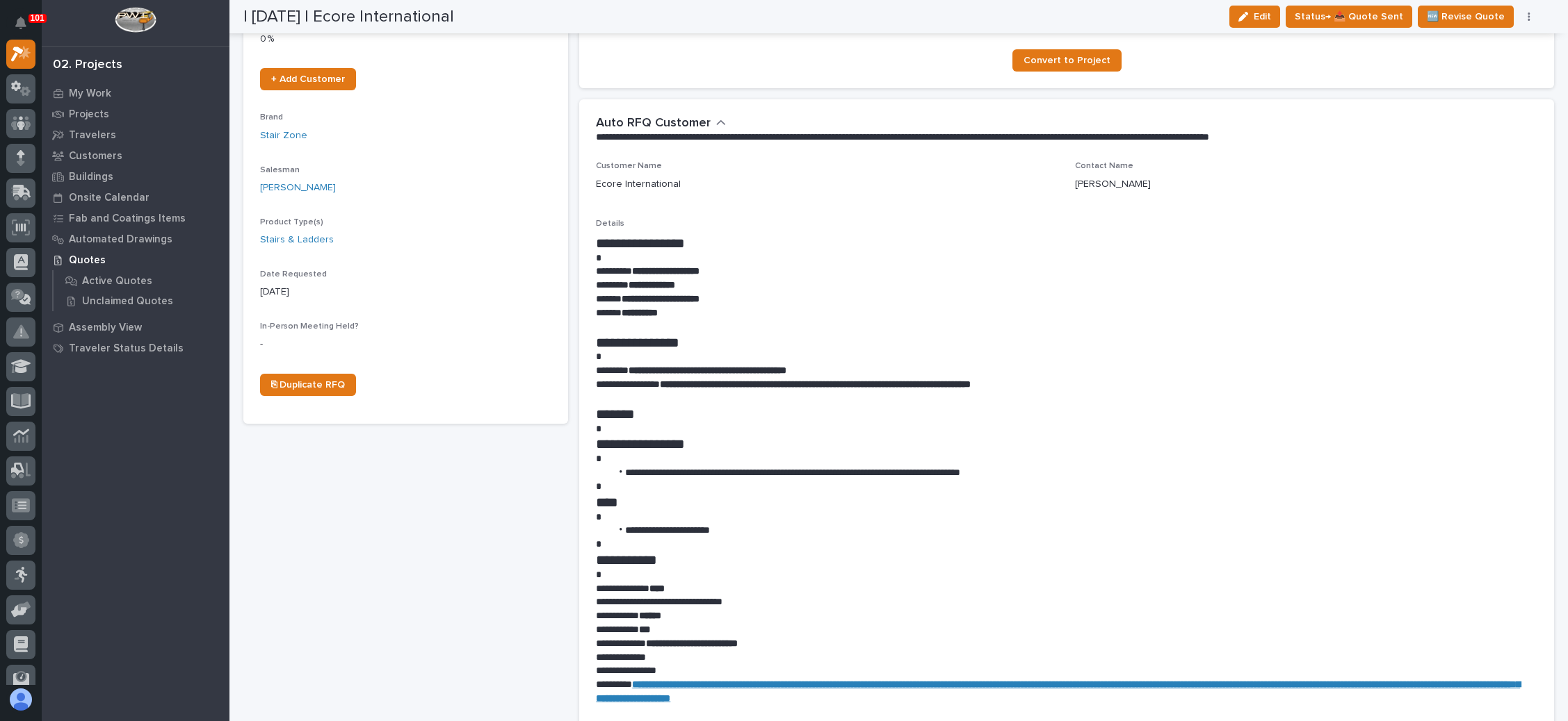
scroll to position [0, 0]
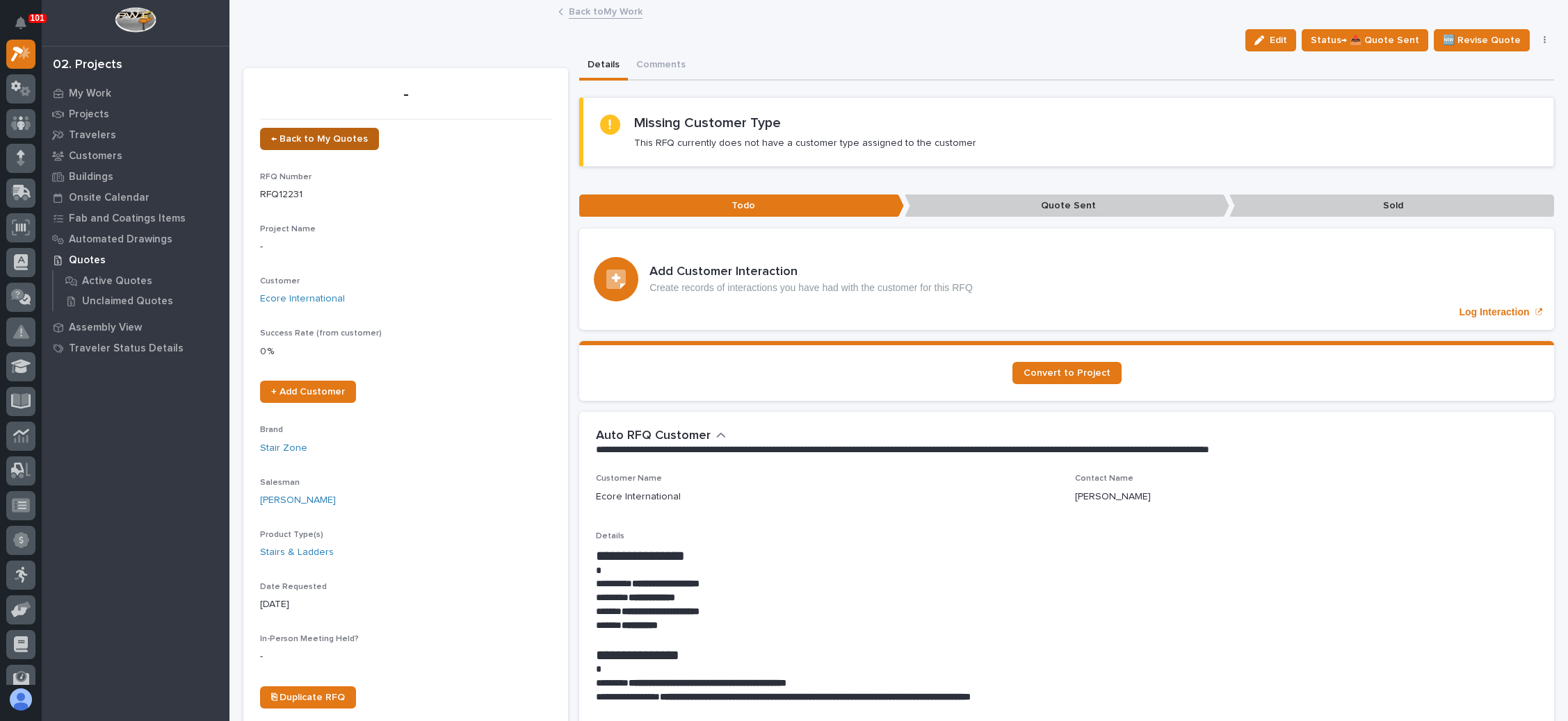
click at [325, 131] on link "← Back to My Quotes" at bounding box center [319, 139] width 119 height 22
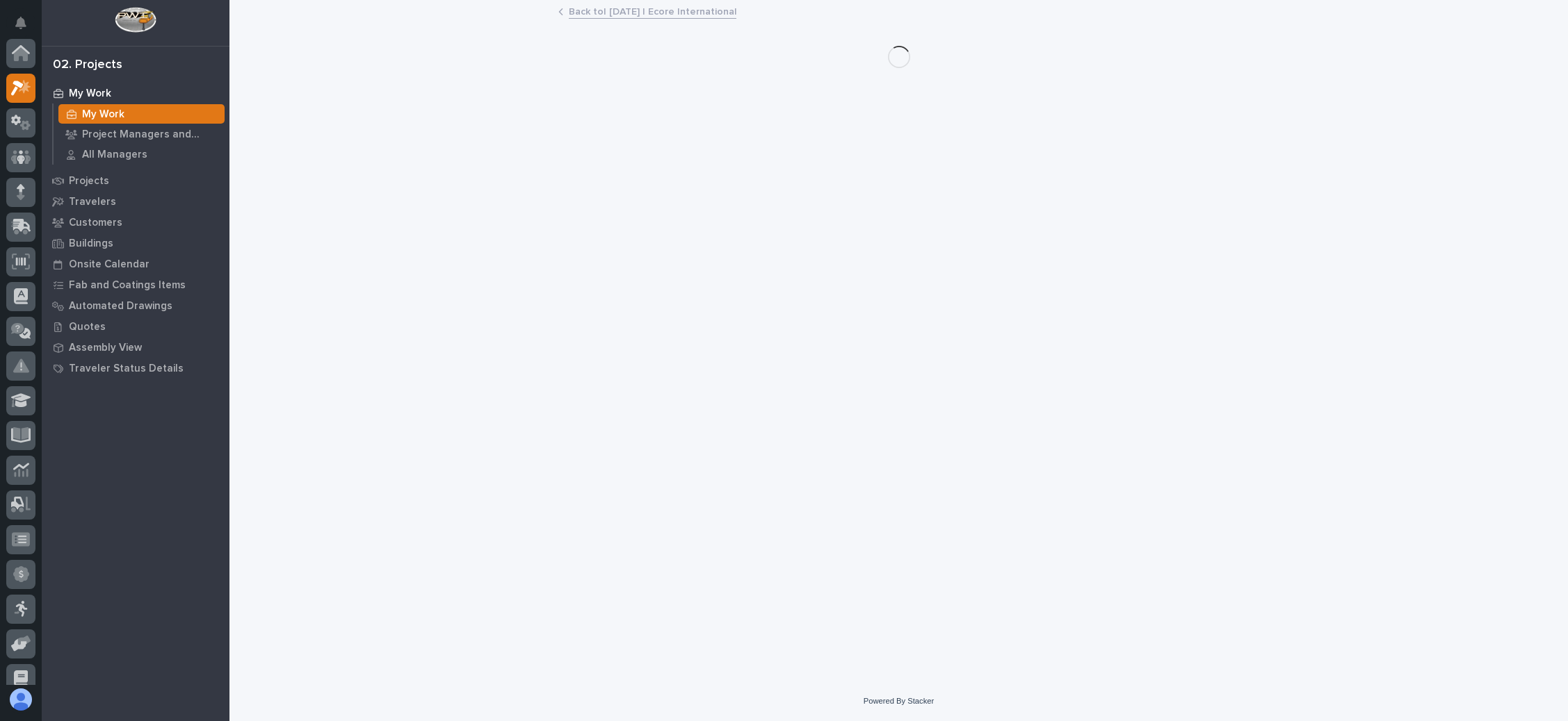
scroll to position [34, 0]
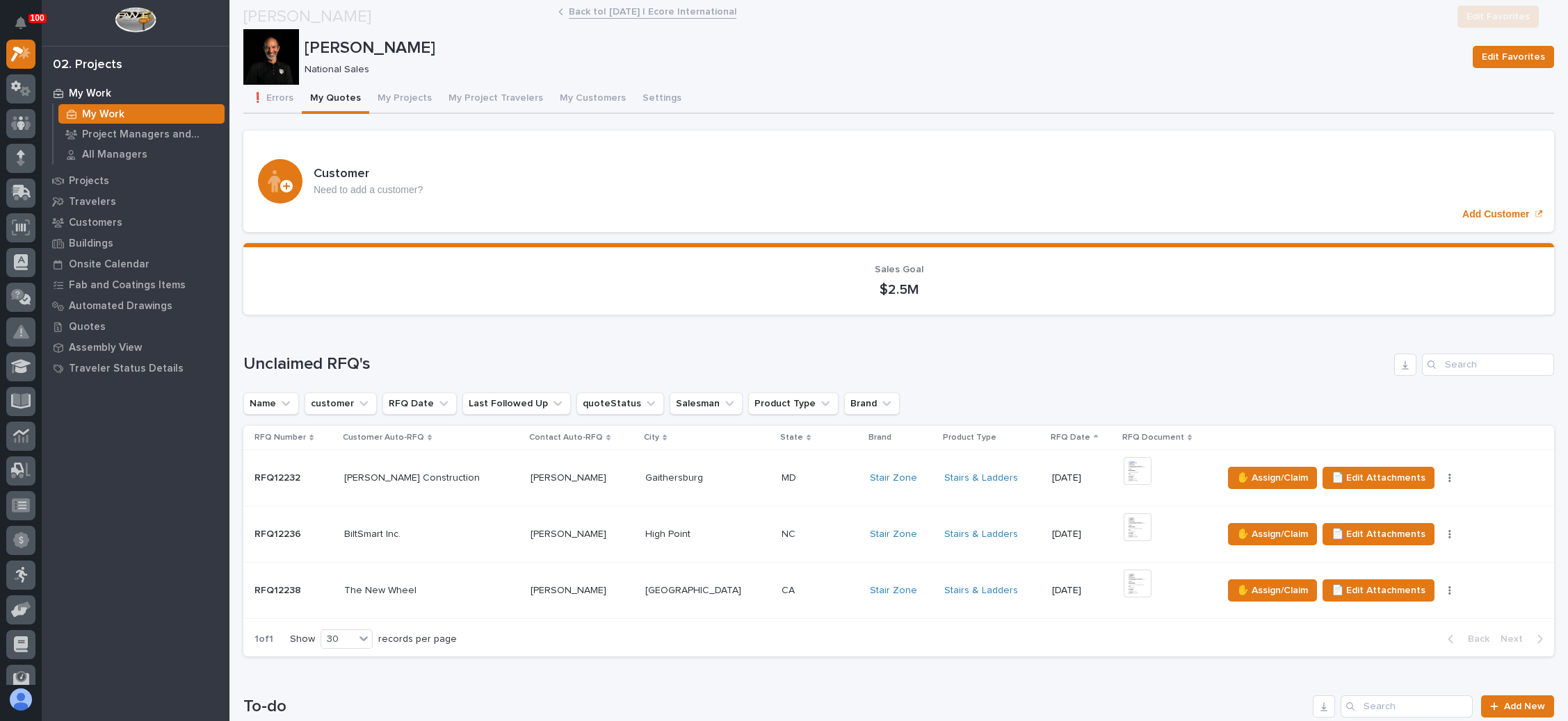
click at [782, 467] on div "MD MD" at bounding box center [820, 478] width 77 height 23
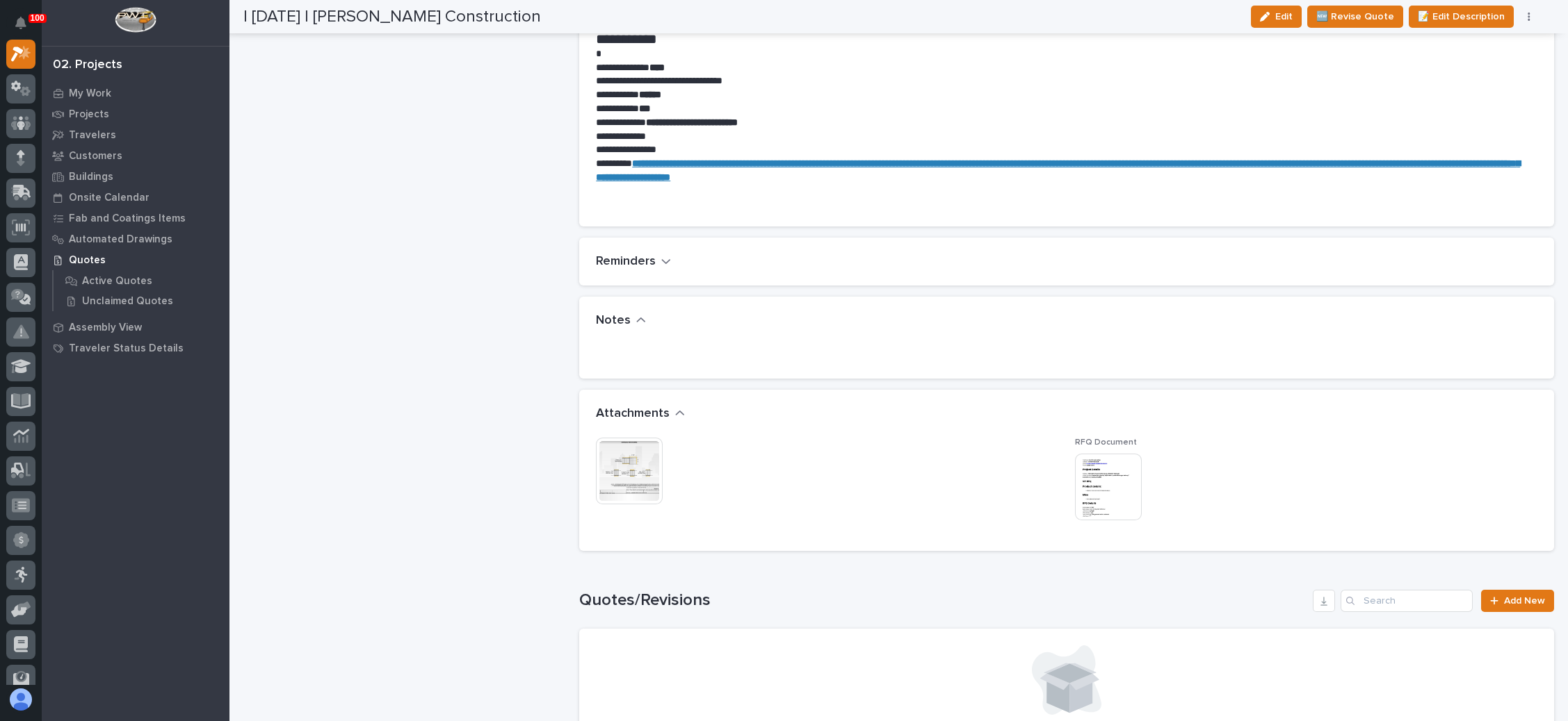
scroll to position [938, 0]
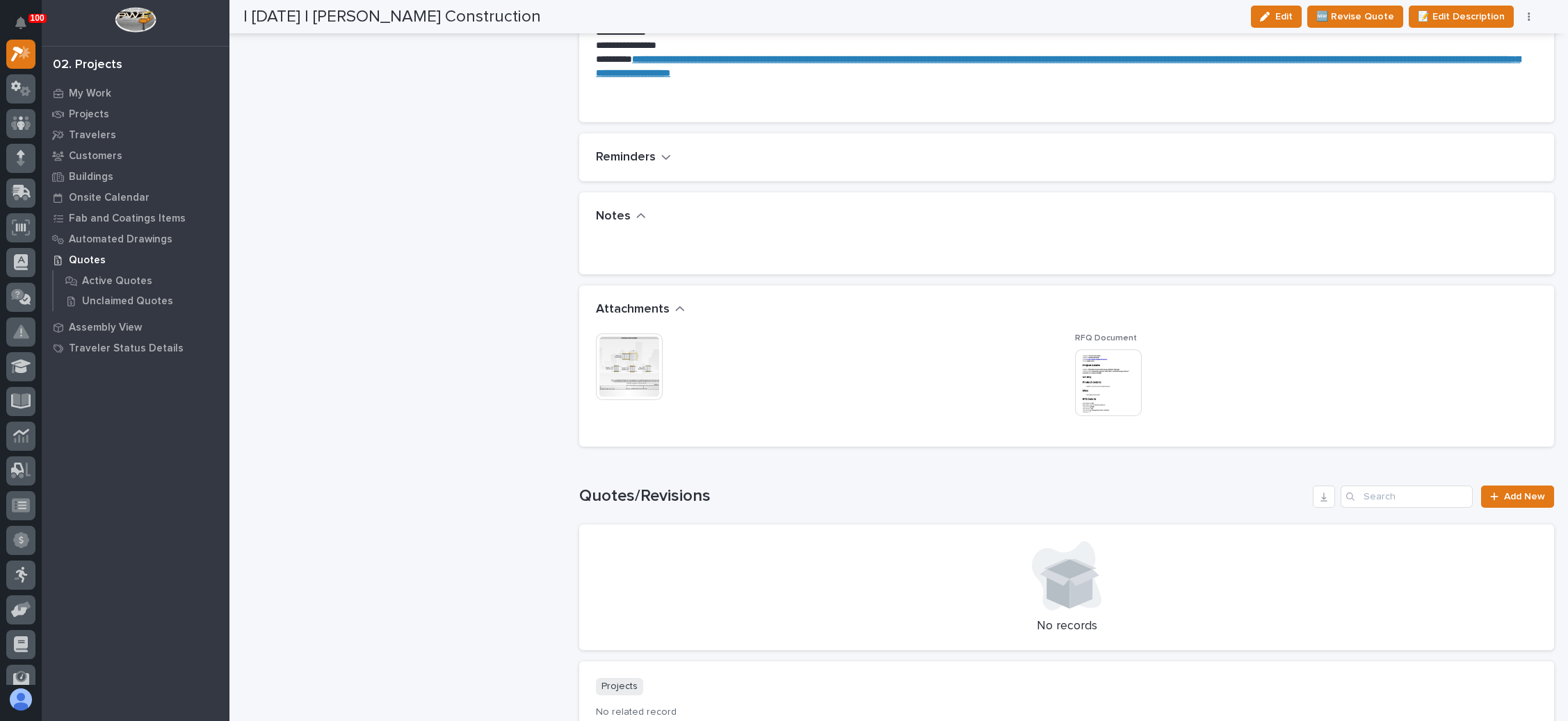
click at [1098, 365] on img at bounding box center [1108, 382] width 66 height 66
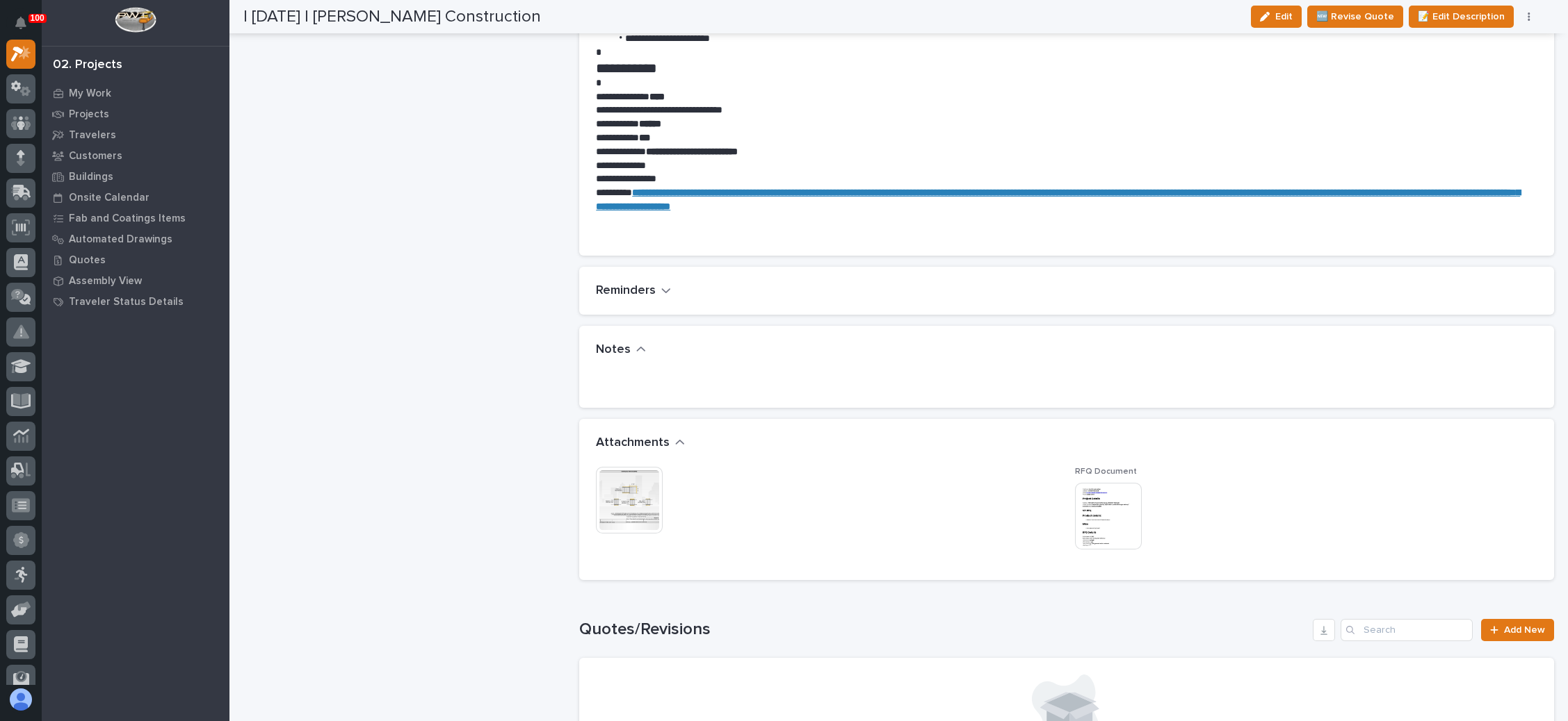
scroll to position [834, 0]
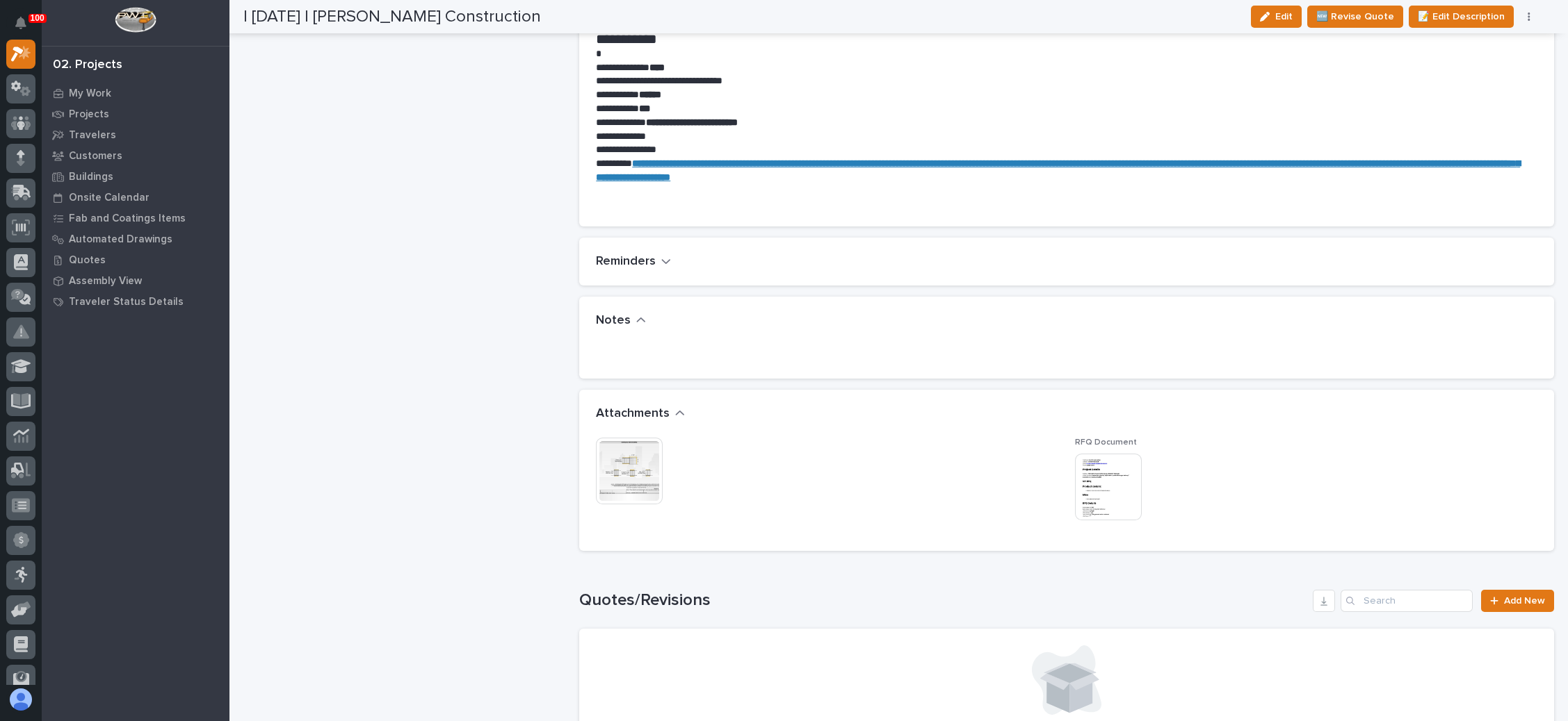
click at [612, 455] on img at bounding box center [628, 471] width 66 height 66
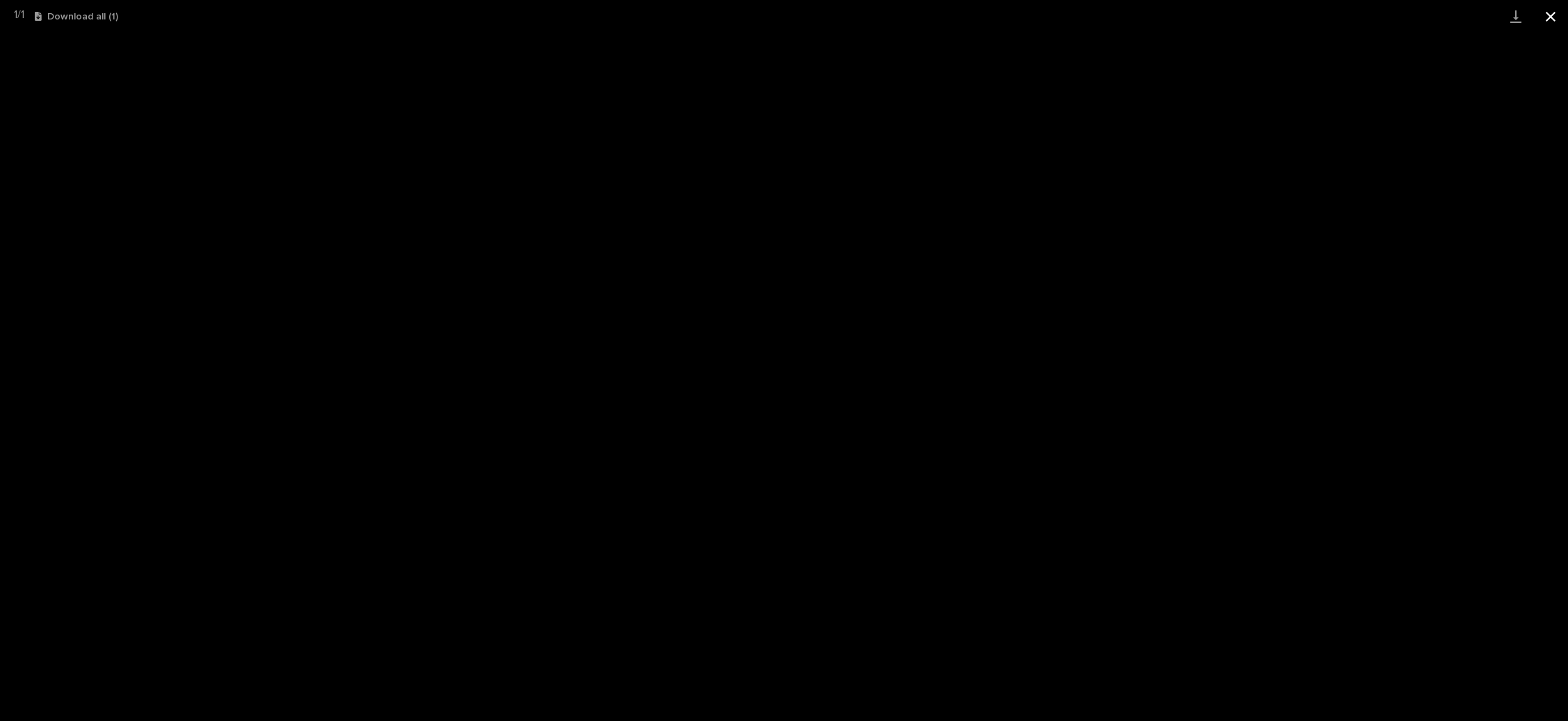
click at [1545, 16] on button "Close gallery" at bounding box center [1551, 16] width 35 height 33
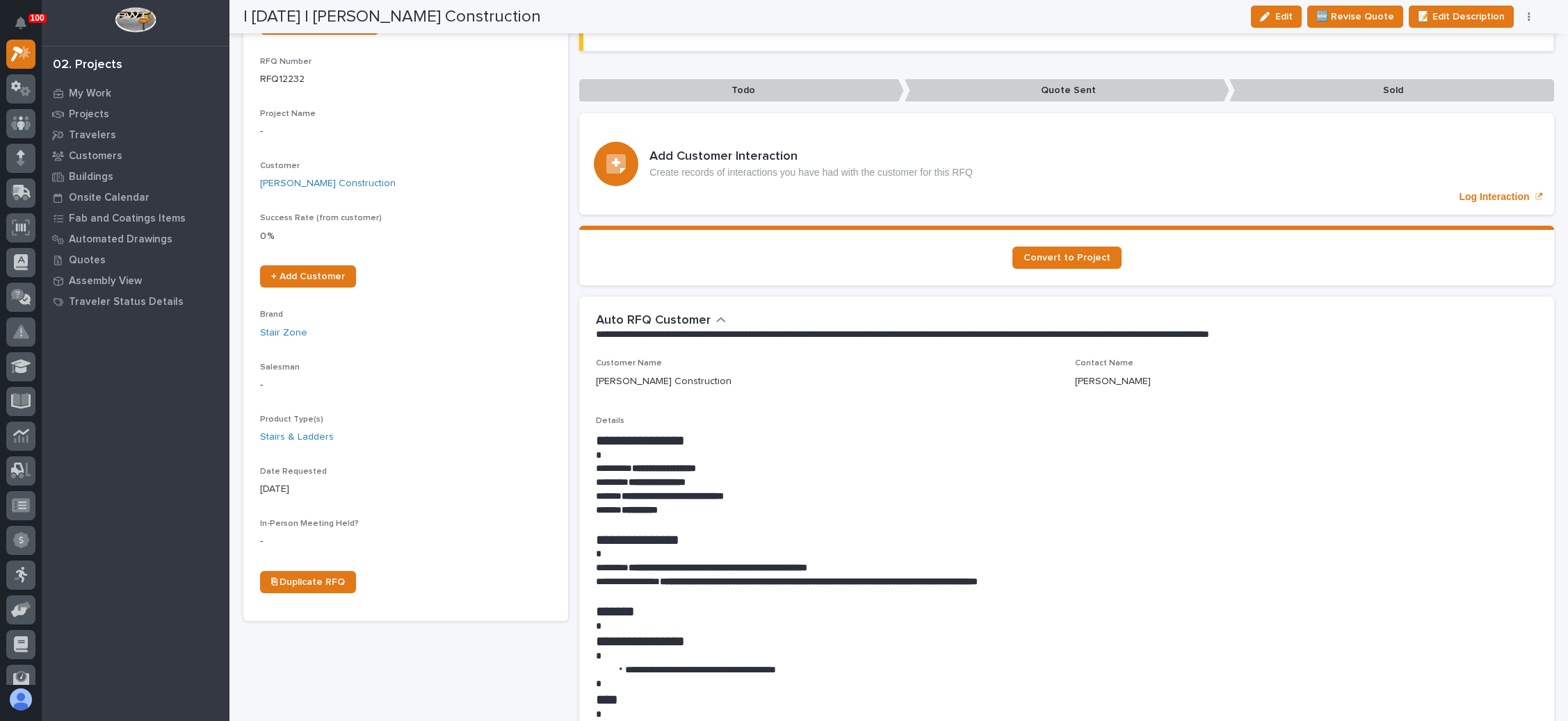
scroll to position [104, 0]
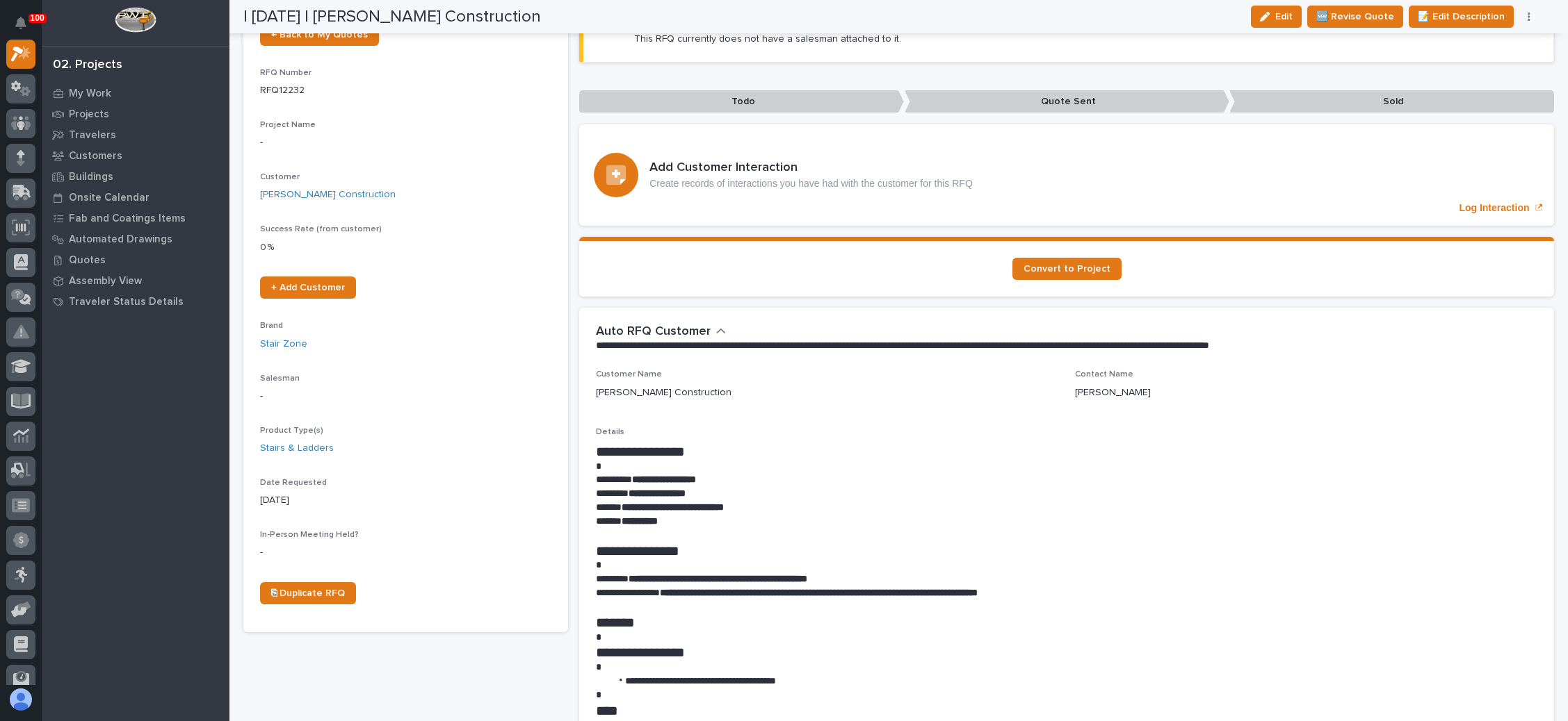
click at [1529, 17] on icon "button" at bounding box center [1528, 17] width 2 height 8
click at [1465, 79] on button "✋ Assign/Claim" at bounding box center [1470, 89] width 124 height 22
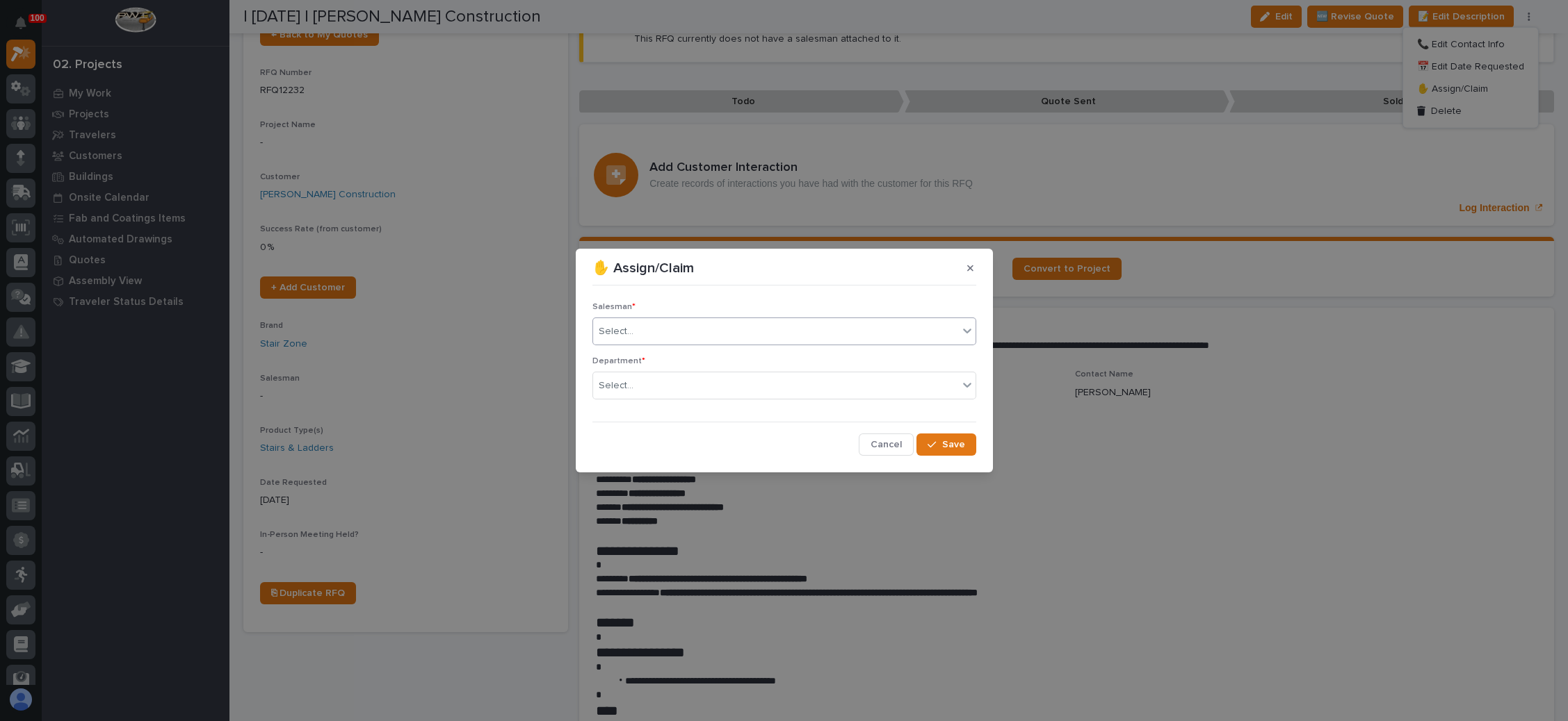
drag, startPoint x: 692, startPoint y: 325, endPoint x: 687, endPoint y: 335, distance: 11.2
click at [692, 326] on div "Select..." at bounding box center [775, 332] width 365 height 23
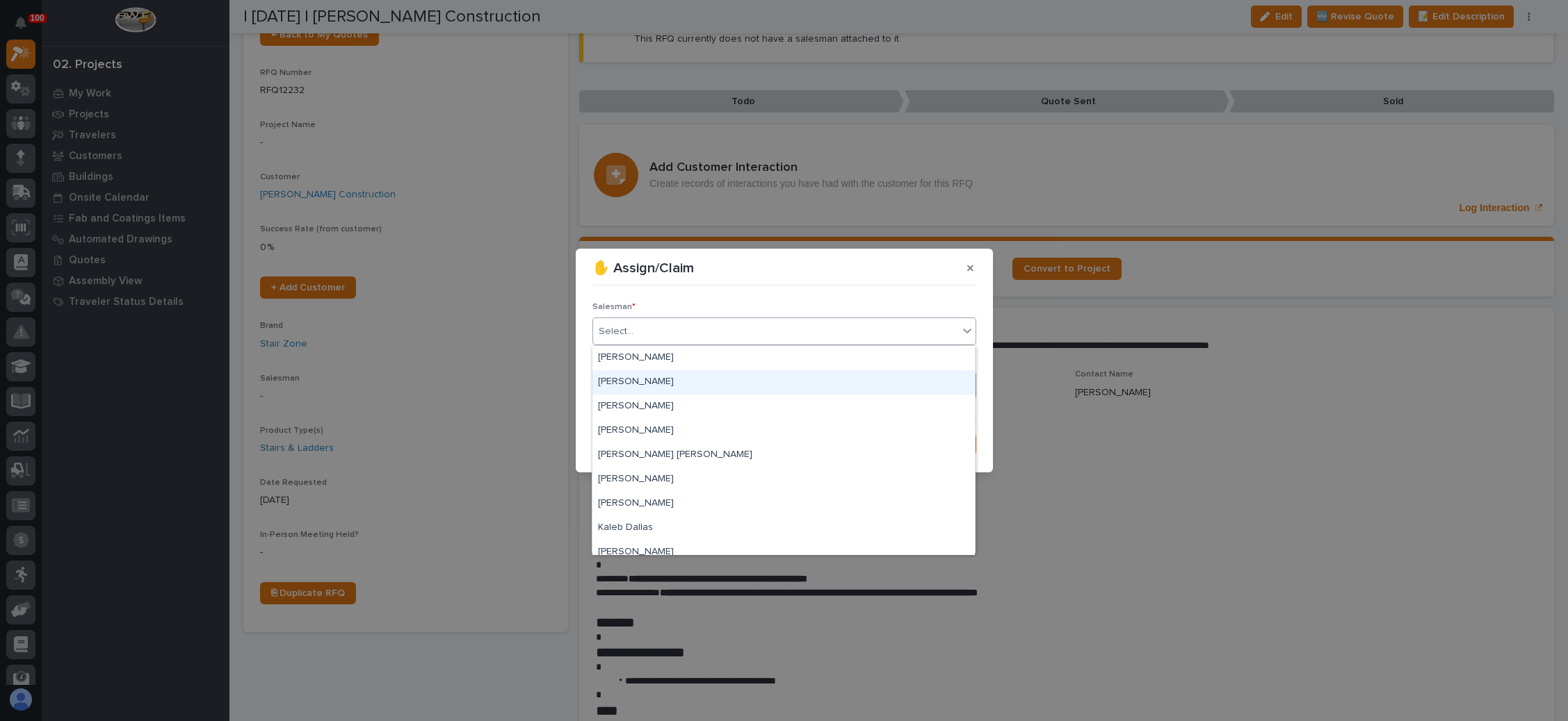
drag, startPoint x: 669, startPoint y: 367, endPoint x: 663, endPoint y: 388, distance: 21.8
click at [663, 387] on div "[PERSON_NAME]" at bounding box center [783, 382] width 382 height 24
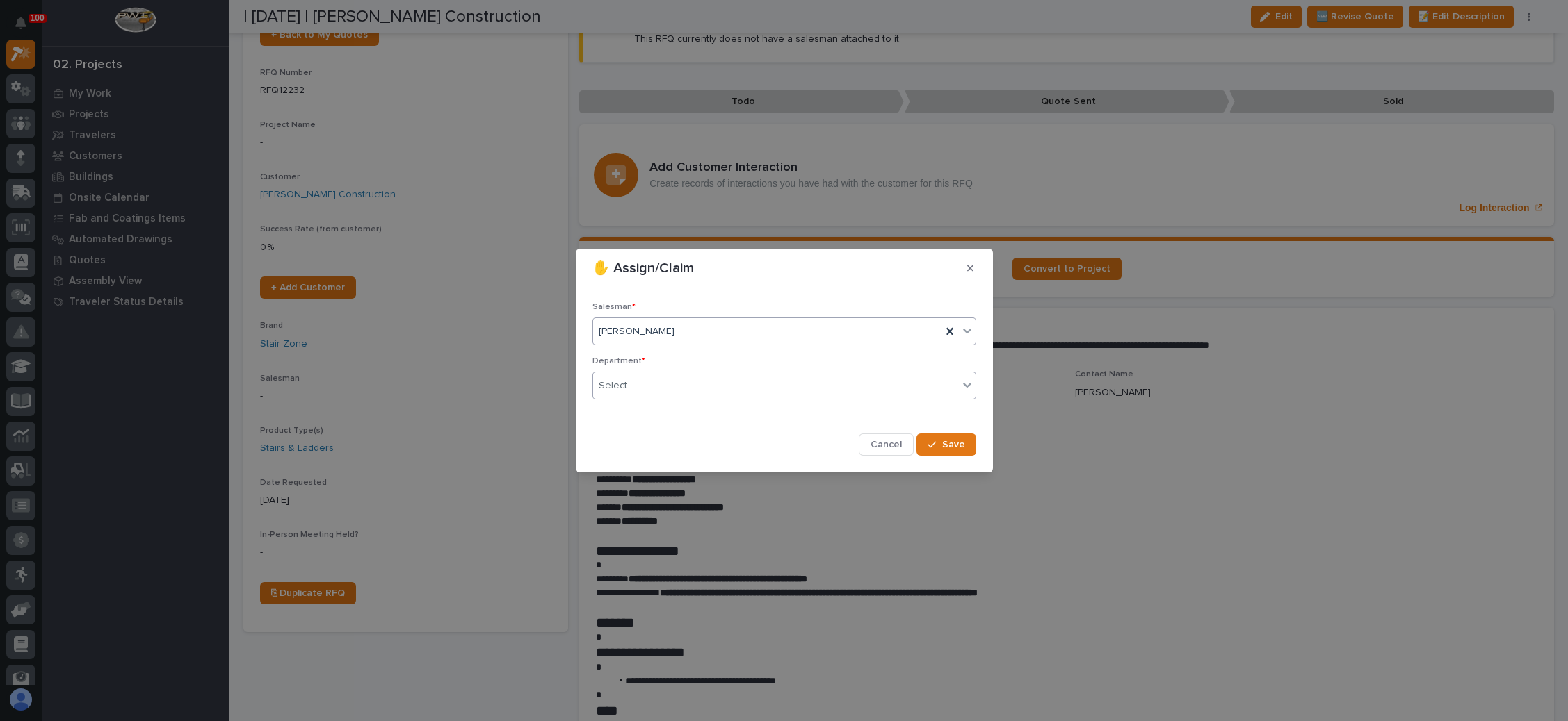
click at [667, 388] on div "Select..." at bounding box center [775, 386] width 365 height 23
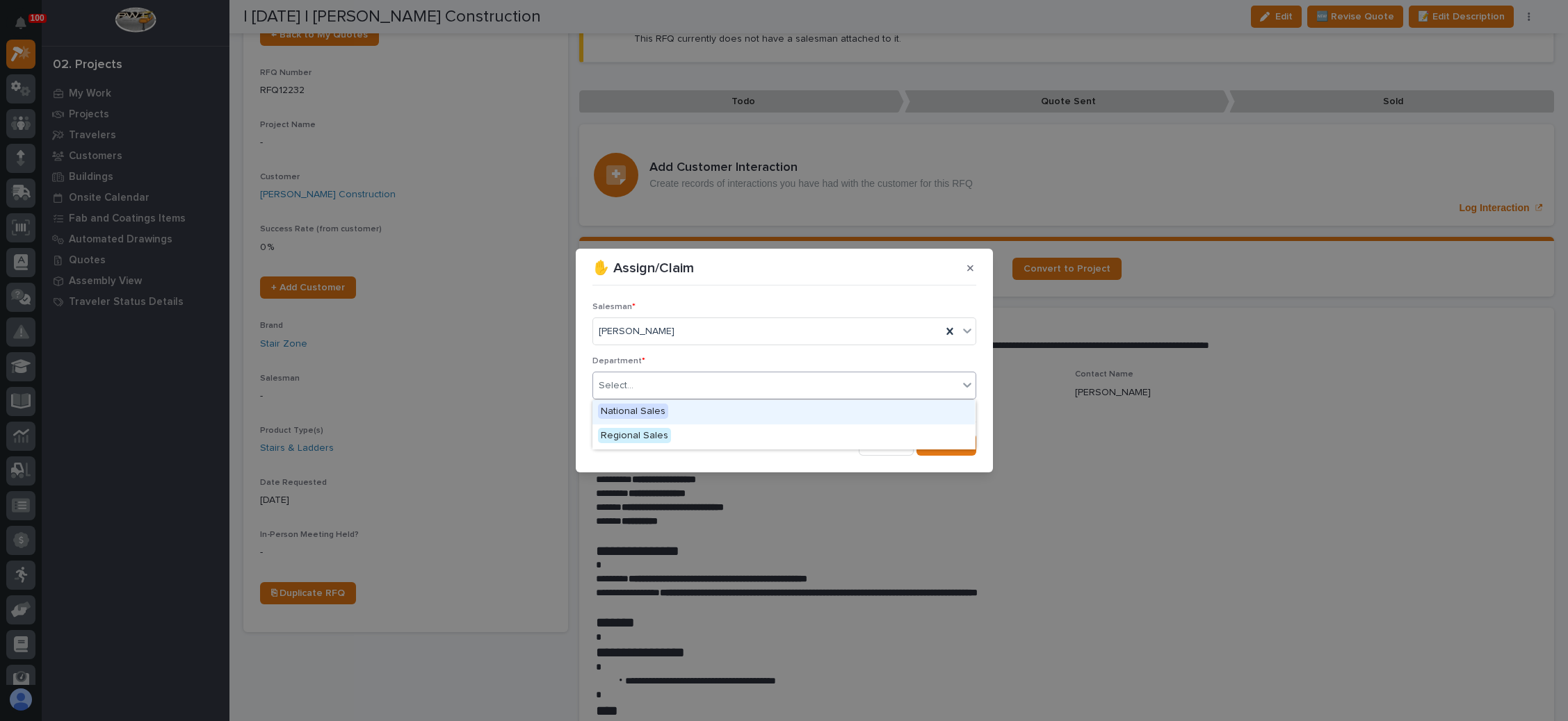
click at [674, 415] on div "National Sales" at bounding box center [783, 412] width 382 height 24
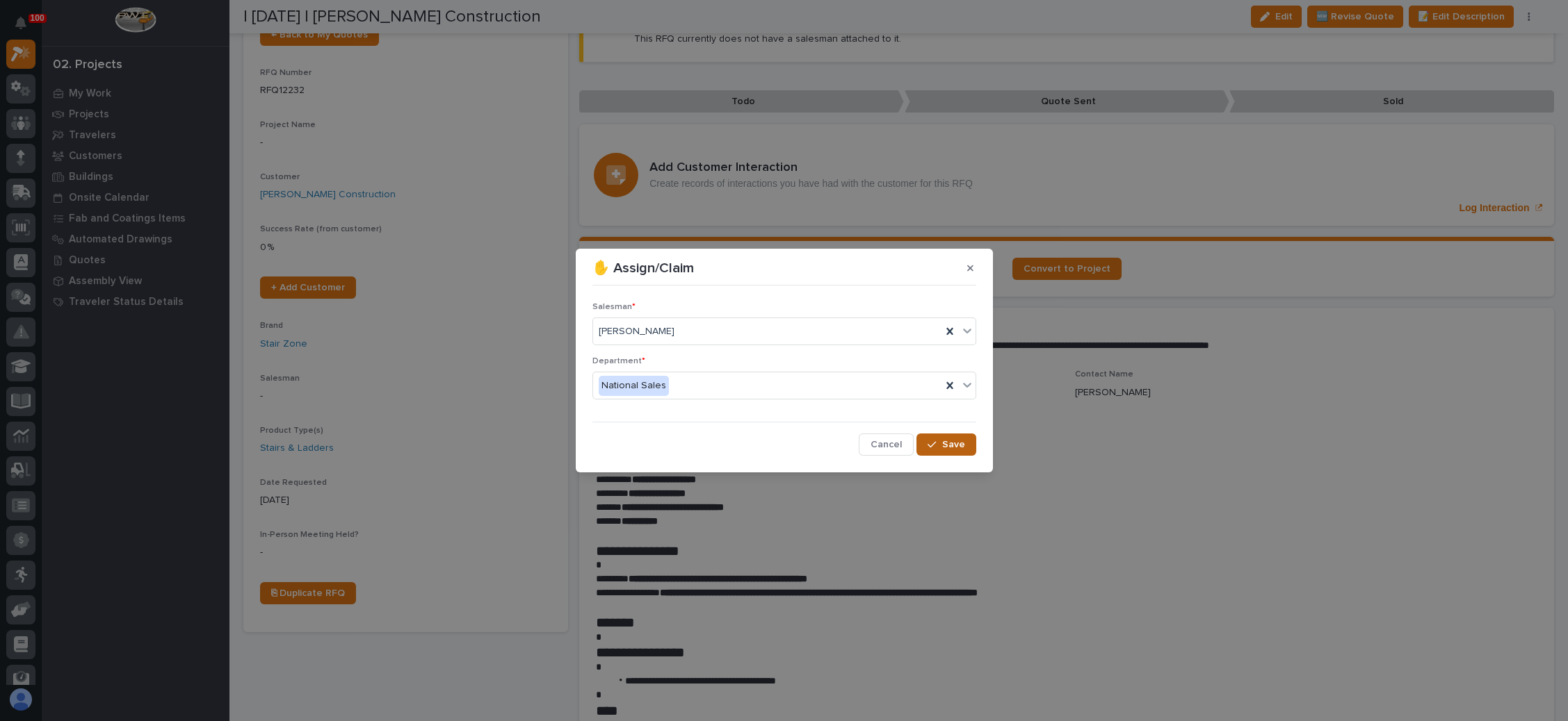
click at [952, 448] on span "Save" at bounding box center [954, 445] width 23 height 13
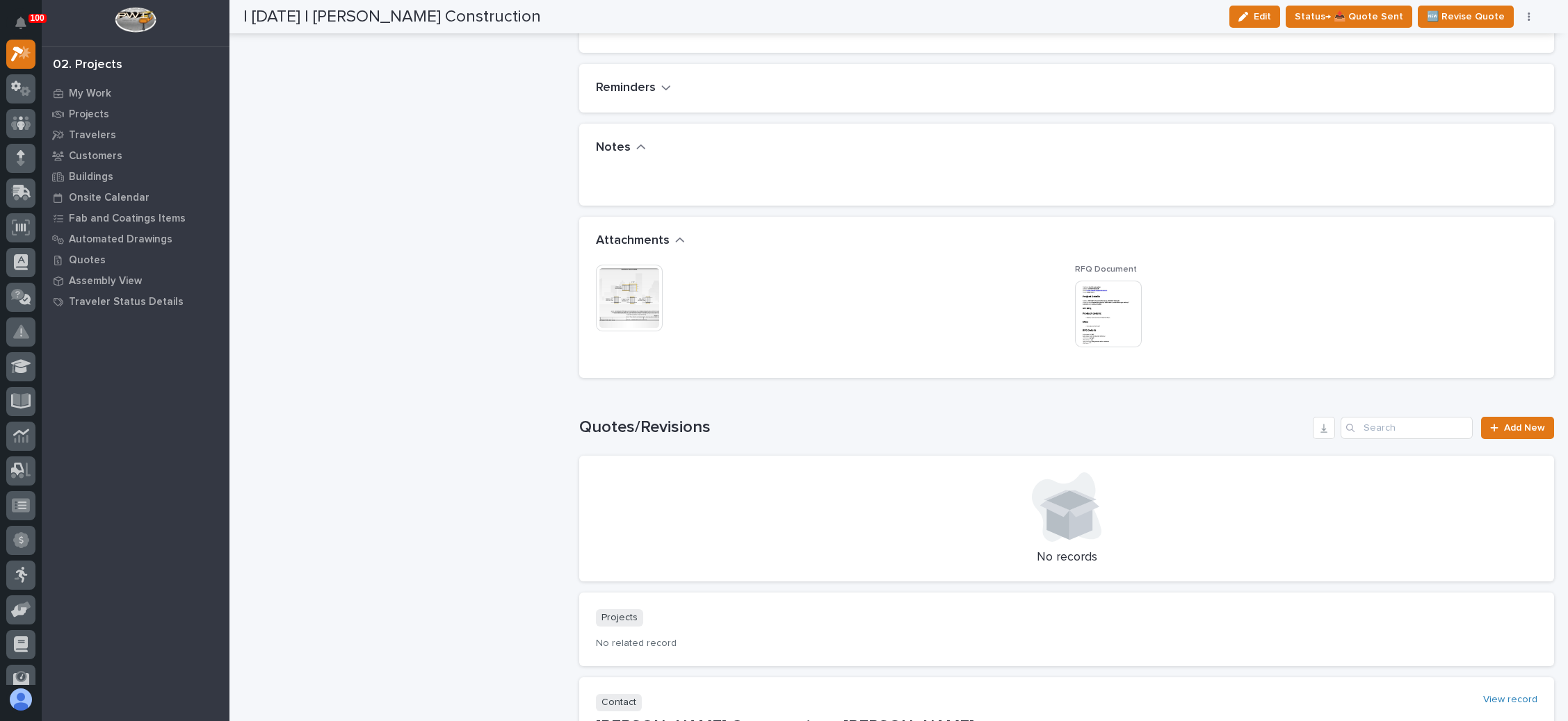
scroll to position [938, 0]
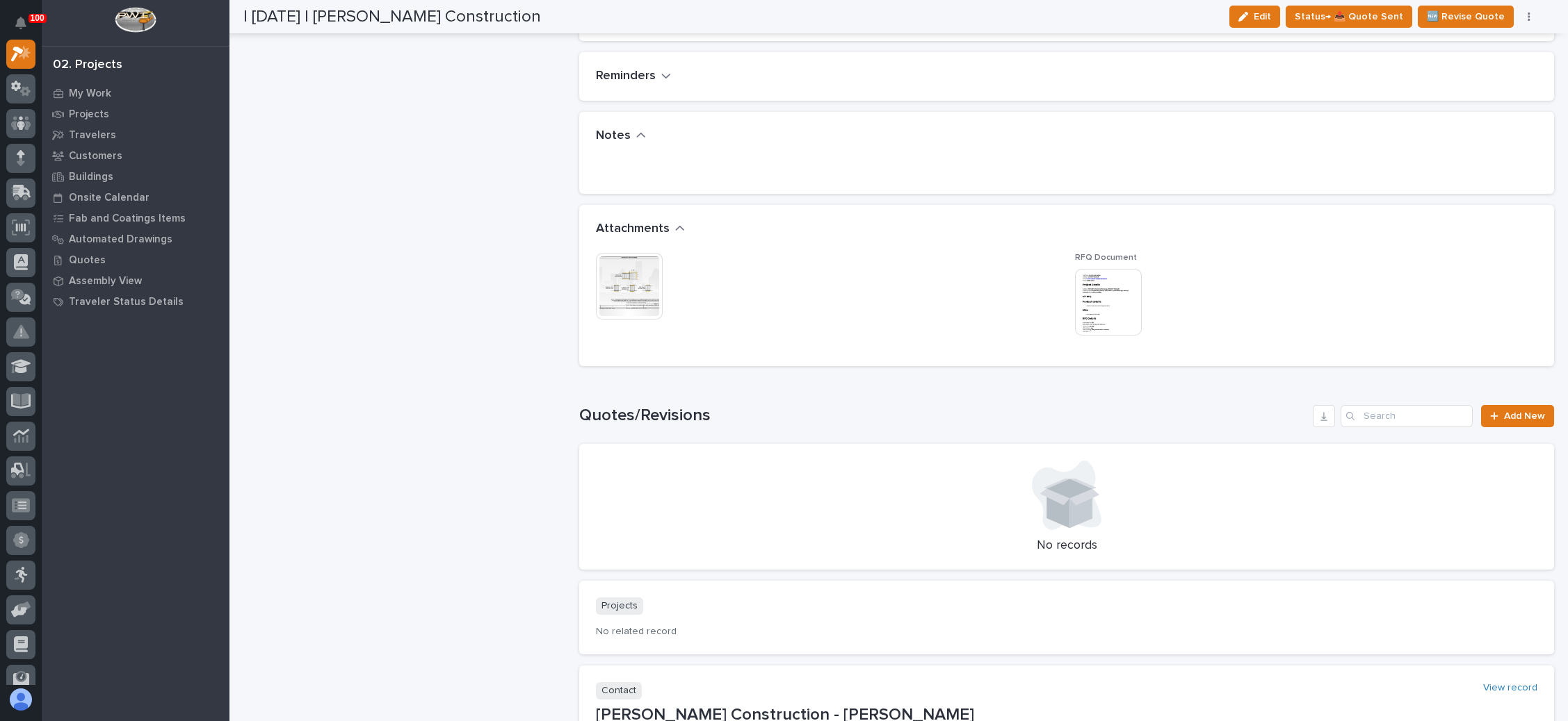
click at [1088, 283] on img at bounding box center [1108, 302] width 66 height 66
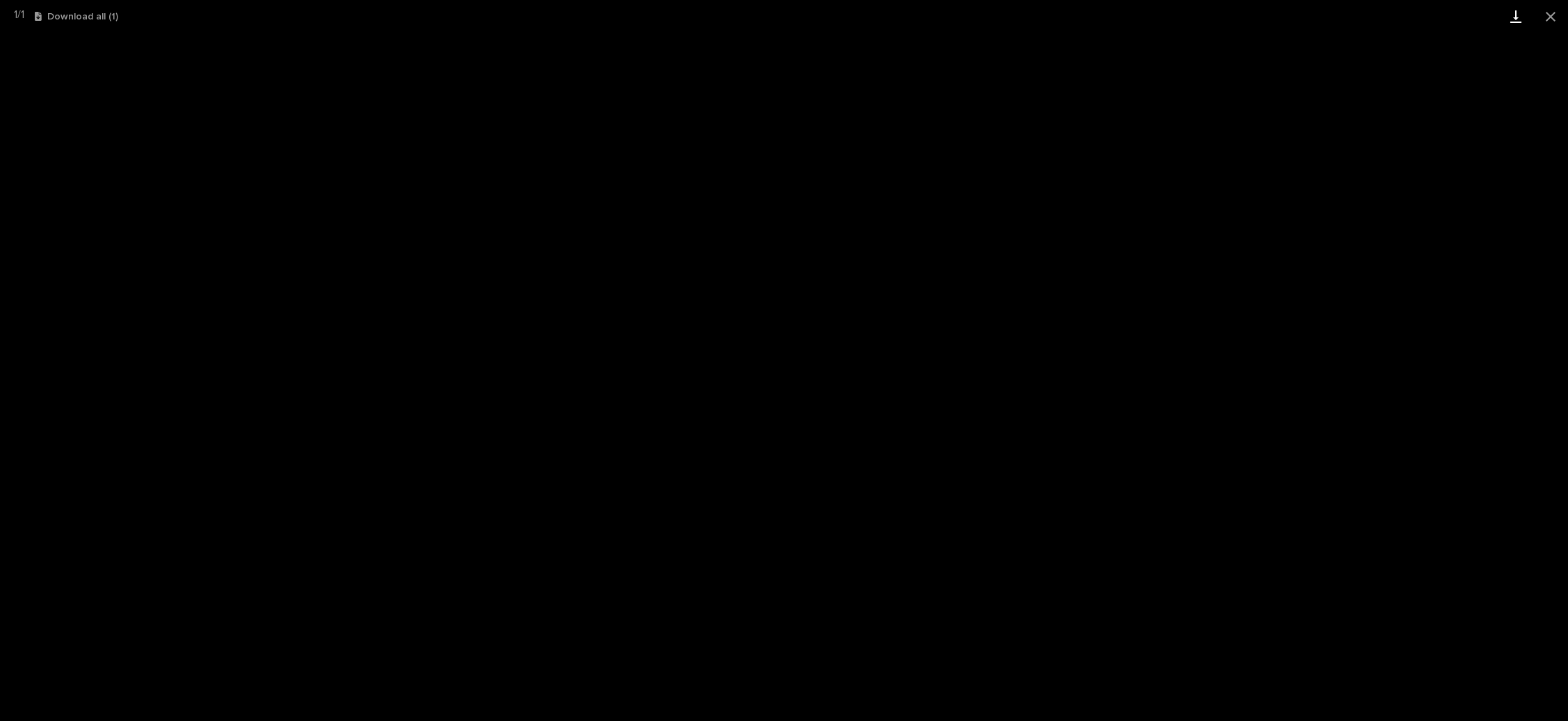
drag, startPoint x: 1544, startPoint y: 10, endPoint x: 1529, endPoint y: 13, distance: 15.3
click at [1545, 11] on button "Close gallery" at bounding box center [1551, 16] width 35 height 33
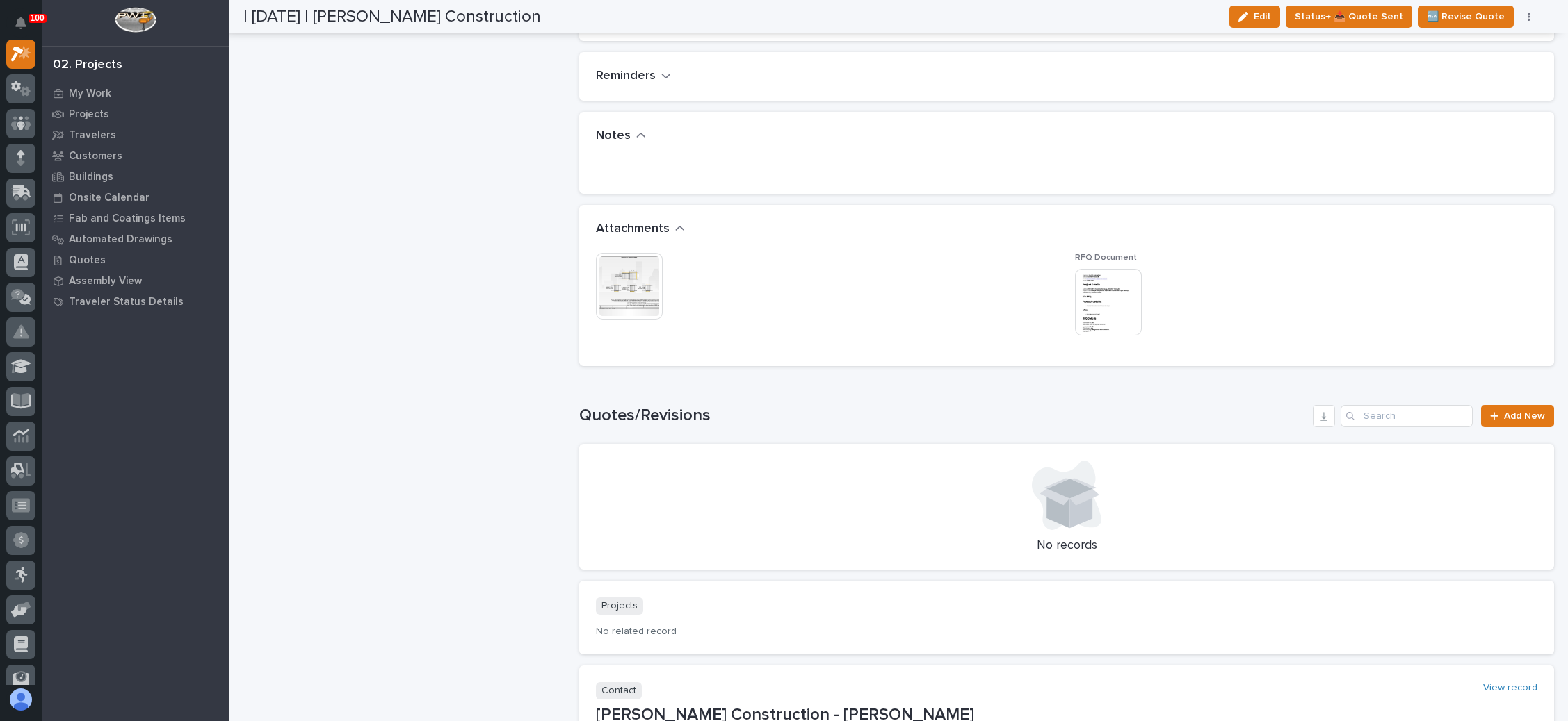
click at [642, 281] on img at bounding box center [628, 286] width 66 height 66
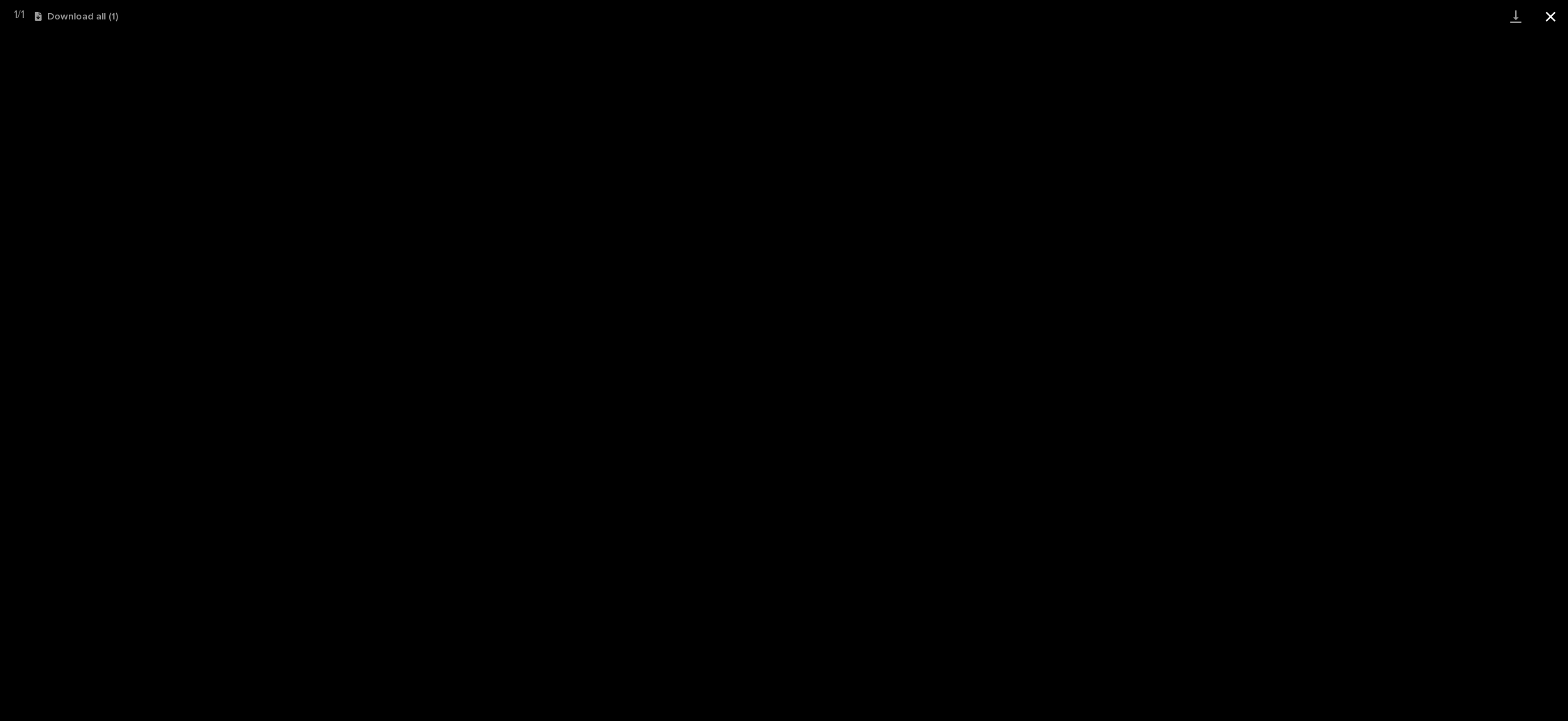
click at [1550, 21] on button "Close gallery" at bounding box center [1551, 16] width 35 height 33
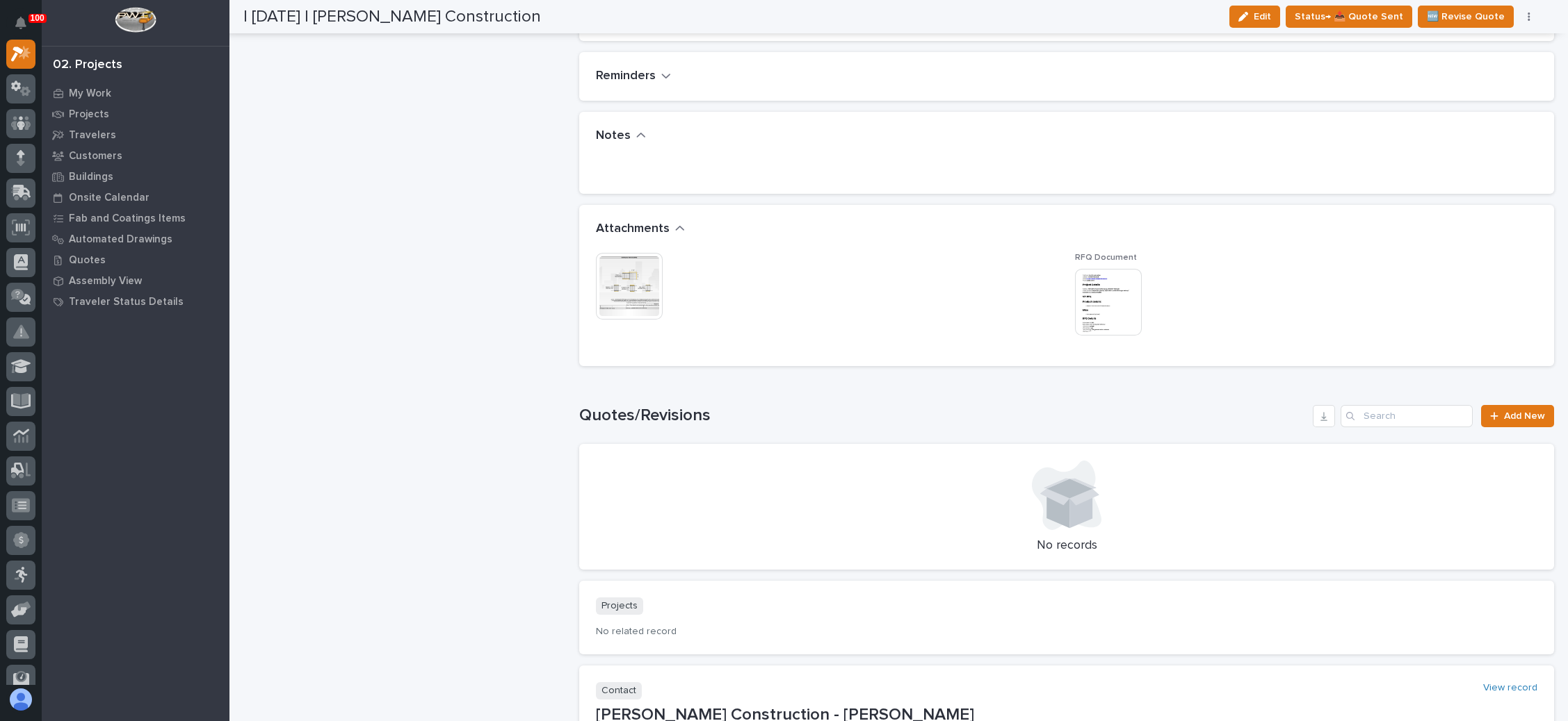
click at [1092, 284] on img at bounding box center [1108, 302] width 66 height 66
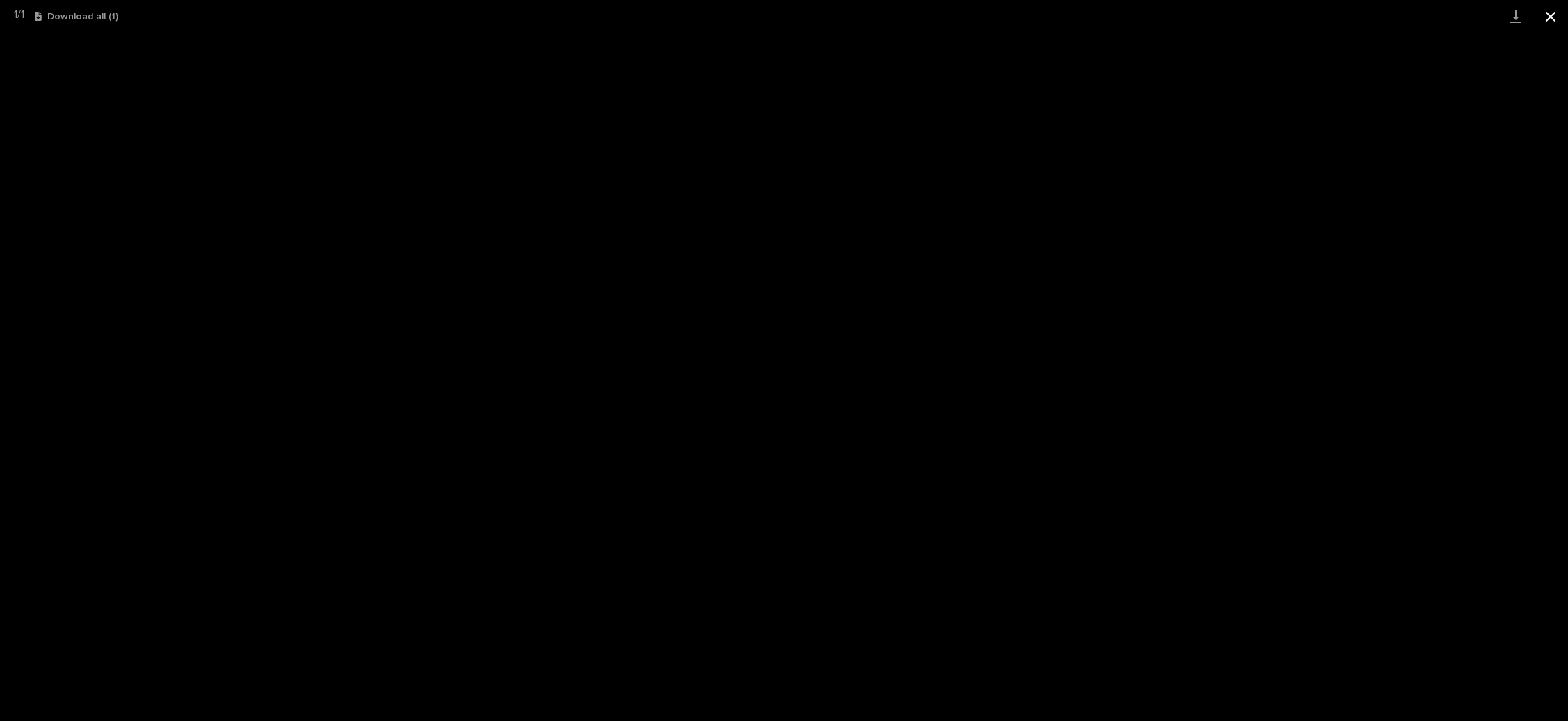
click at [1558, 13] on button "Close gallery" at bounding box center [1551, 16] width 35 height 33
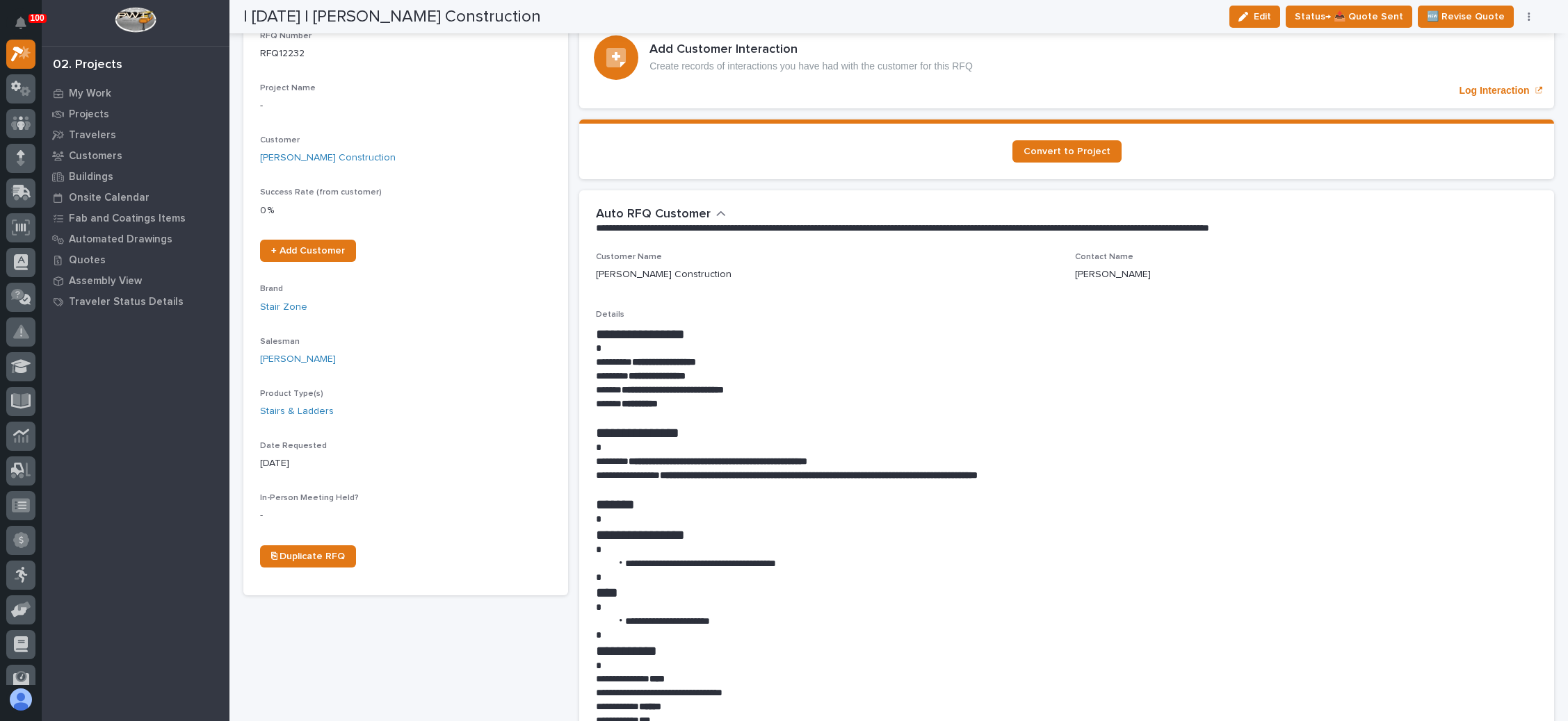
scroll to position [0, 0]
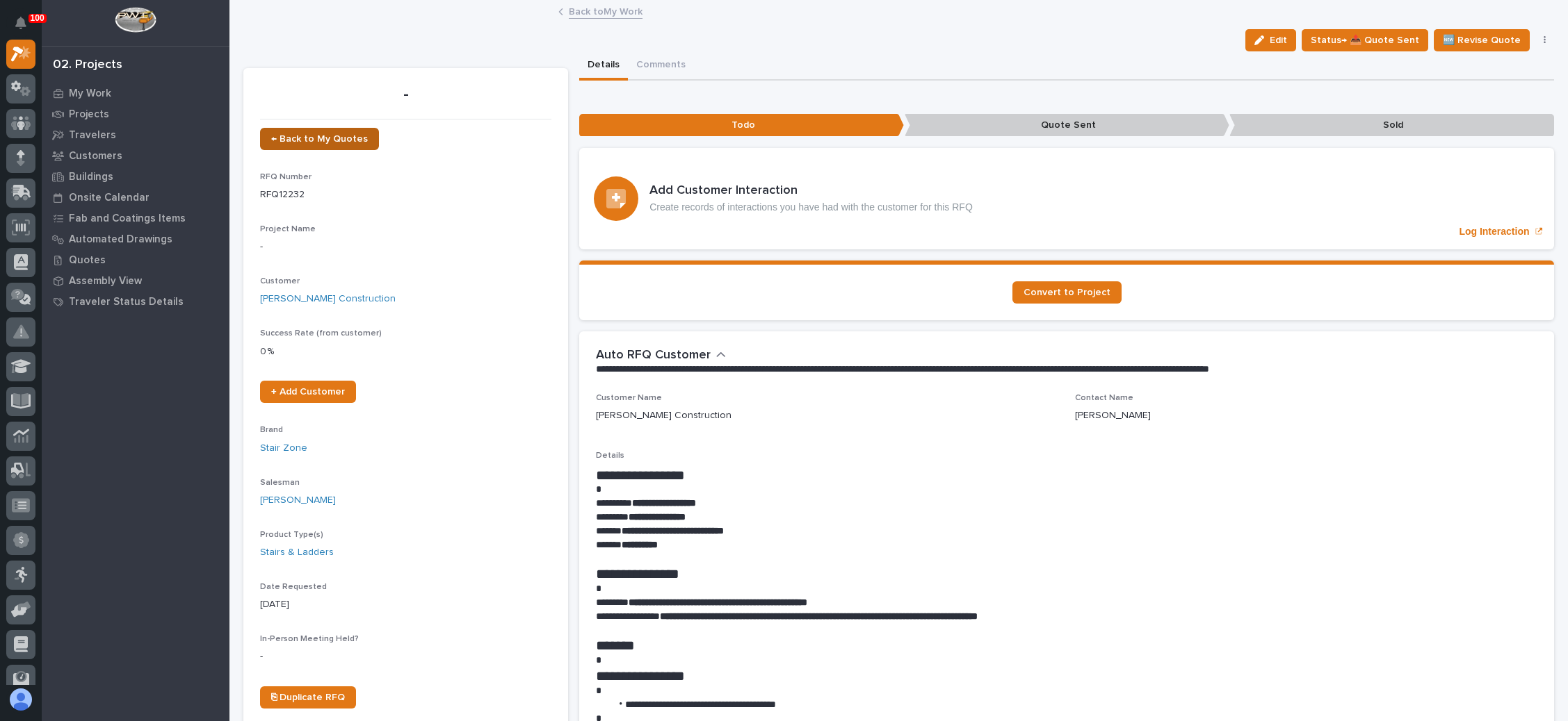
click at [335, 136] on span "← Back to My Quotes" at bounding box center [319, 139] width 96 height 10
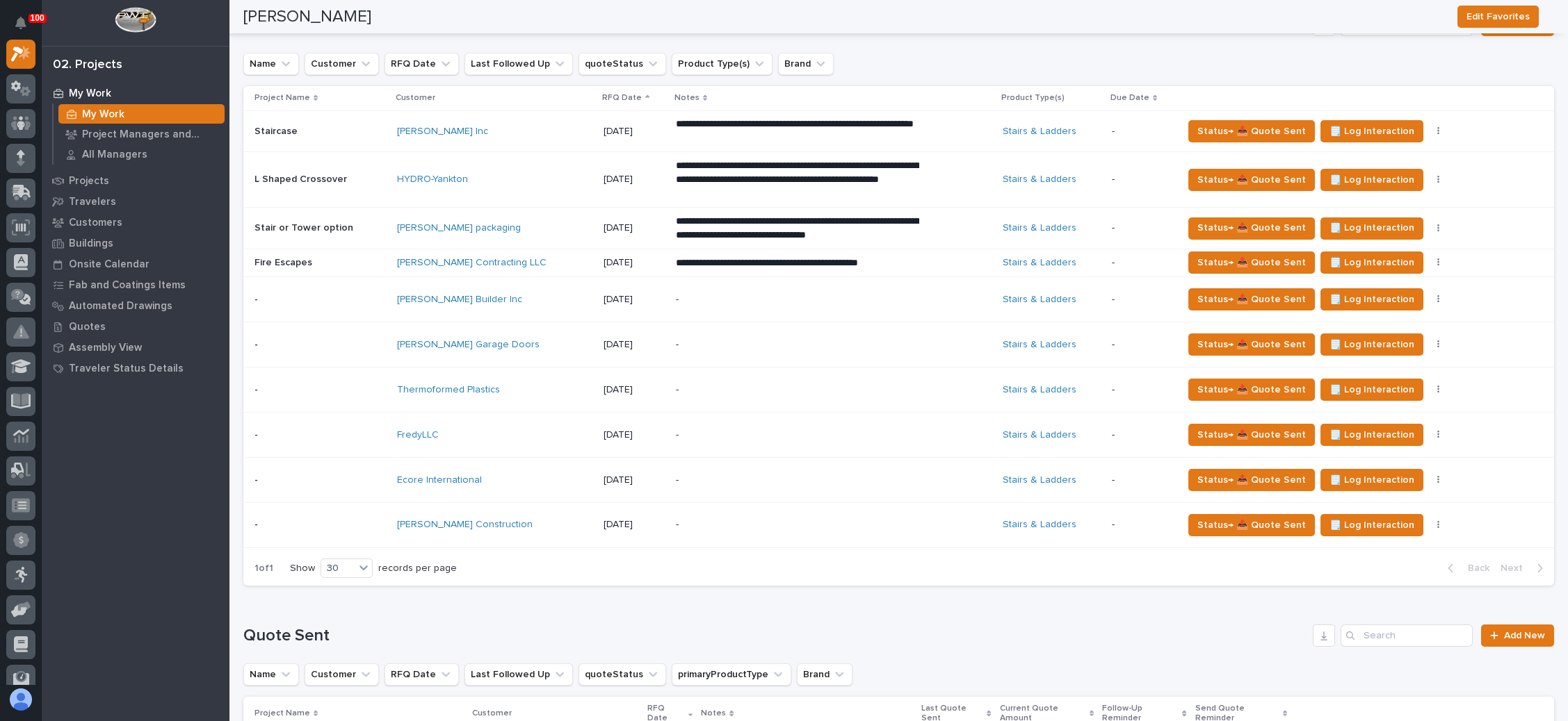
scroll to position [417, 0]
